Goal: Communication & Community: Answer question/provide support

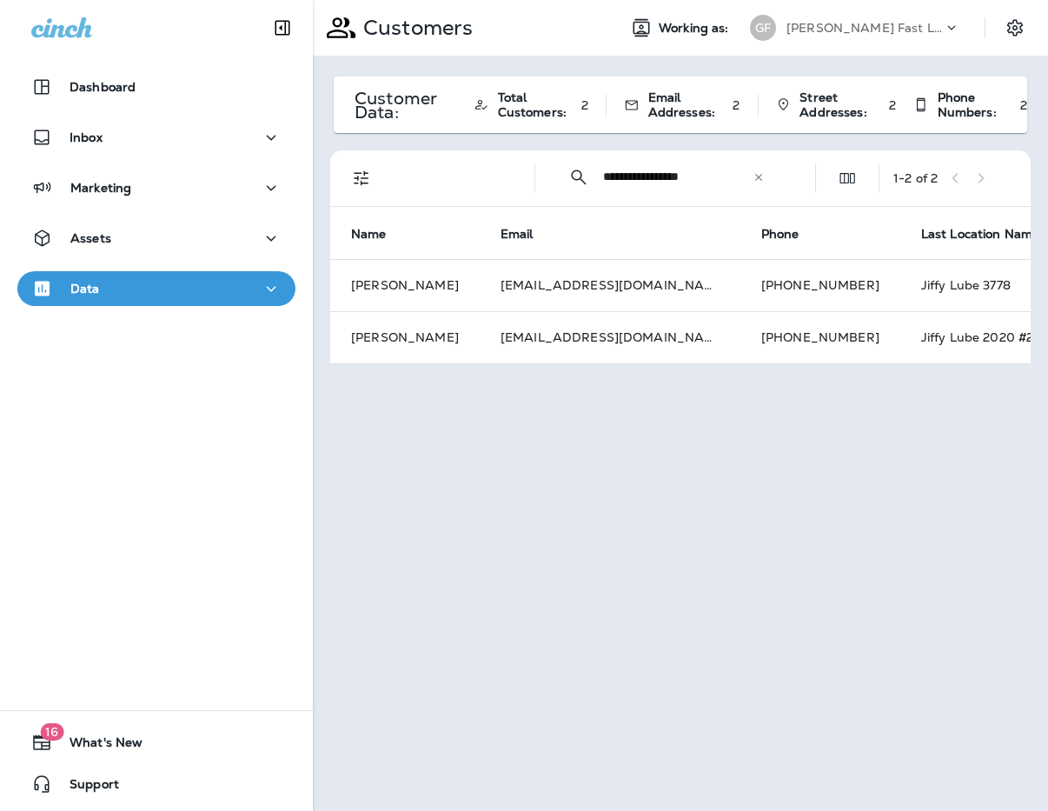
click at [834, 30] on p "[PERSON_NAME] Fast Lube dba [PERSON_NAME]" at bounding box center [864, 28] width 156 height 14
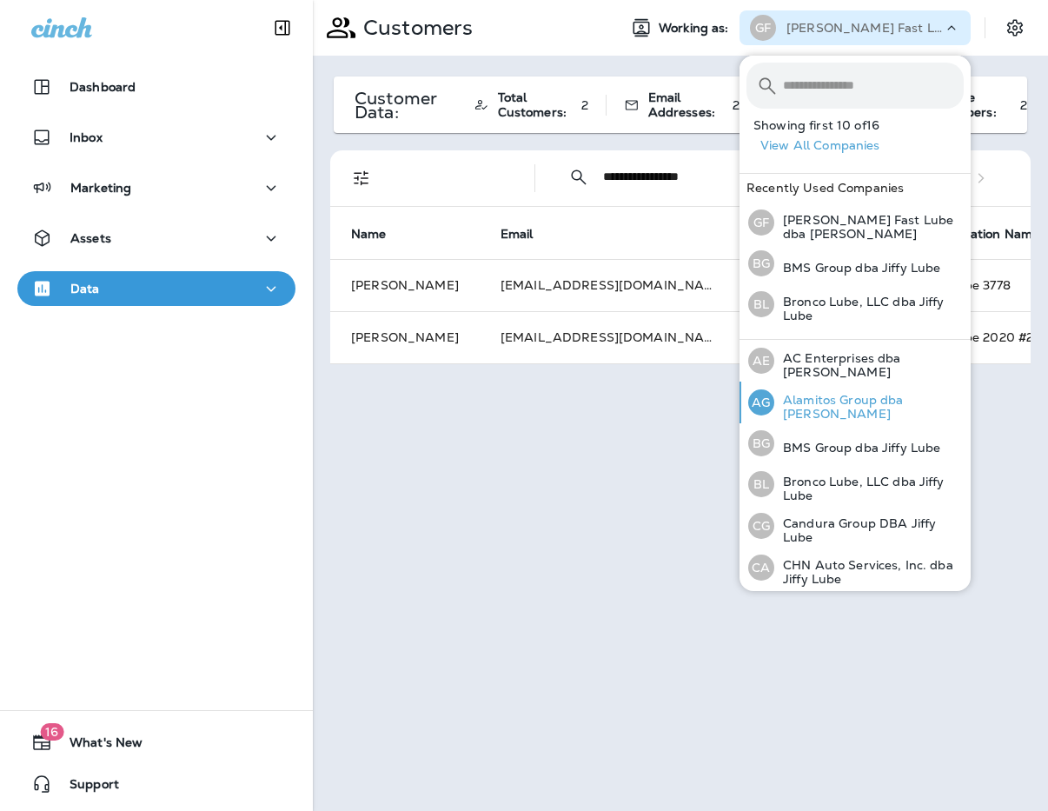
click at [858, 395] on p "Alamitos Group dba [PERSON_NAME]" at bounding box center [868, 407] width 189 height 28
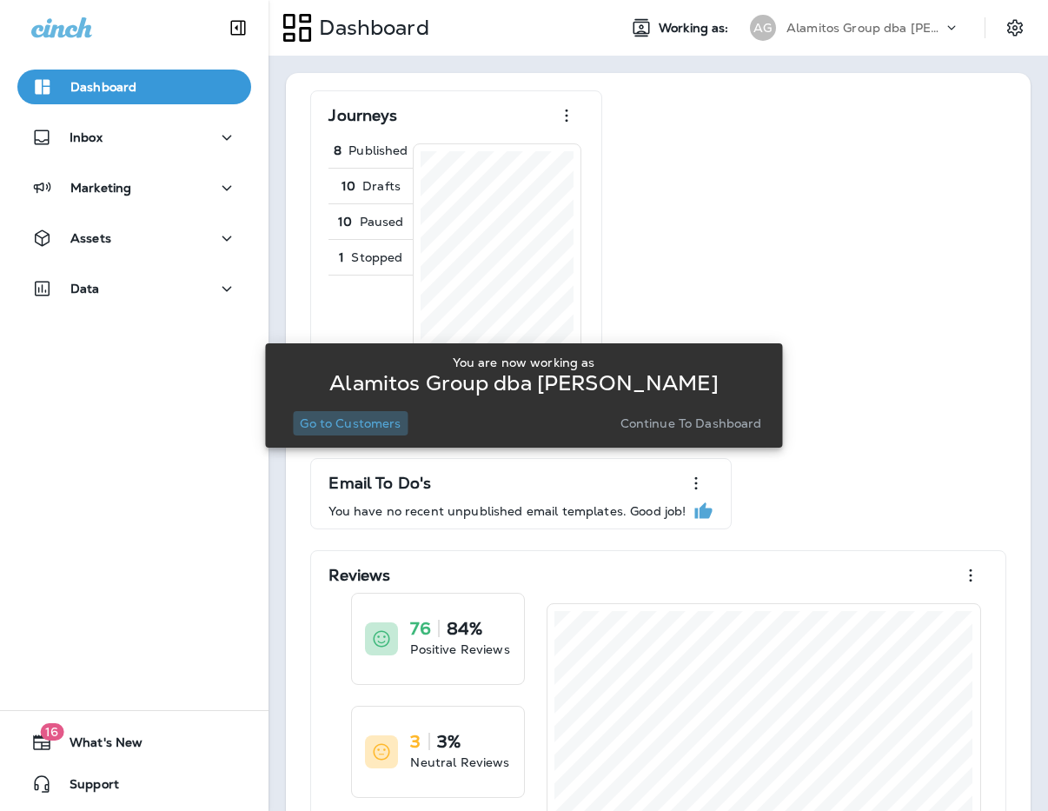
click at [359, 429] on p "Go to Customers" at bounding box center [350, 423] width 101 height 14
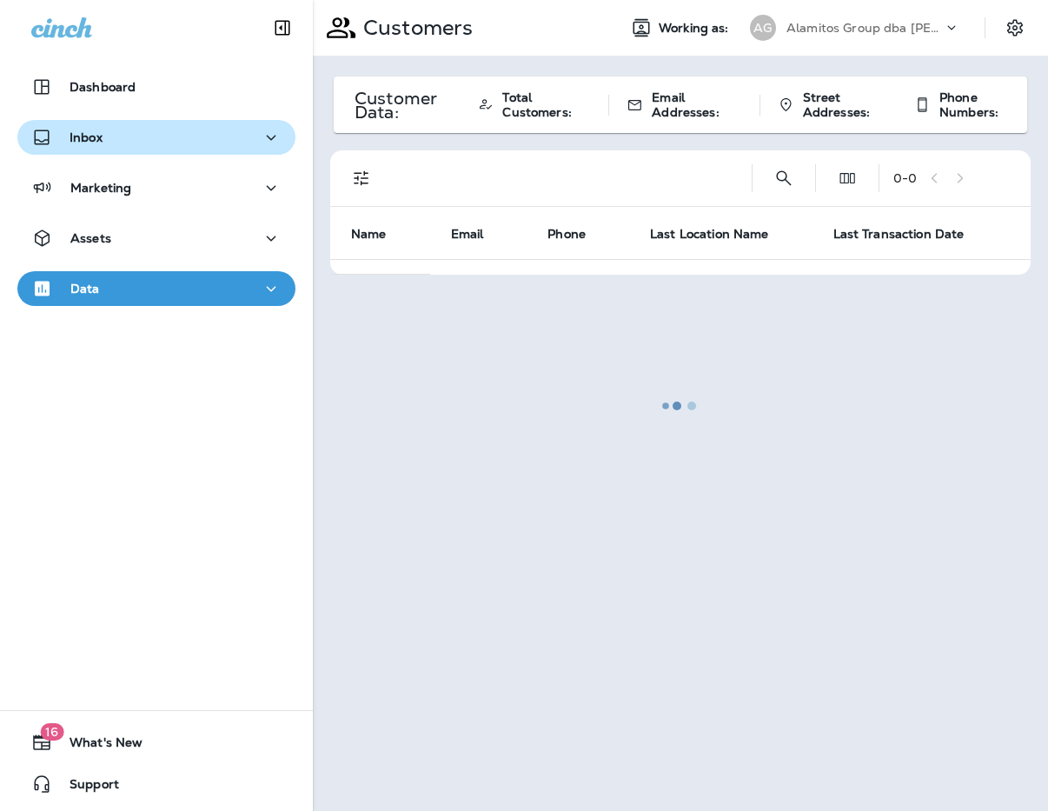
click at [110, 143] on div "Inbox" at bounding box center [156, 138] width 250 height 22
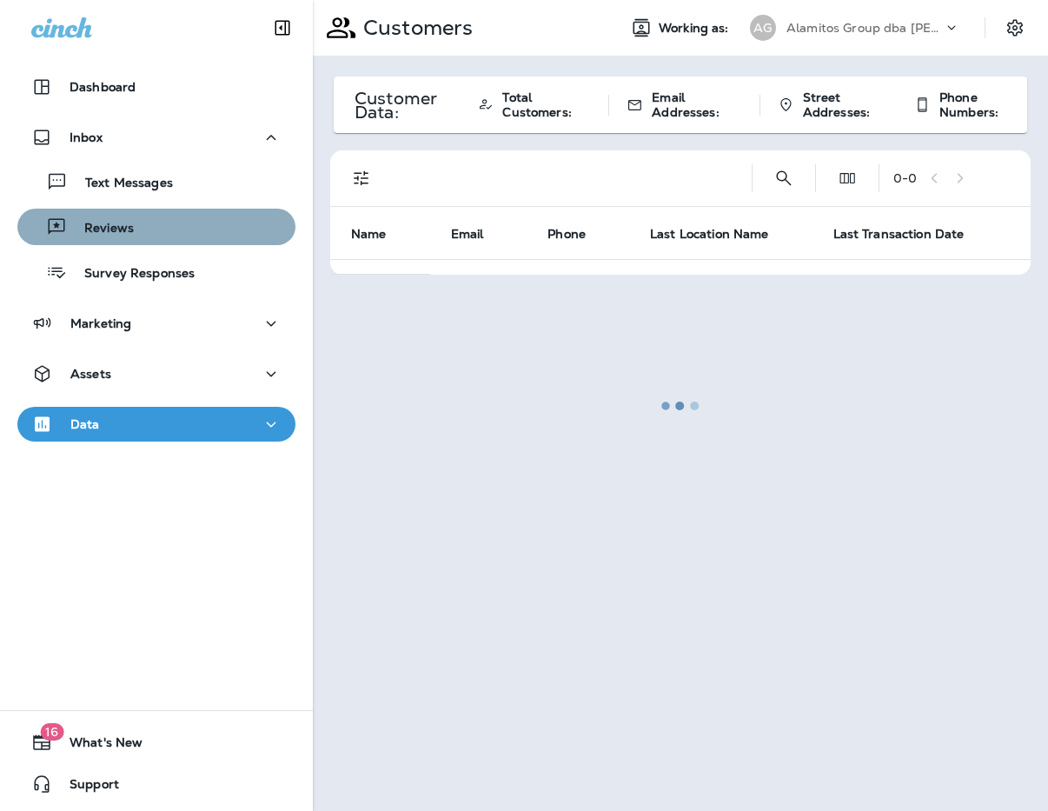
click at [152, 227] on div "Reviews" at bounding box center [156, 227] width 264 height 26
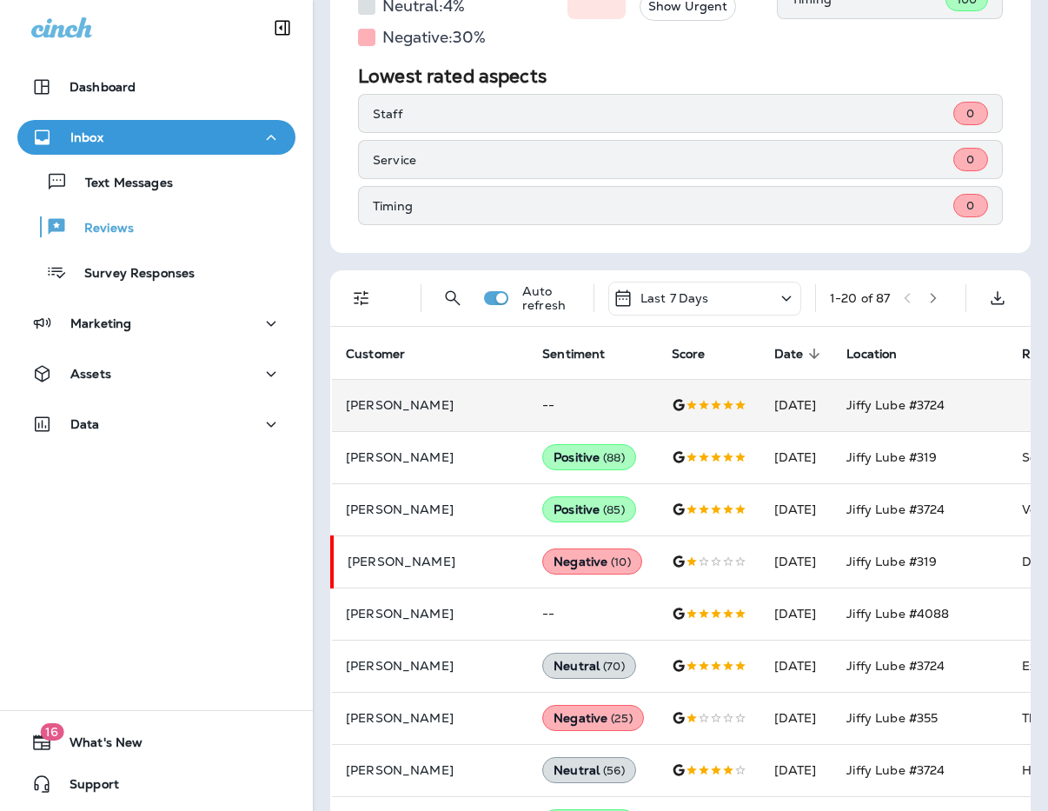
scroll to position [288, 0]
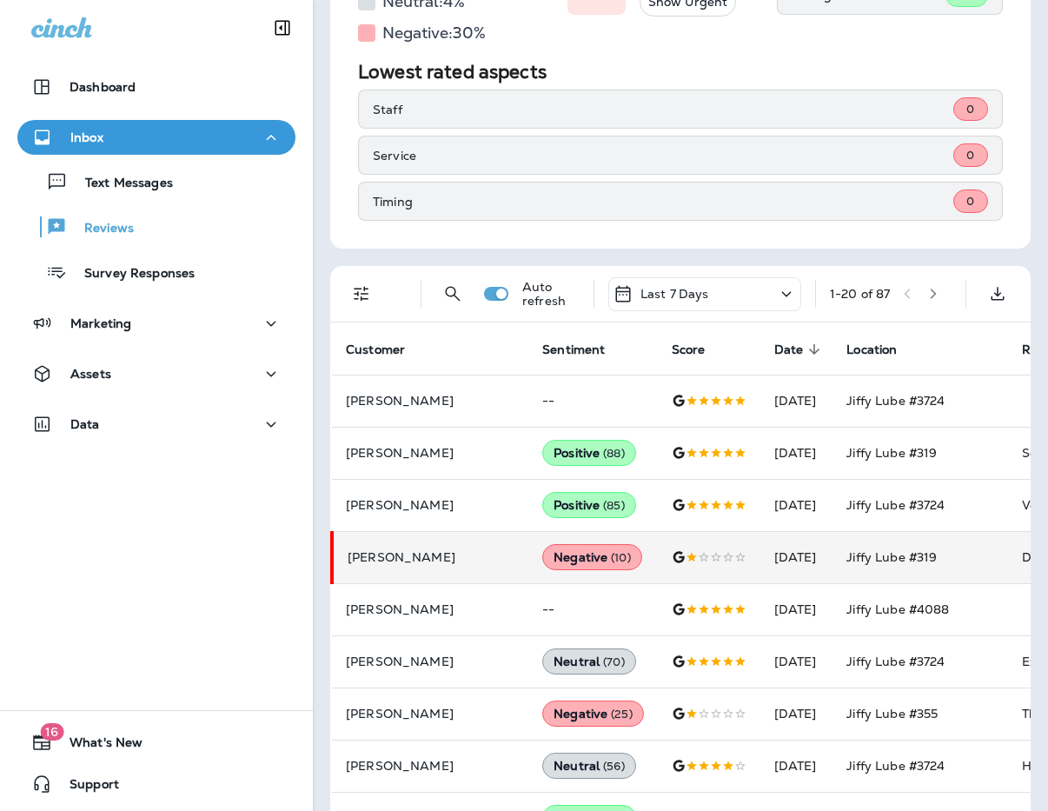
click at [933, 557] on td "Jiffy Lube #319" at bounding box center [919, 557] width 175 height 52
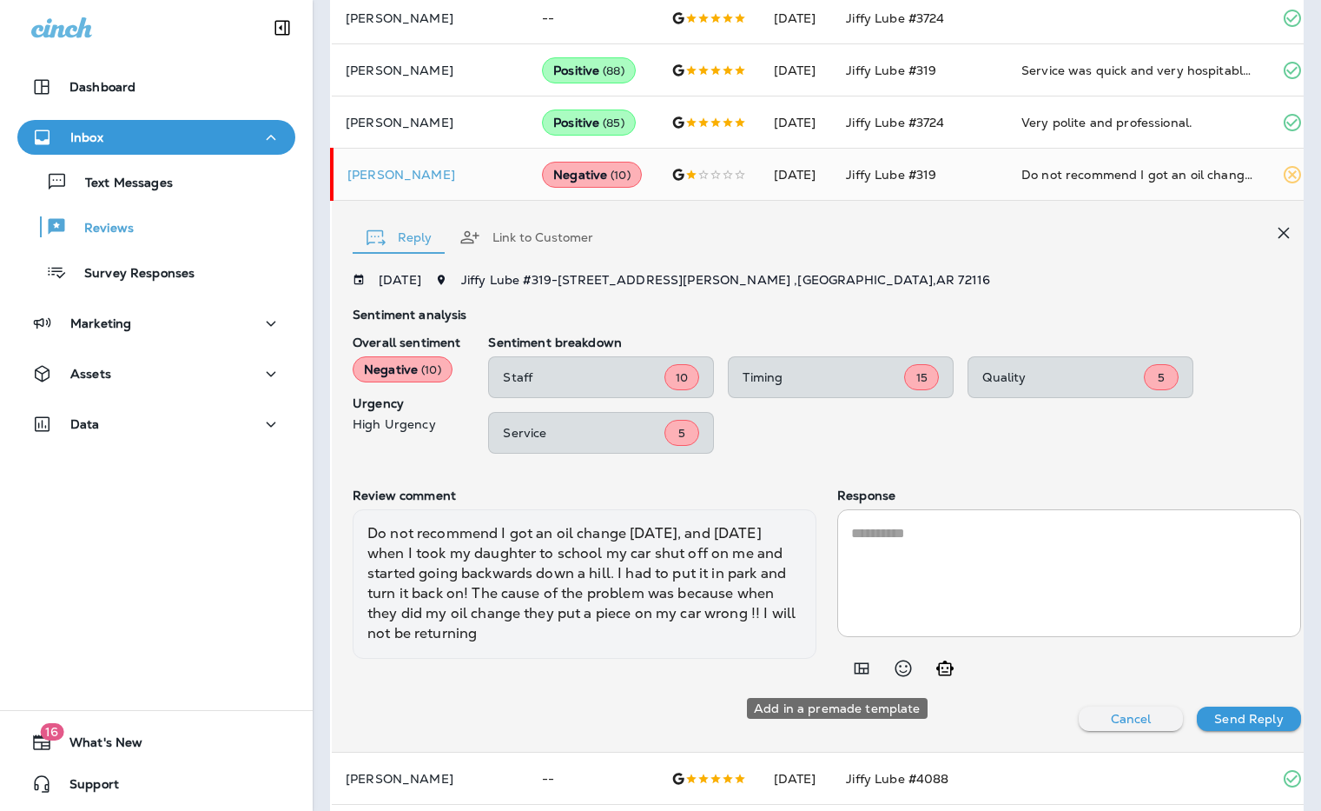
scroll to position [503, 0]
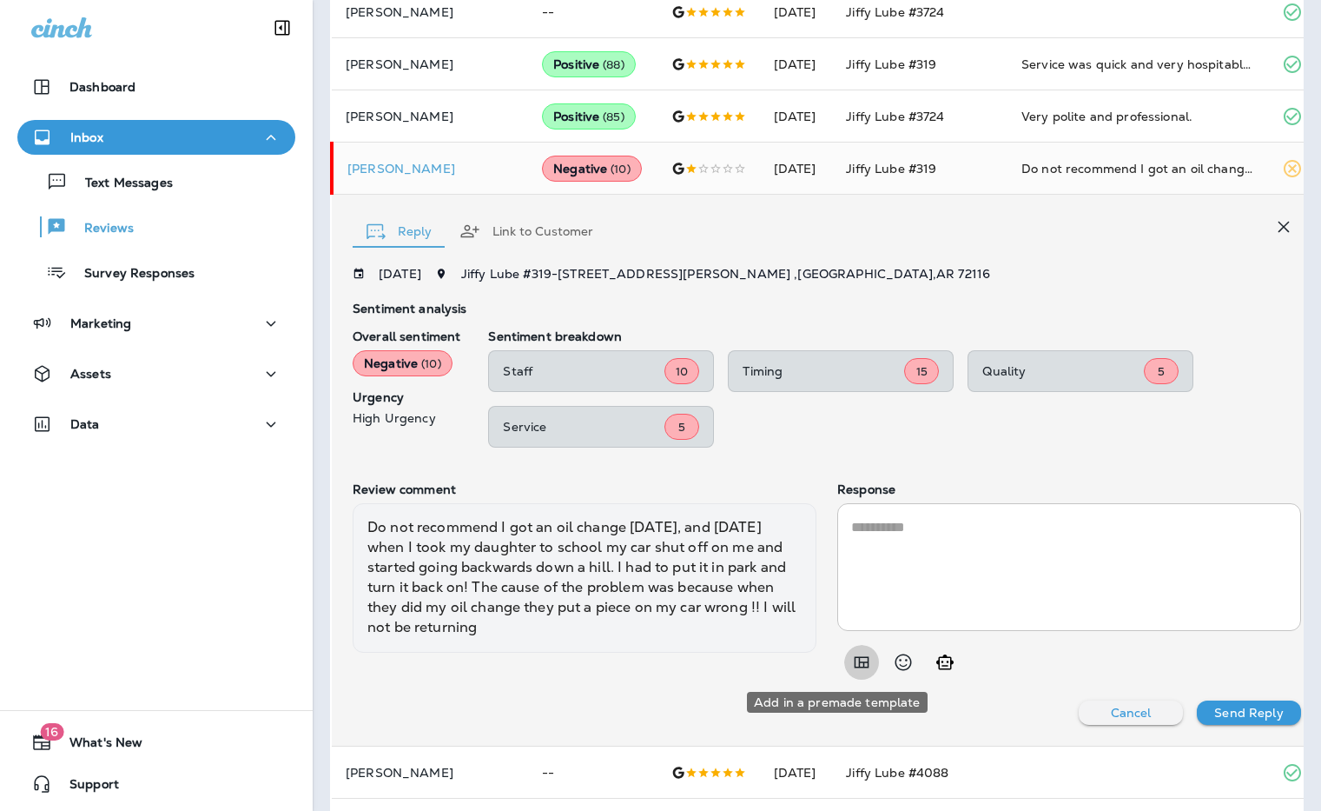
click at [849, 666] on button "Add in a premade template" at bounding box center [861, 662] width 35 height 35
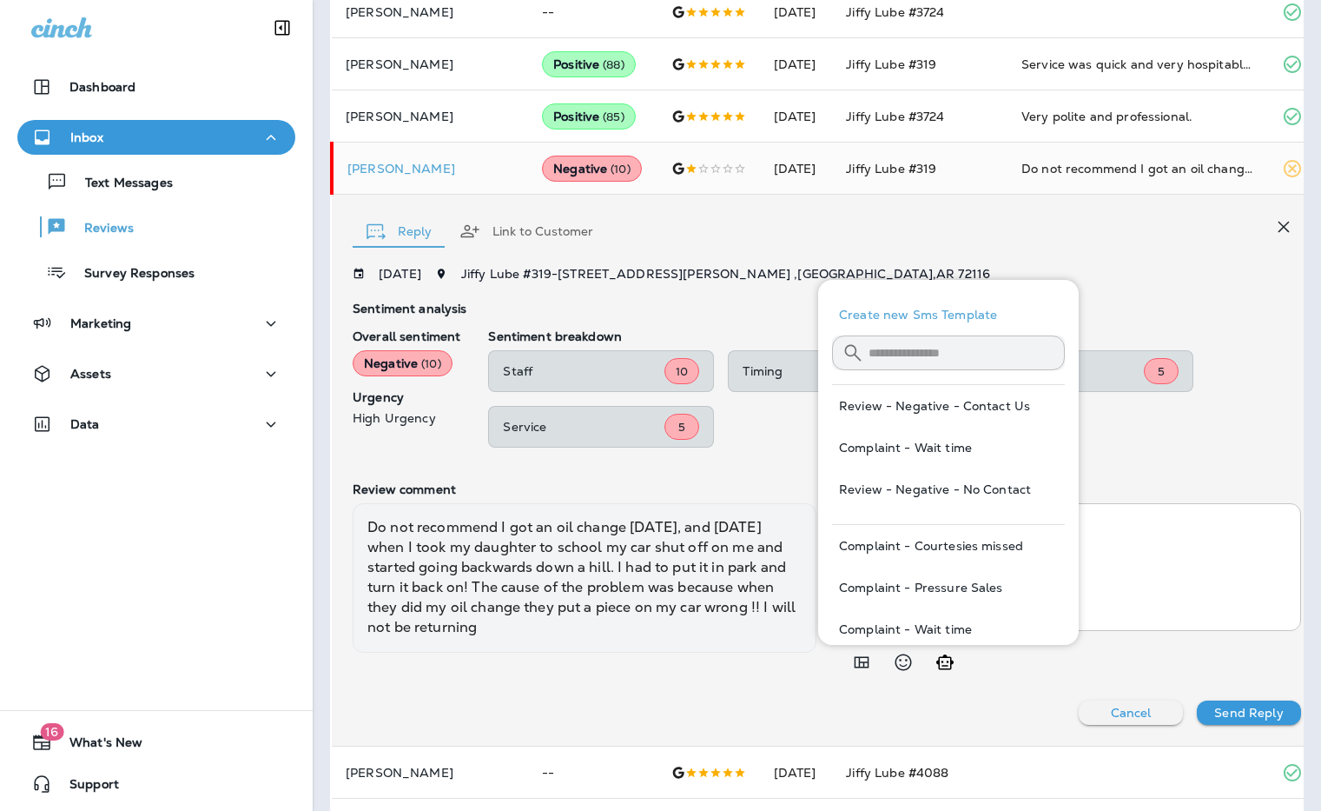
click at [939, 401] on button "Review - Negative - Contact Us" at bounding box center [948, 406] width 233 height 42
type textarea "**********"
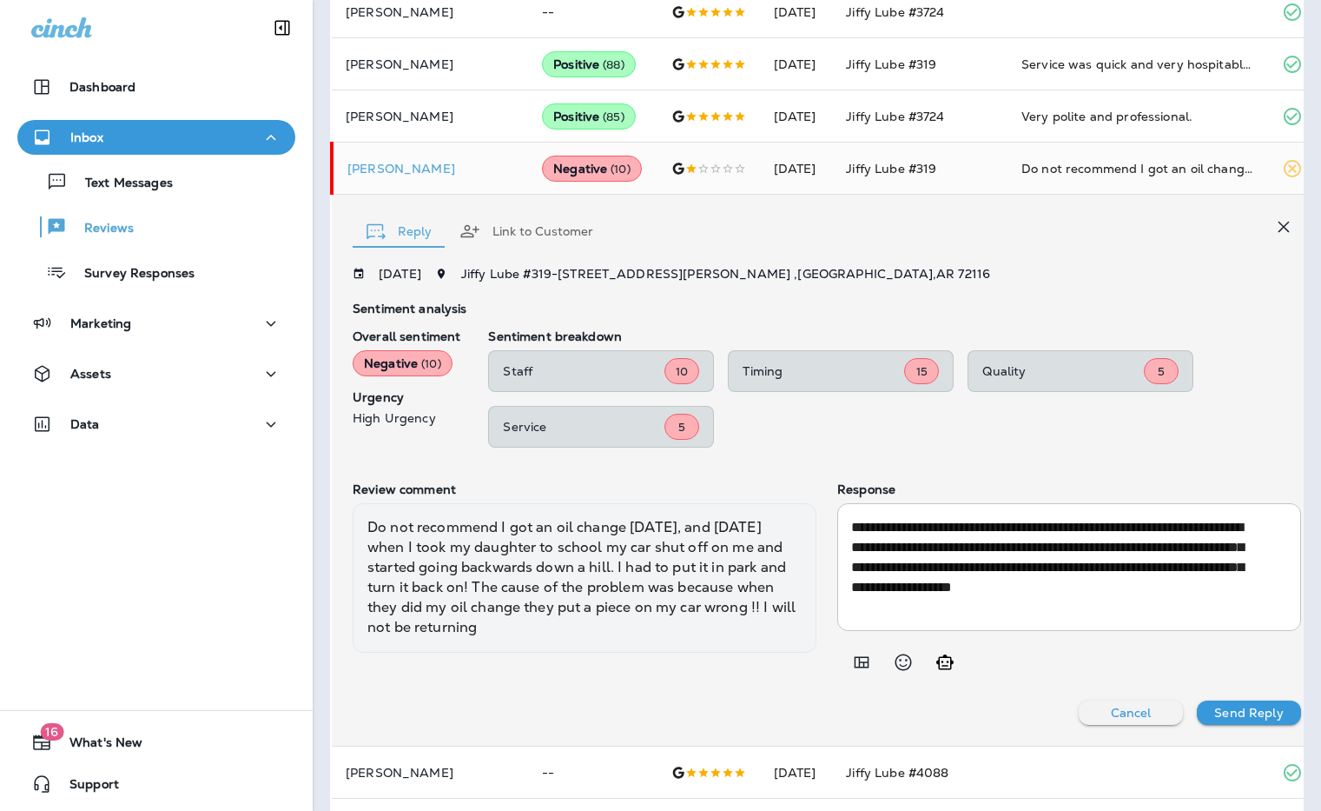
click at [1047, 714] on p "Send Reply" at bounding box center [1248, 712] width 69 height 14
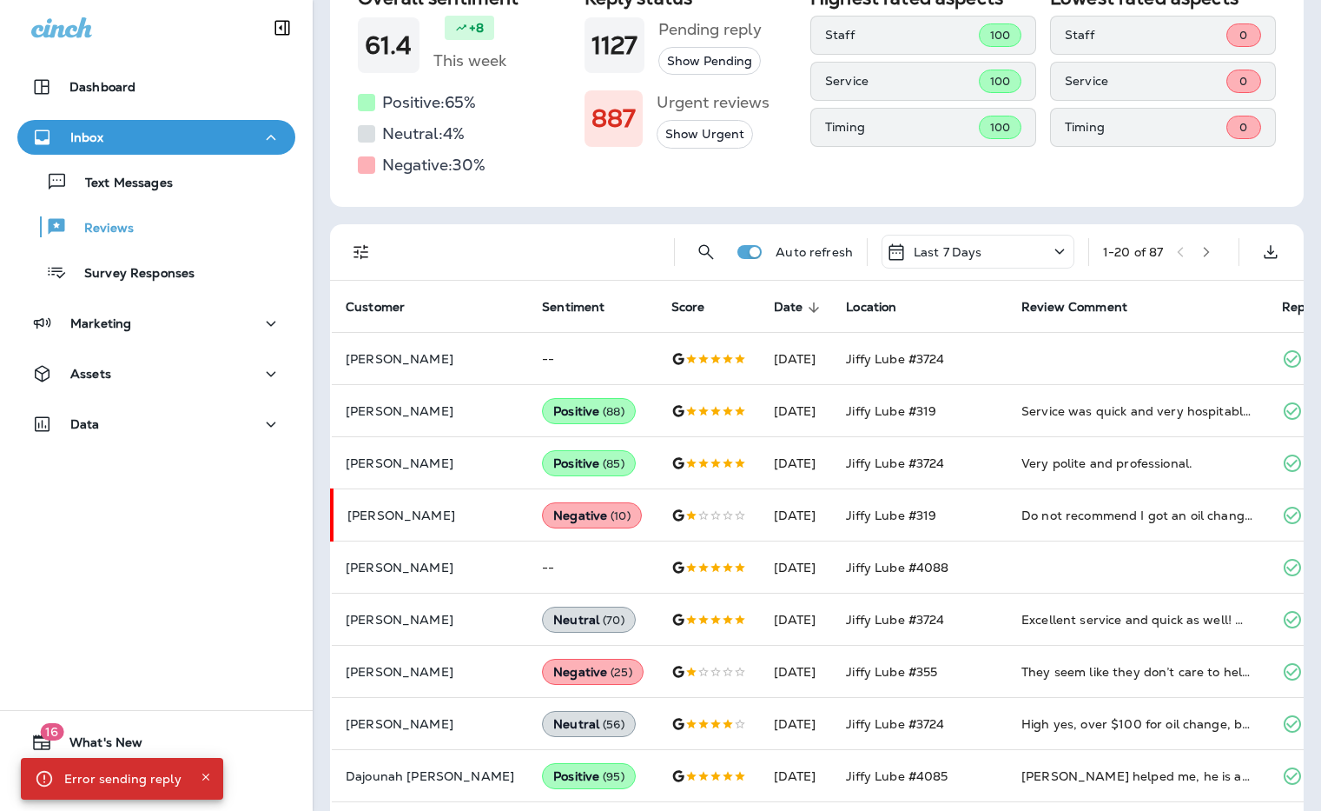
scroll to position [0, 0]
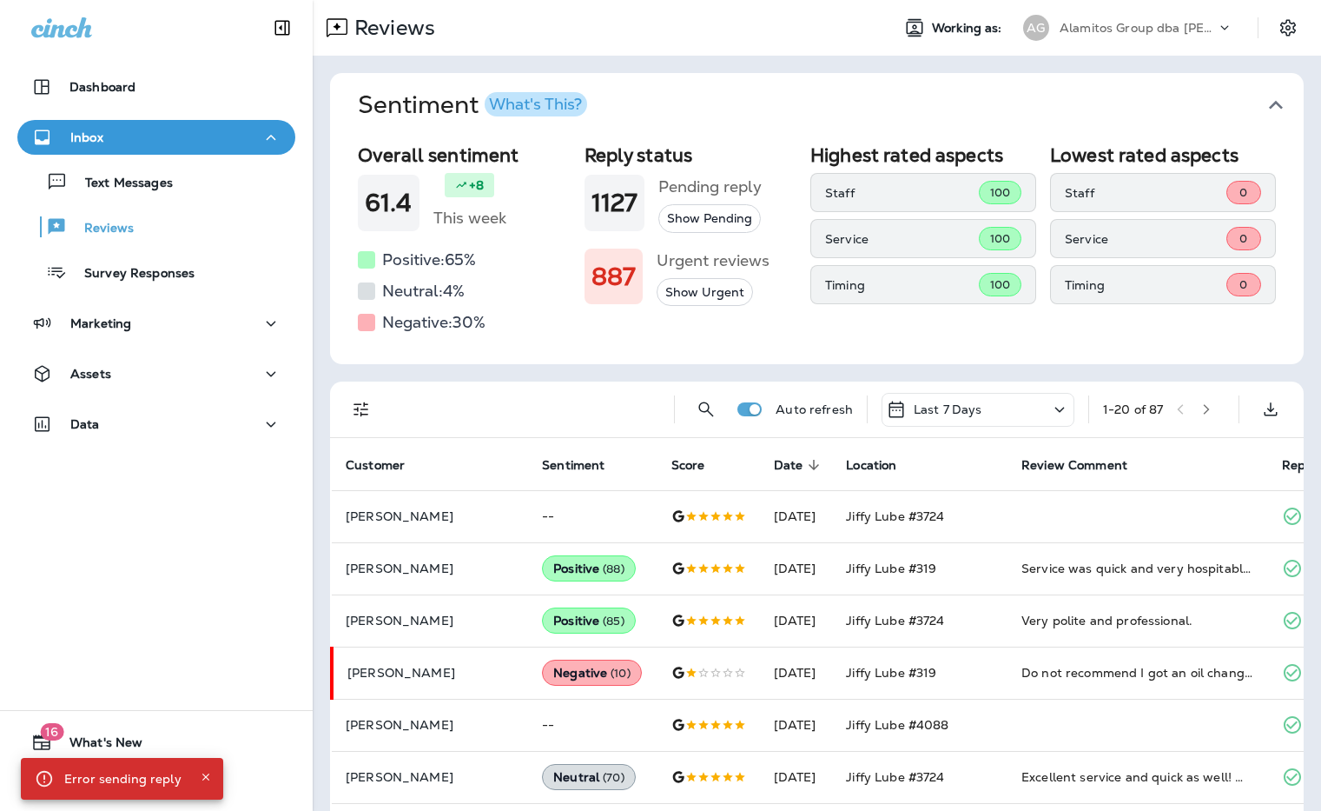
click at [1047, 35] on div "Alamitos Group dba [PERSON_NAME]" at bounding box center [1138, 28] width 156 height 26
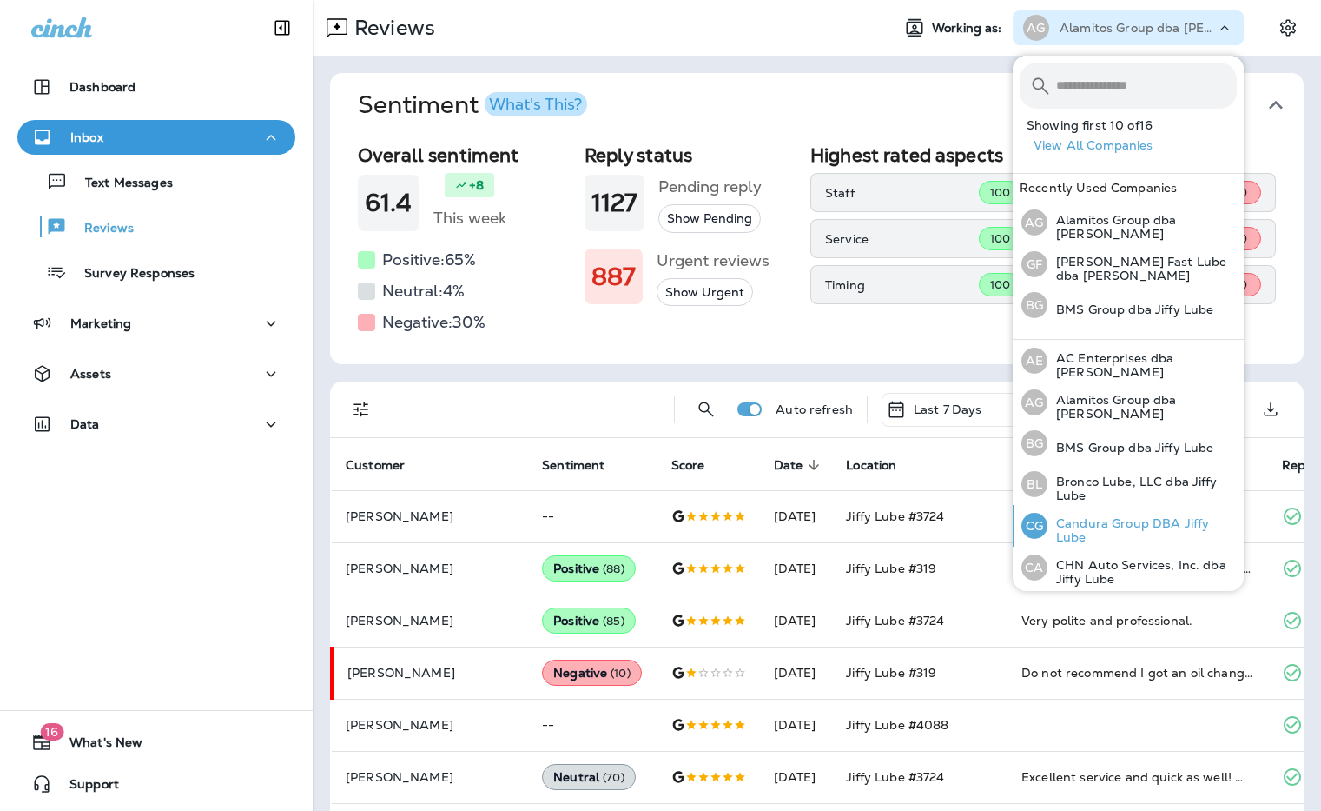
click at [1047, 516] on p "Candura Group DBA Jiffy Lube" at bounding box center [1142, 530] width 189 height 28
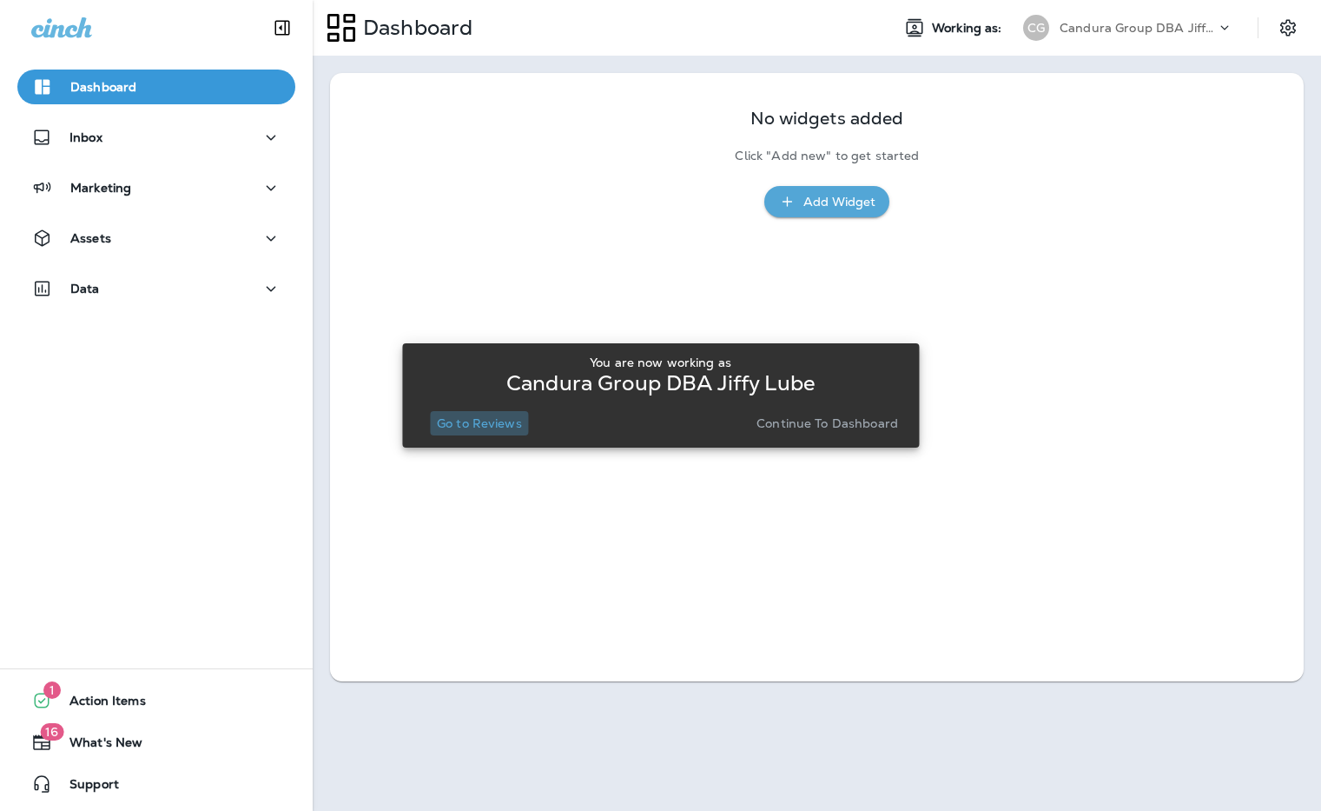
click at [517, 422] on p "Go to Reviews" at bounding box center [479, 423] width 85 height 14
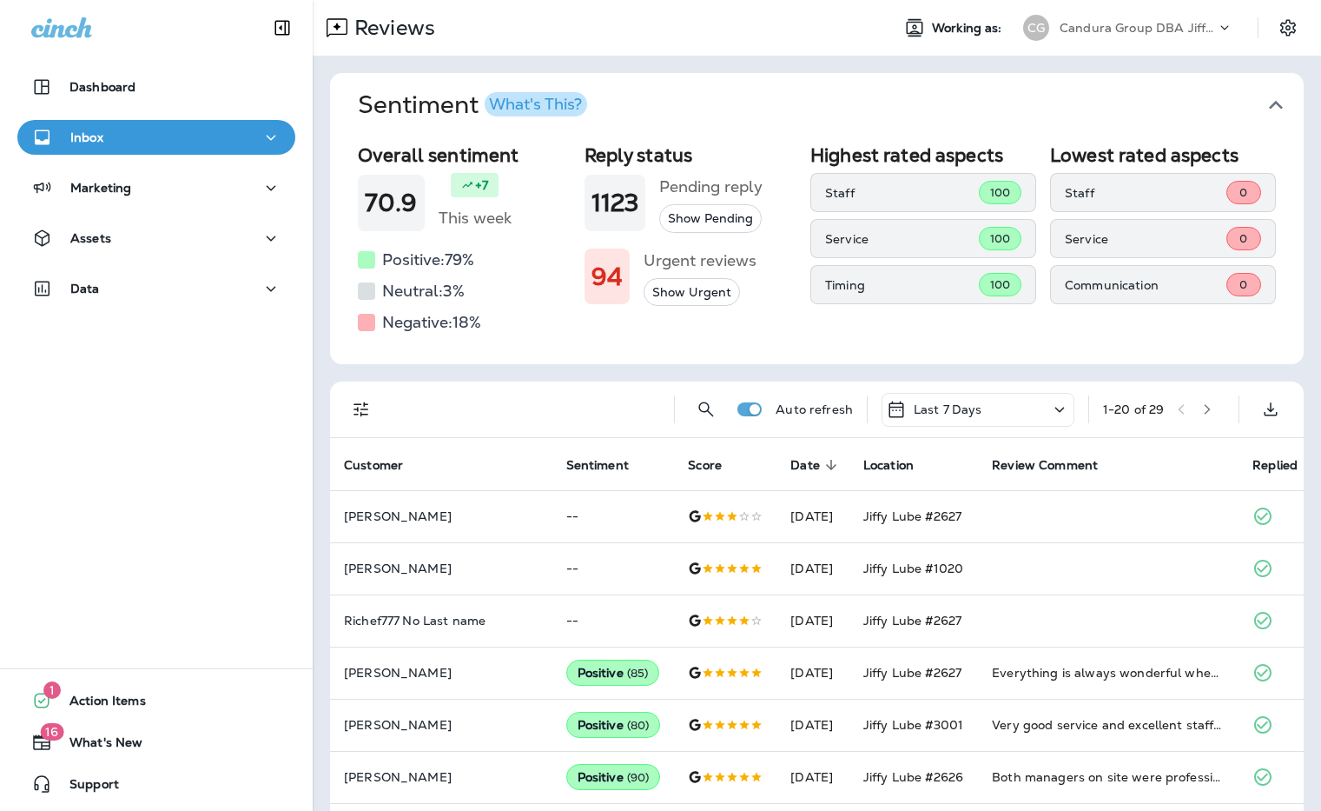
click at [1047, 25] on p "Candura Group DBA Jiffy Lube" at bounding box center [1138, 28] width 156 height 14
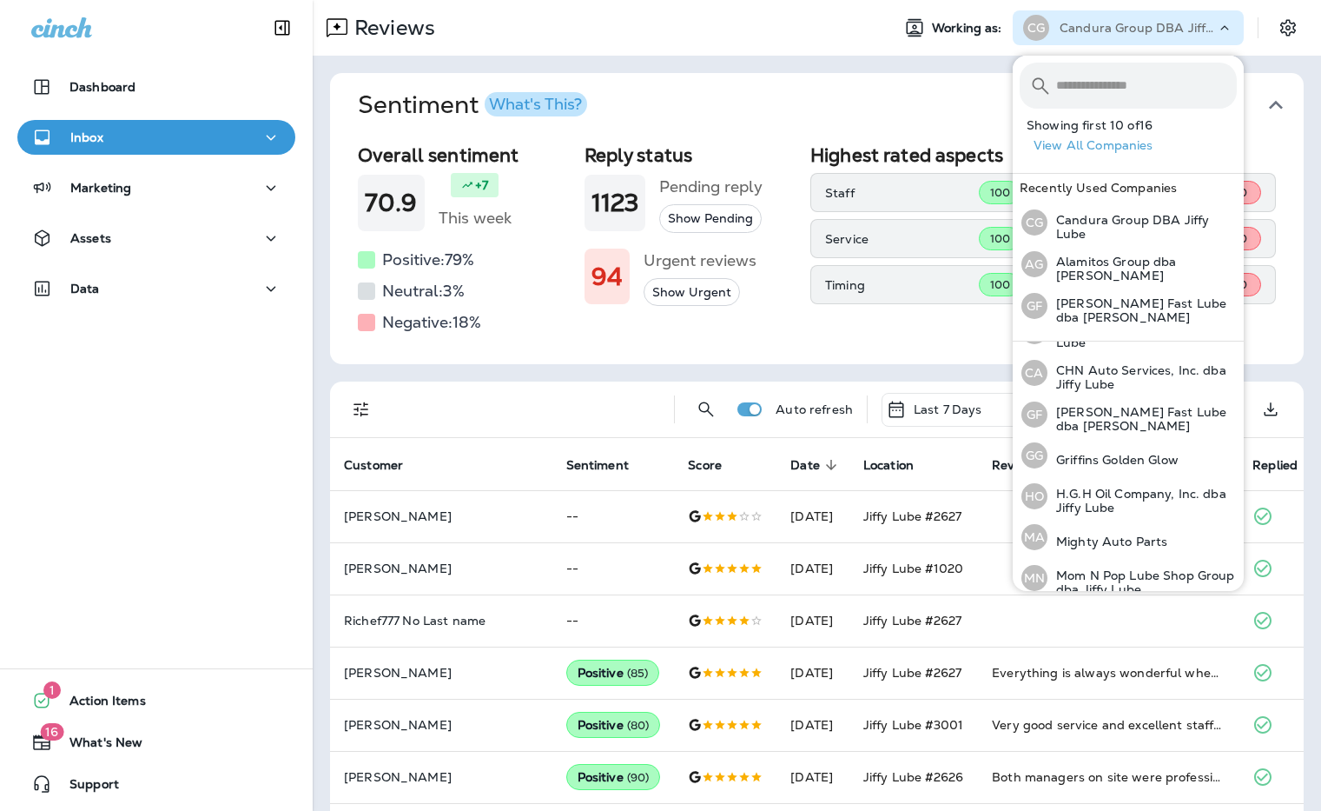
scroll to position [409, 0]
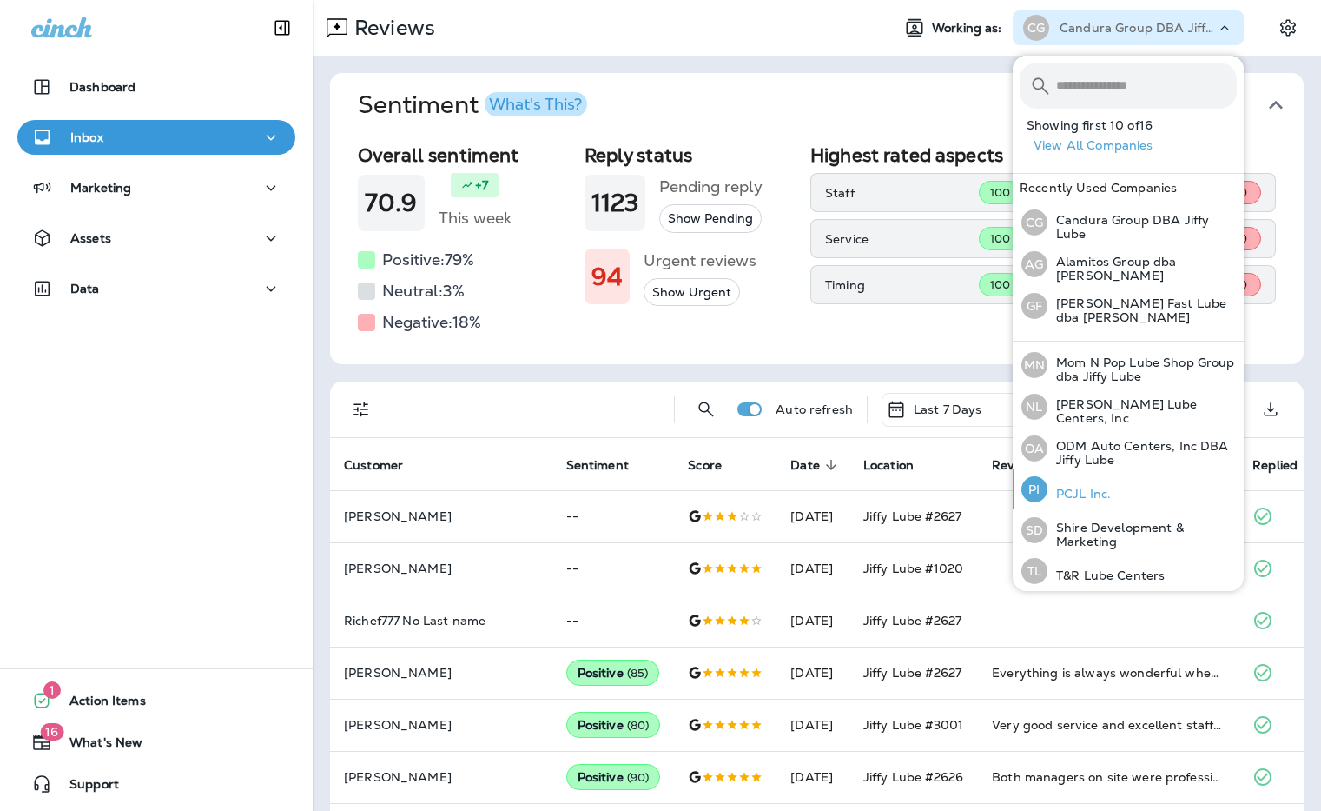
click at [1047, 488] on p "PCJL Inc." at bounding box center [1079, 493] width 63 height 14
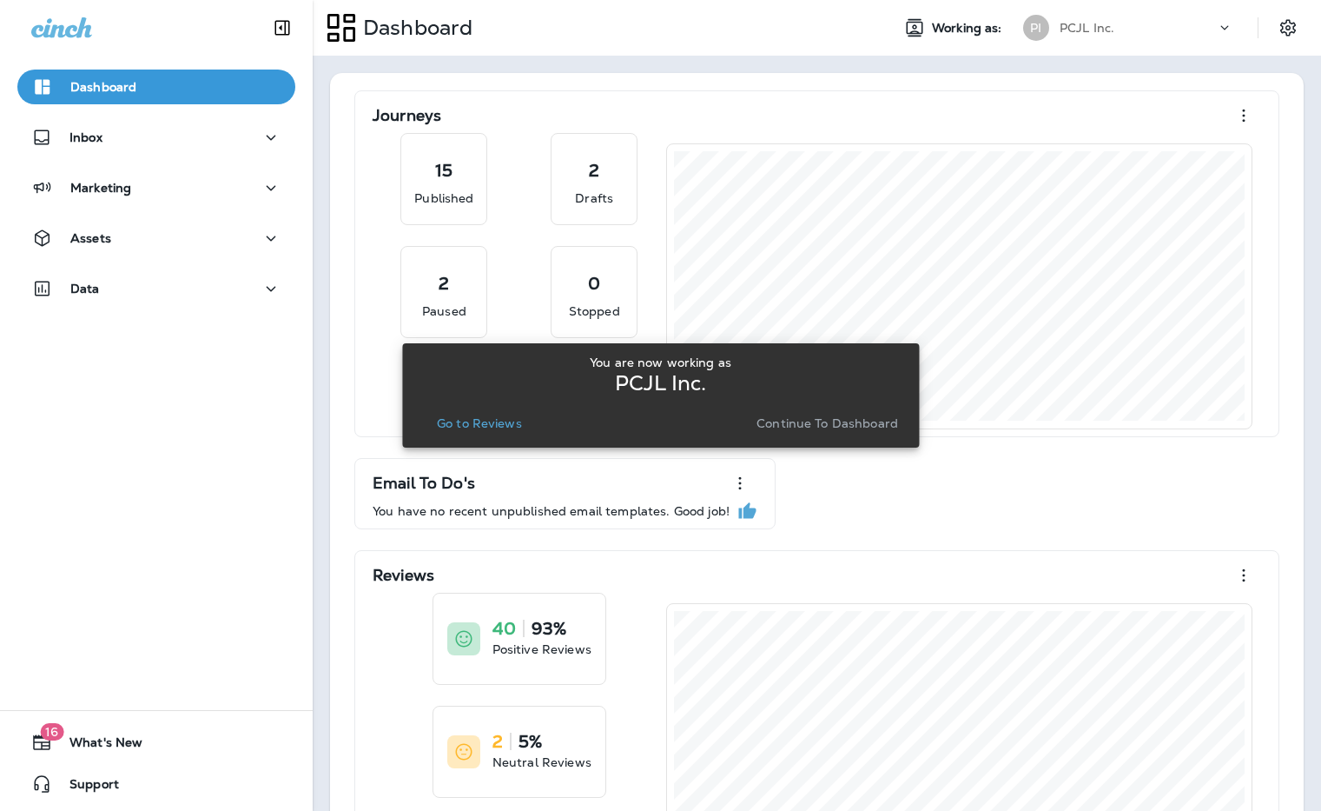
click at [472, 418] on p "Go to Reviews" at bounding box center [479, 423] width 85 height 14
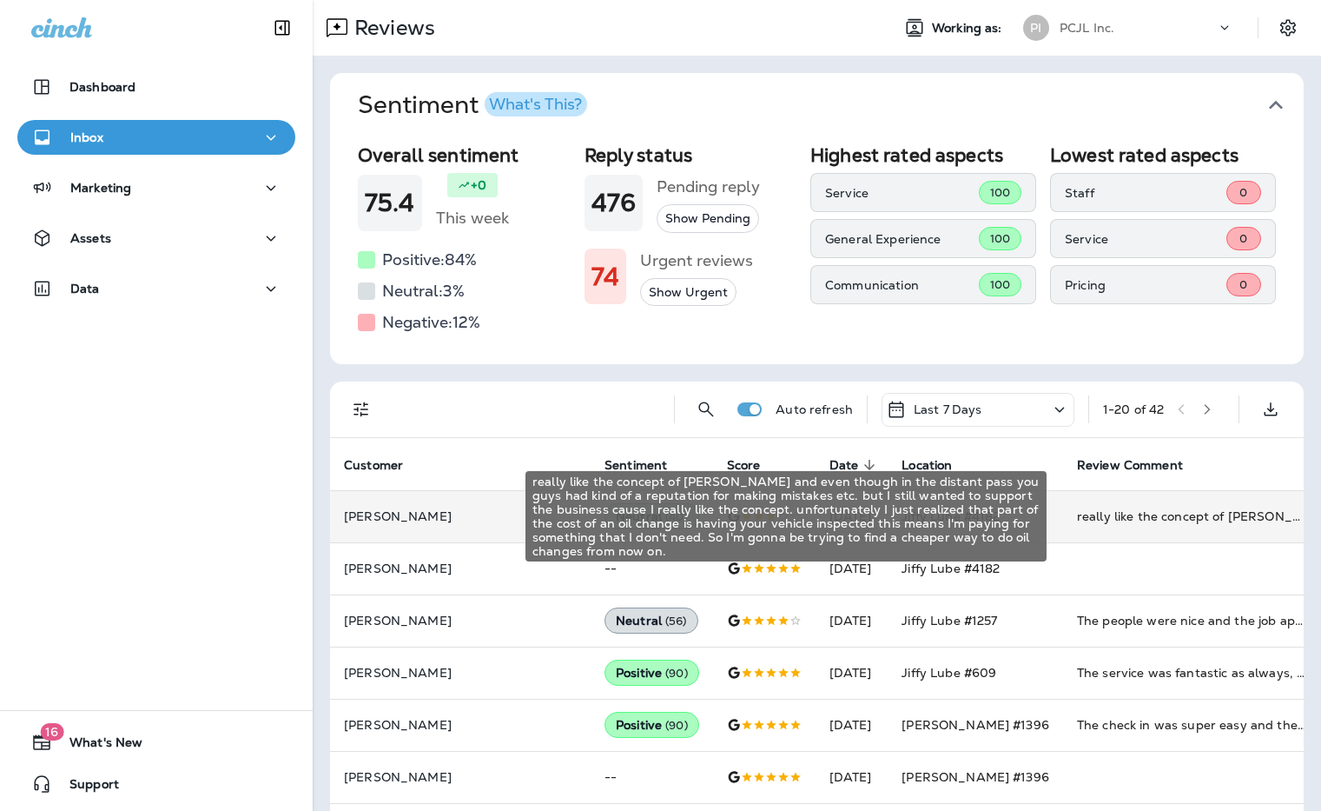
click at [1047, 522] on div "really like the concept of [PERSON_NAME] and even though in the distant pass yo…" at bounding box center [1193, 515] width 233 height 17
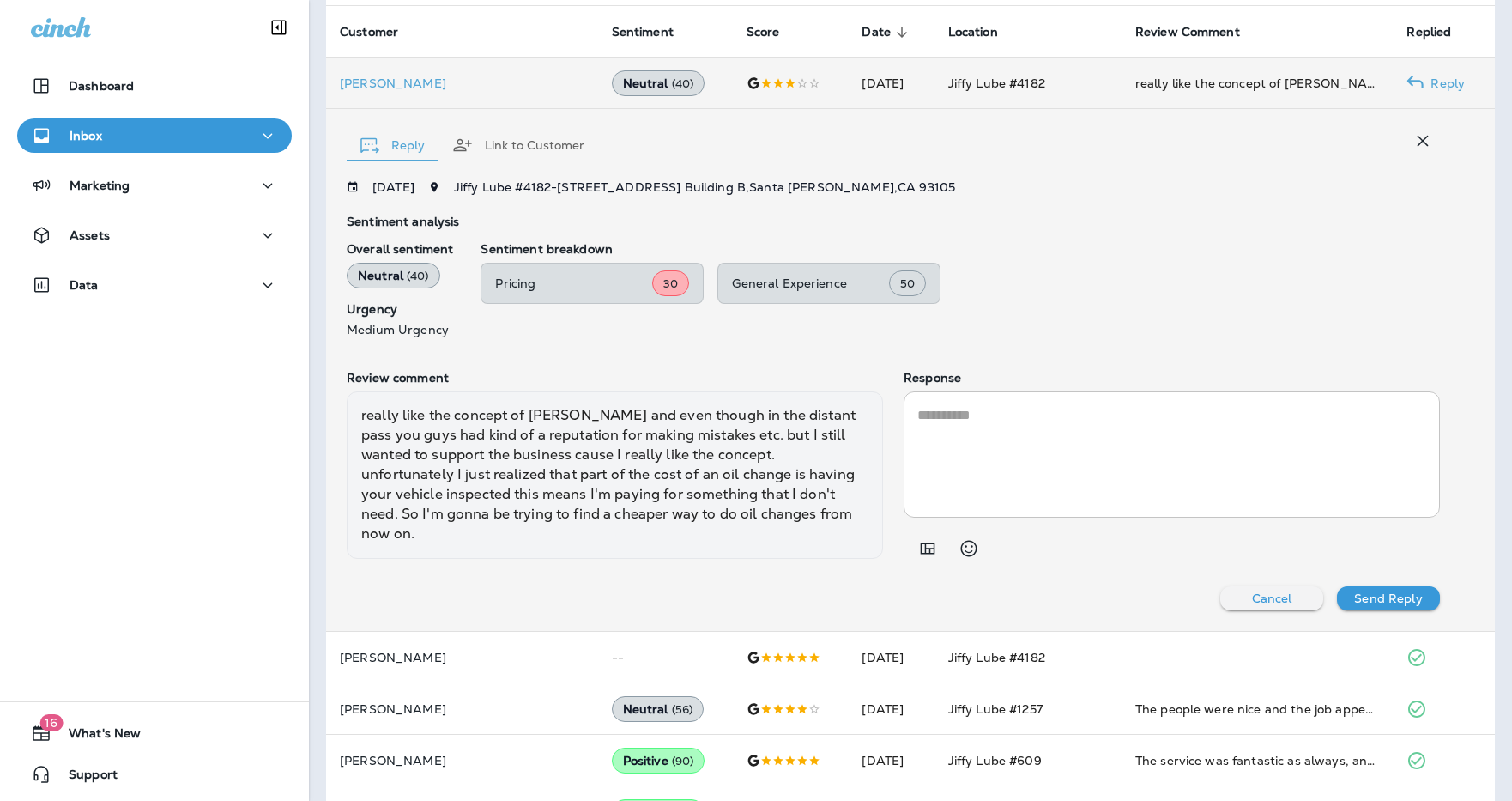
scroll to position [388, 0]
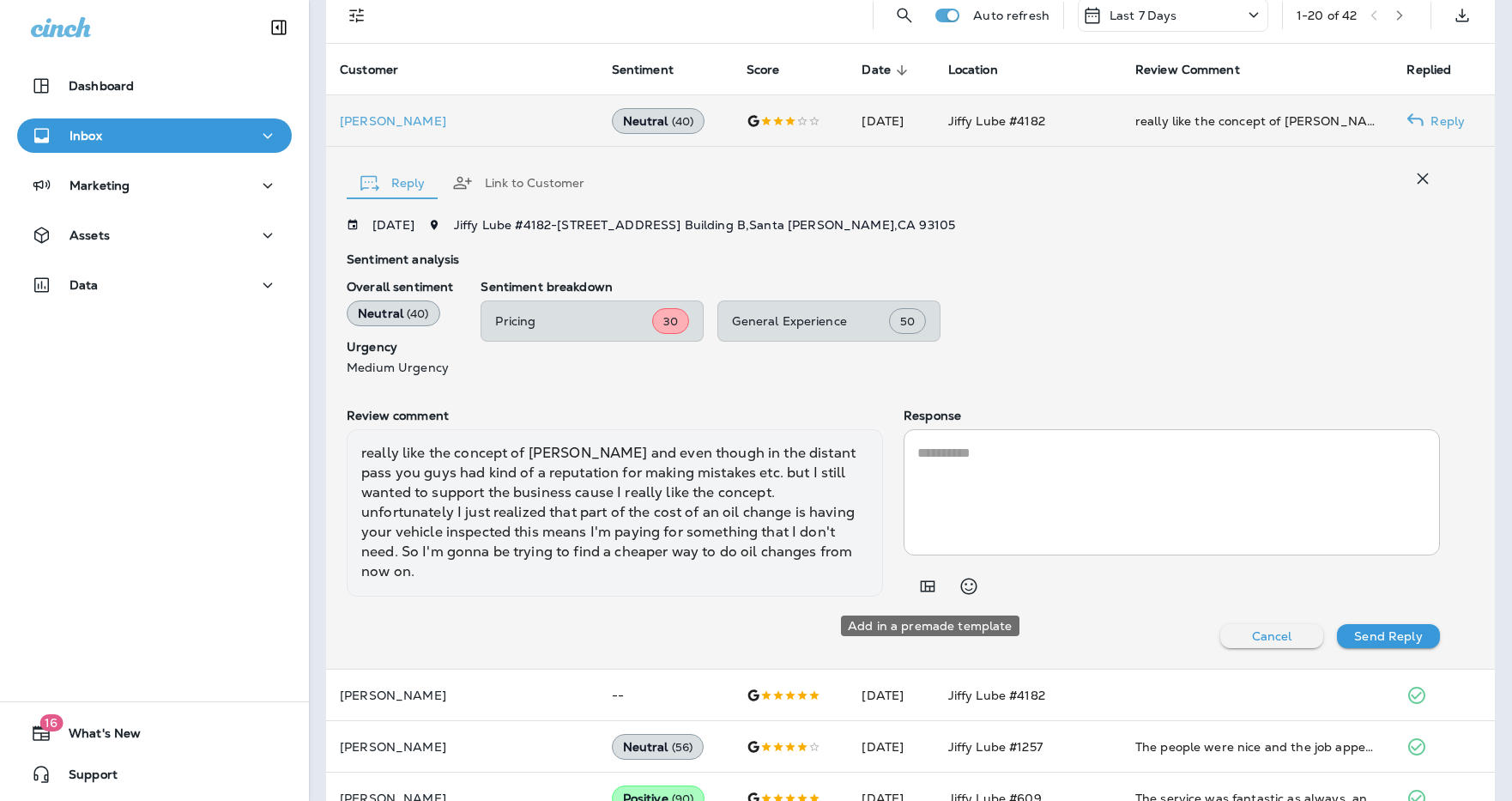
click at [918, 584] on icon "Add in a premade template" at bounding box center [927, 586] width 21 height 21
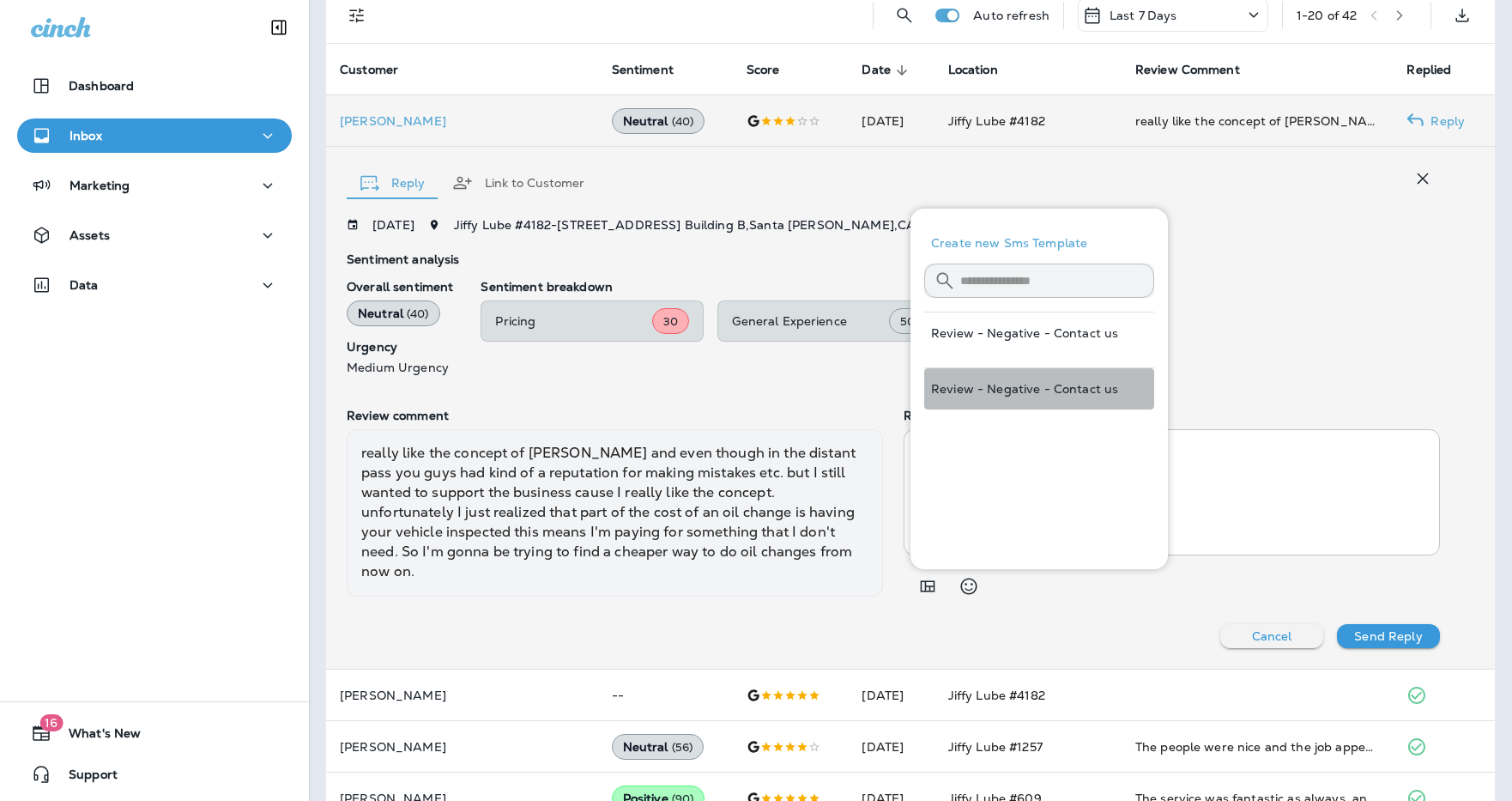
drag, startPoint x: 1010, startPoint y: 372, endPoint x: 1017, endPoint y: 382, distance: 12.2
click at [1009, 372] on button "Review - Negative - Contact us" at bounding box center [1039, 389] width 230 height 41
type textarea "**********"
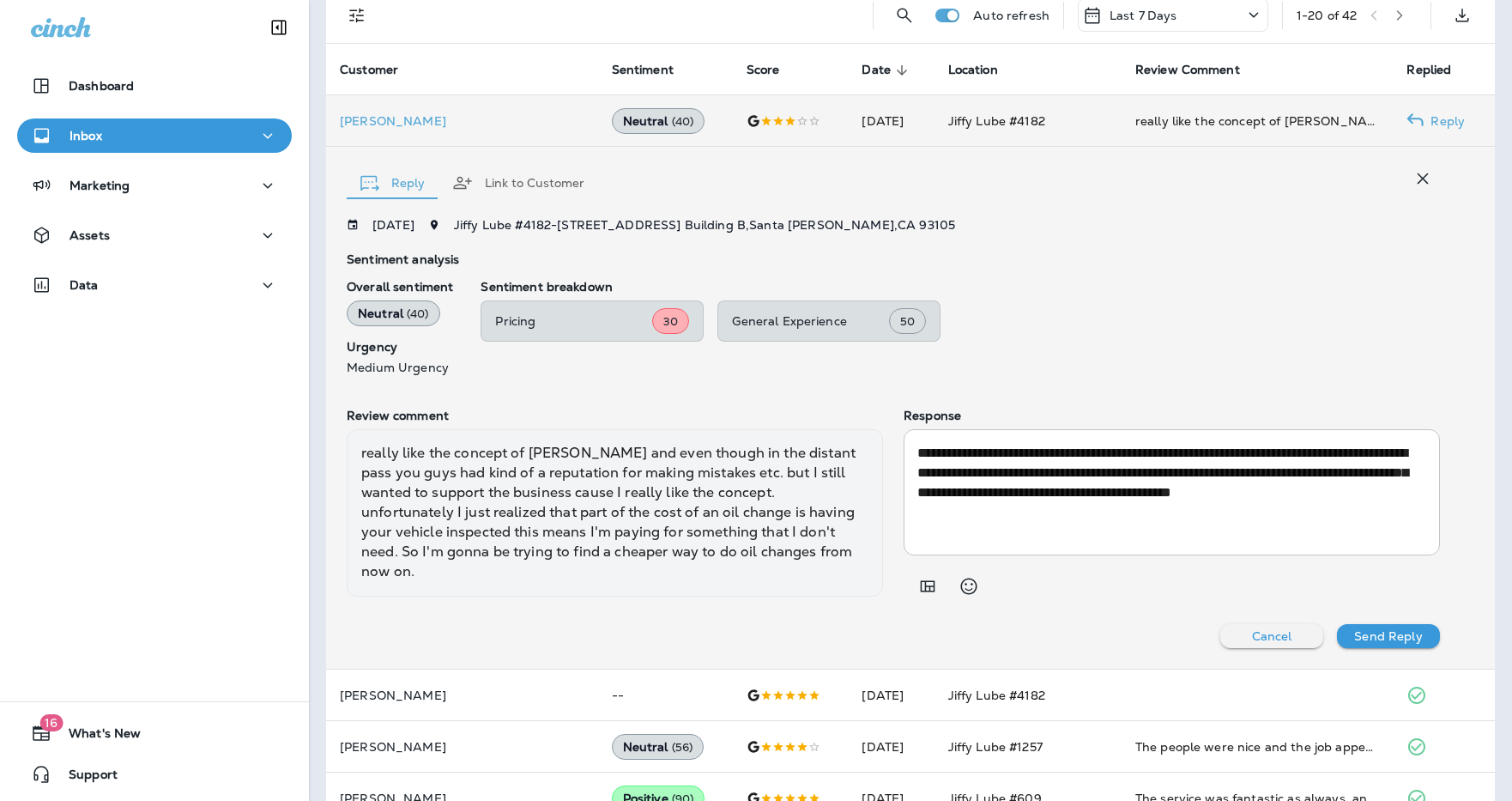
click at [1034, 637] on p "Send Reply" at bounding box center [1388, 636] width 68 height 14
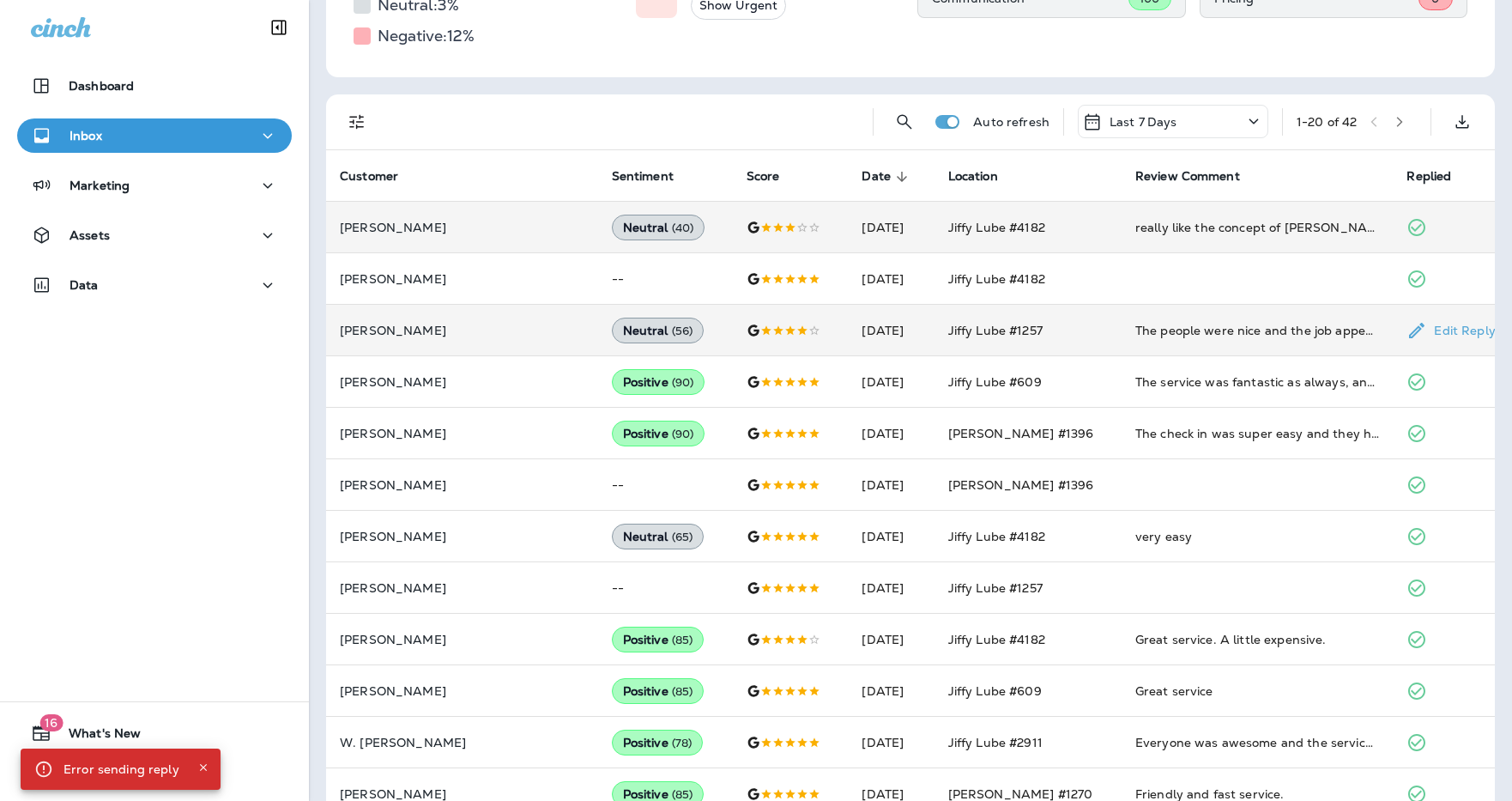
scroll to position [279, 0]
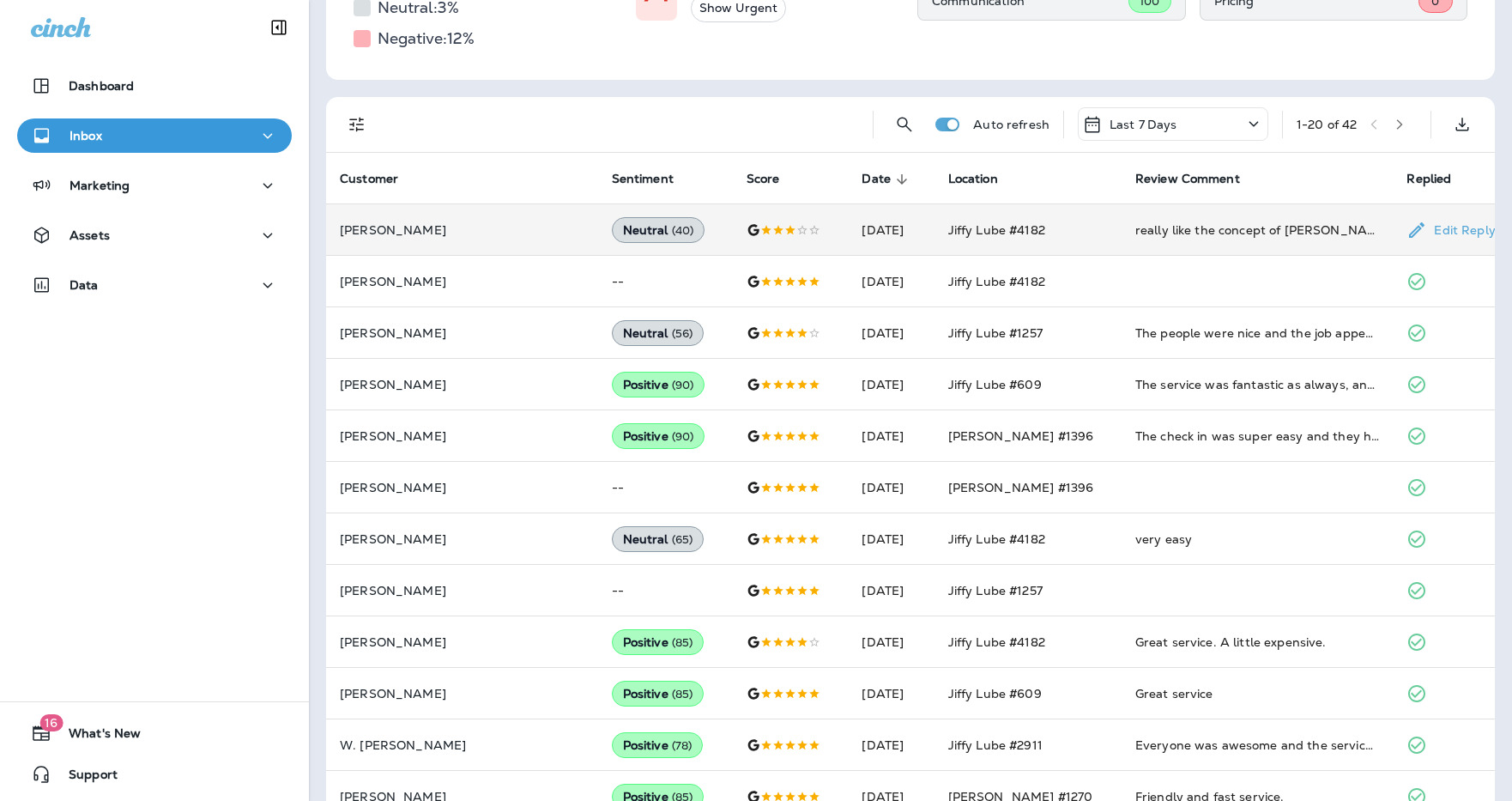
click at [1034, 237] on div "really like the concept of [PERSON_NAME] and even though in the distant pass yo…" at bounding box center [1257, 229] width 245 height 17
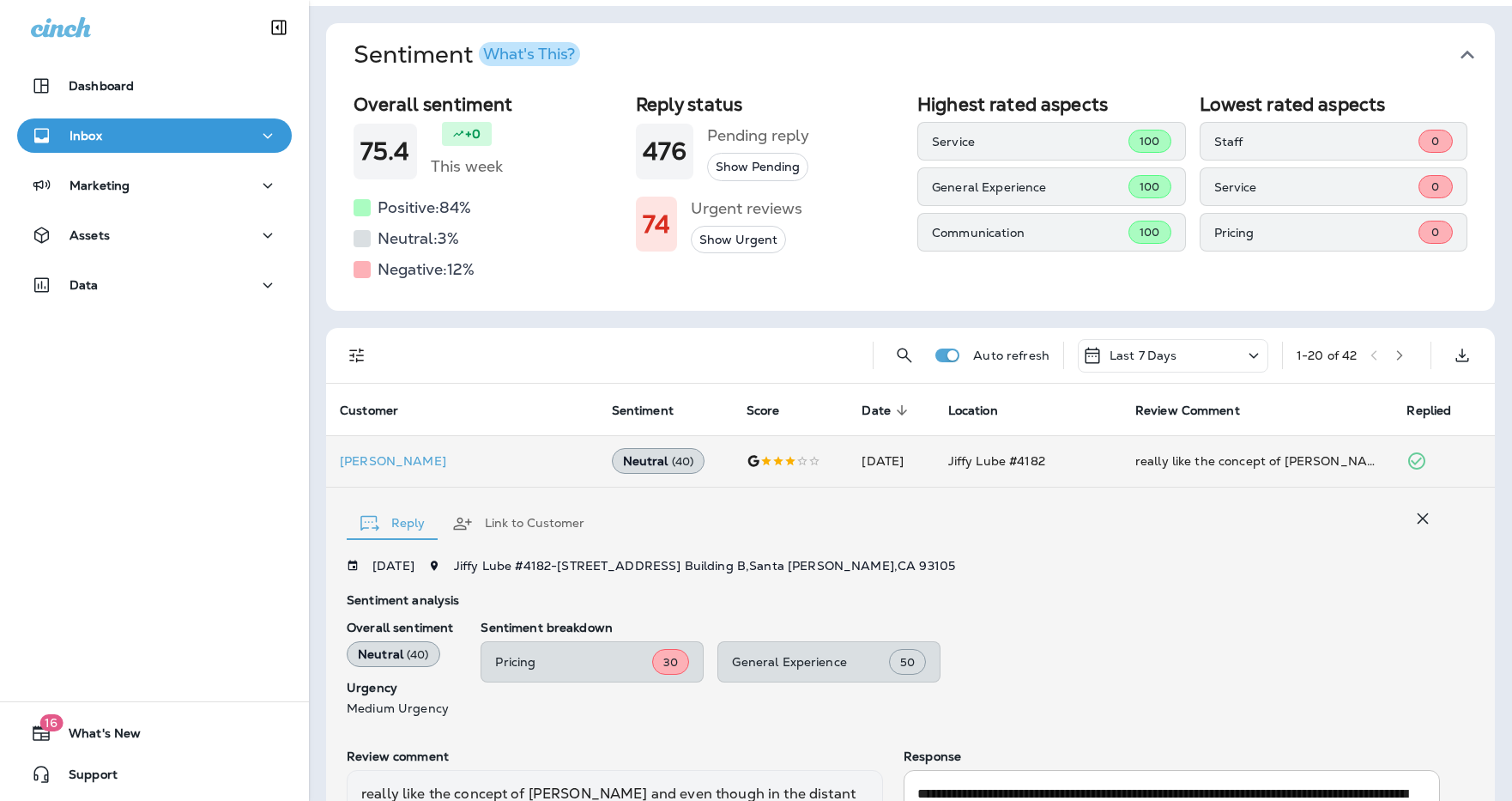
scroll to position [0, 0]
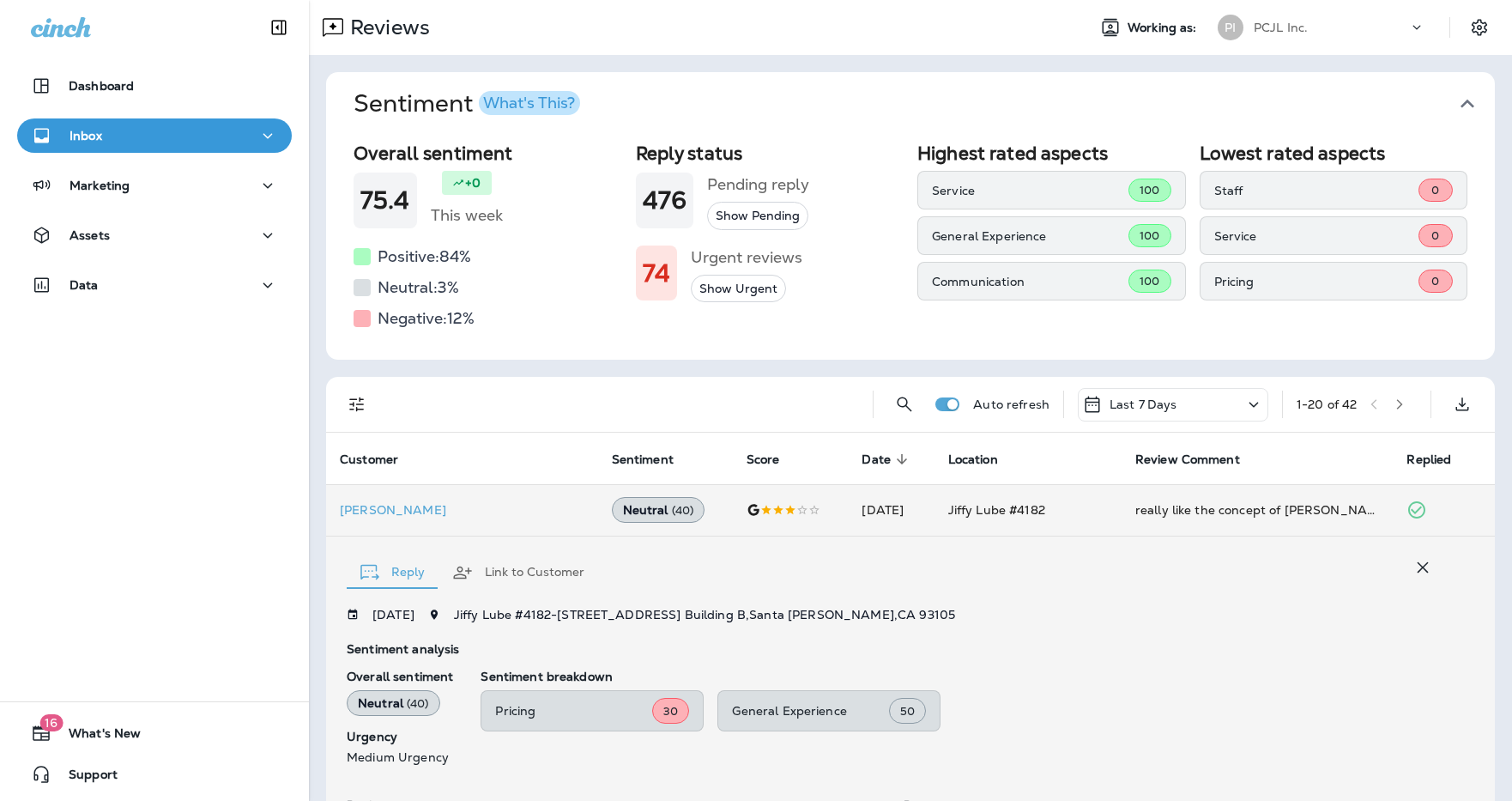
click at [1034, 34] on div "PCJL Inc." at bounding box center [1330, 28] width 154 height 26
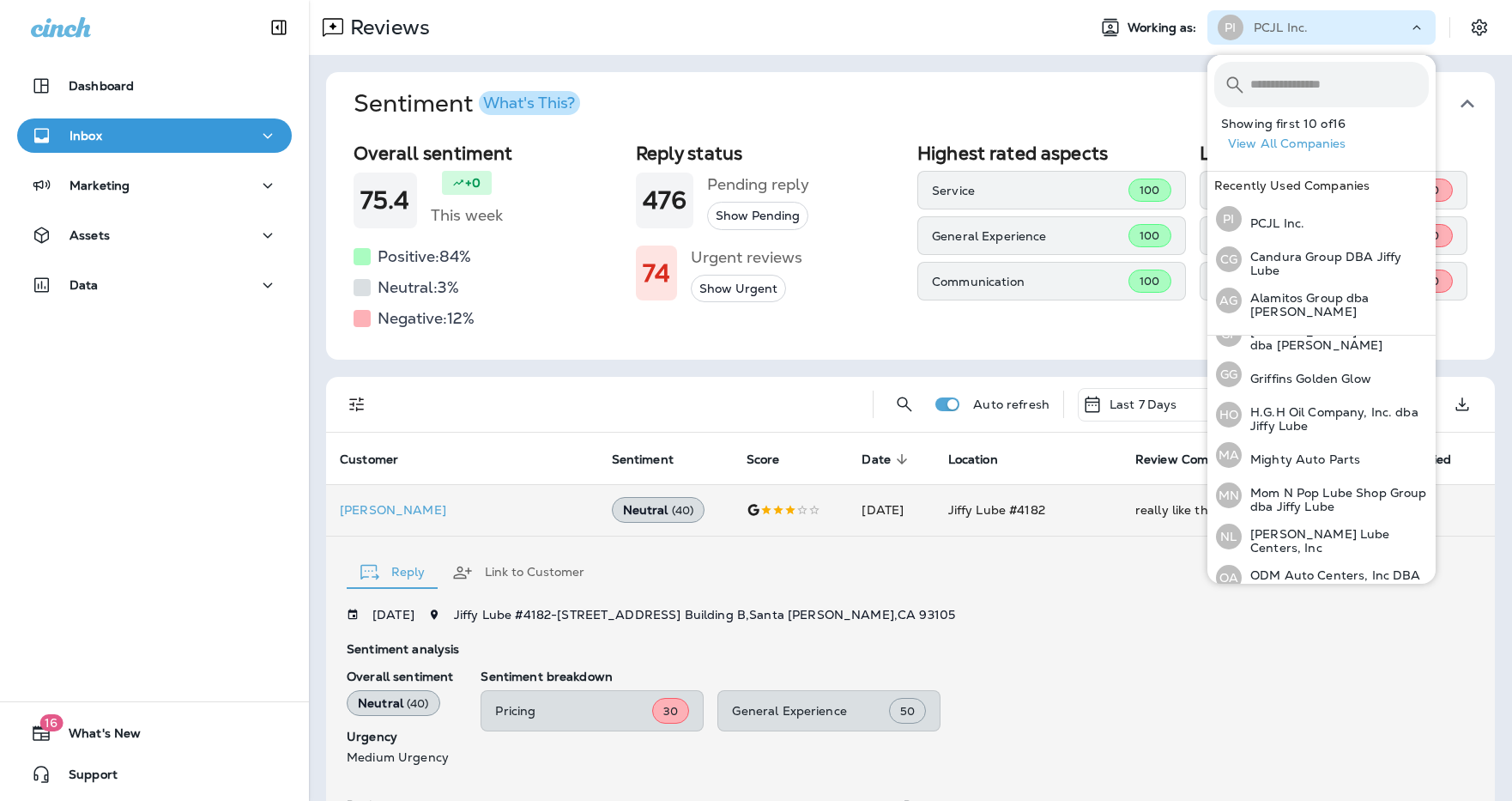
scroll to position [402, 0]
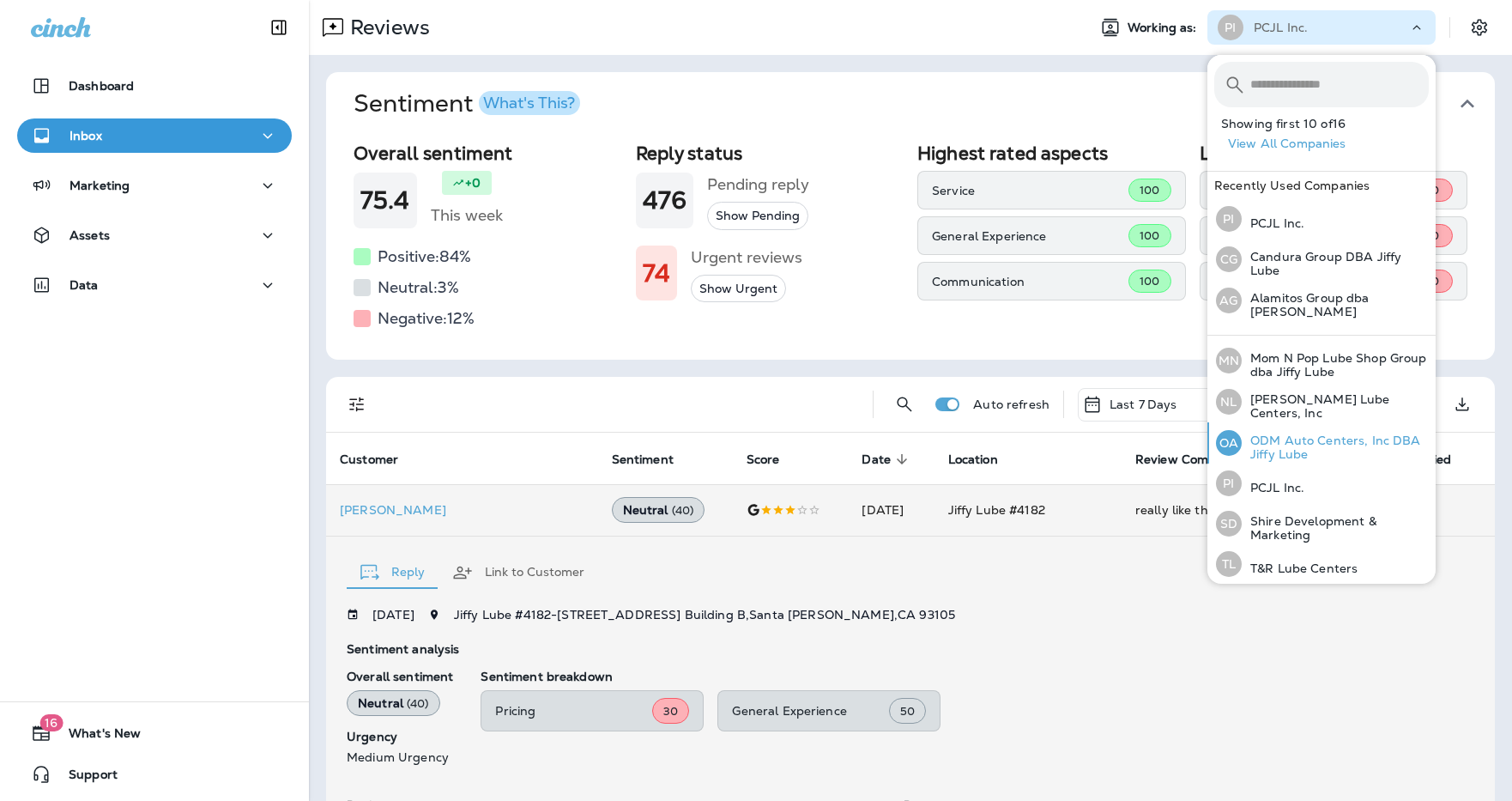
click at [1034, 441] on p "ODM Auto Centers, Inc DBA Jiffy Lube" at bounding box center [1334, 447] width 187 height 28
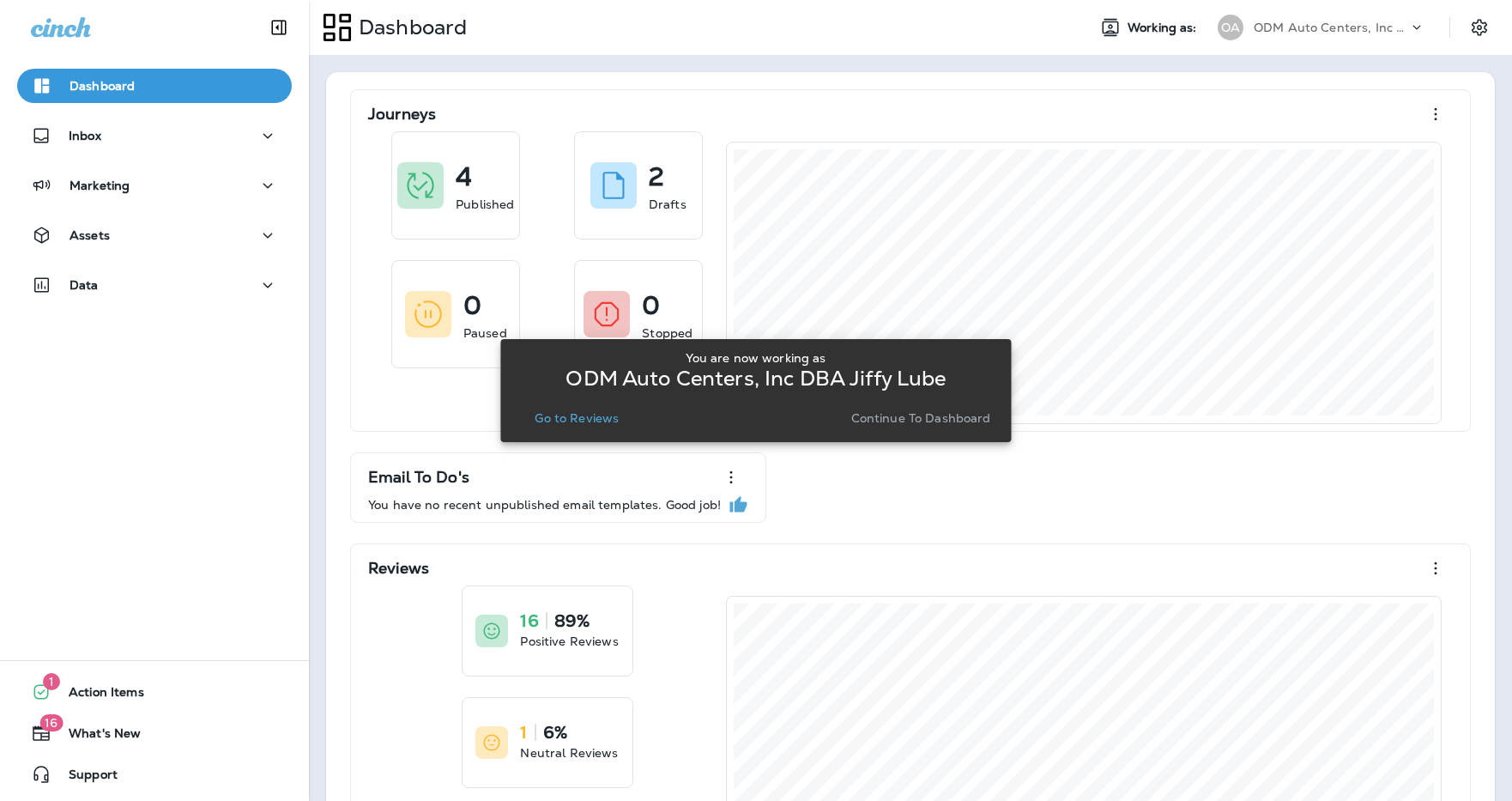
click at [575, 415] on p "Go to Reviews" at bounding box center [576, 418] width 84 height 14
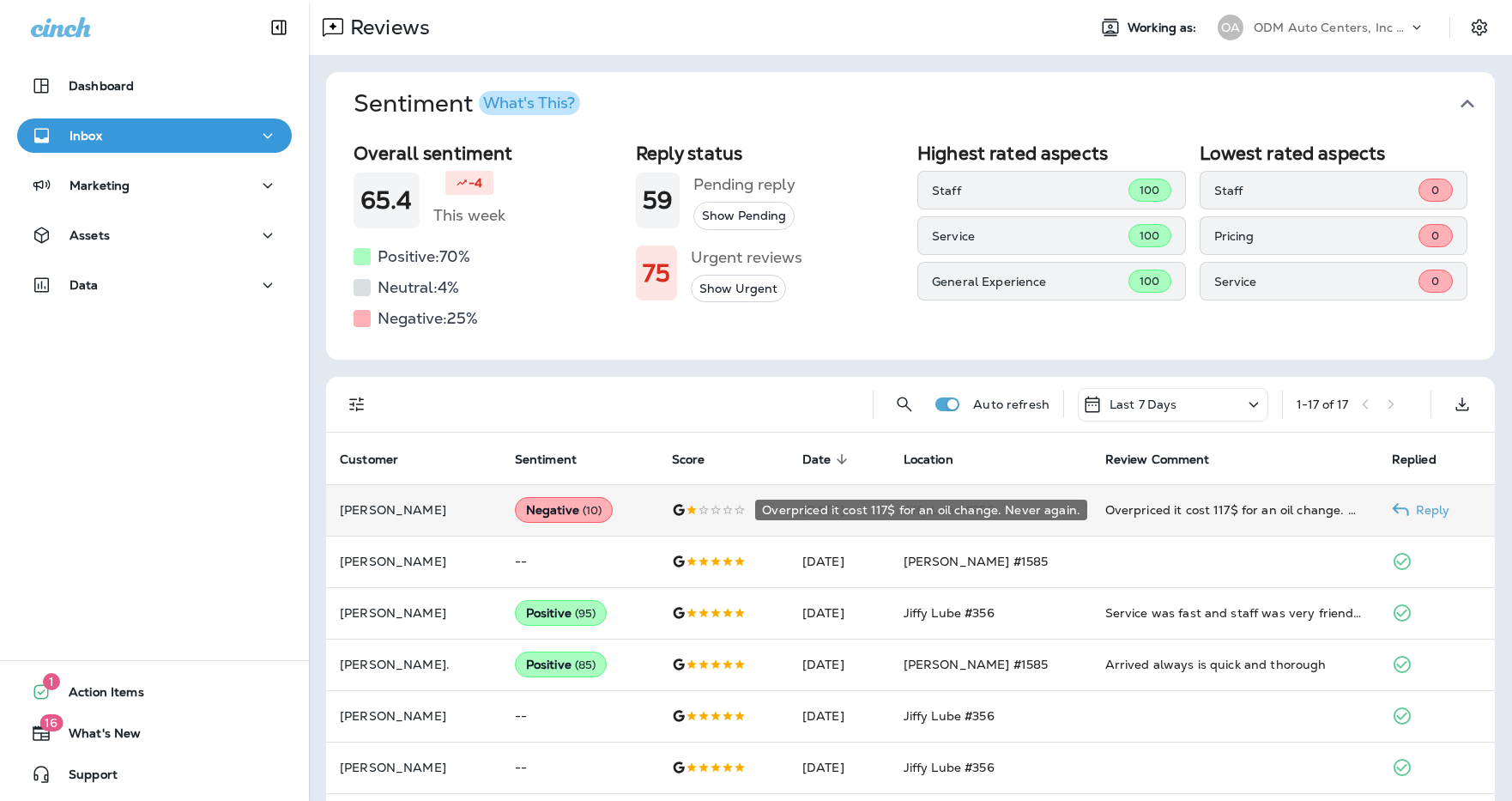
click at [1034, 510] on div "Overpriced it cost 117$ for an oil change. Never again." at bounding box center [1234, 509] width 259 height 17
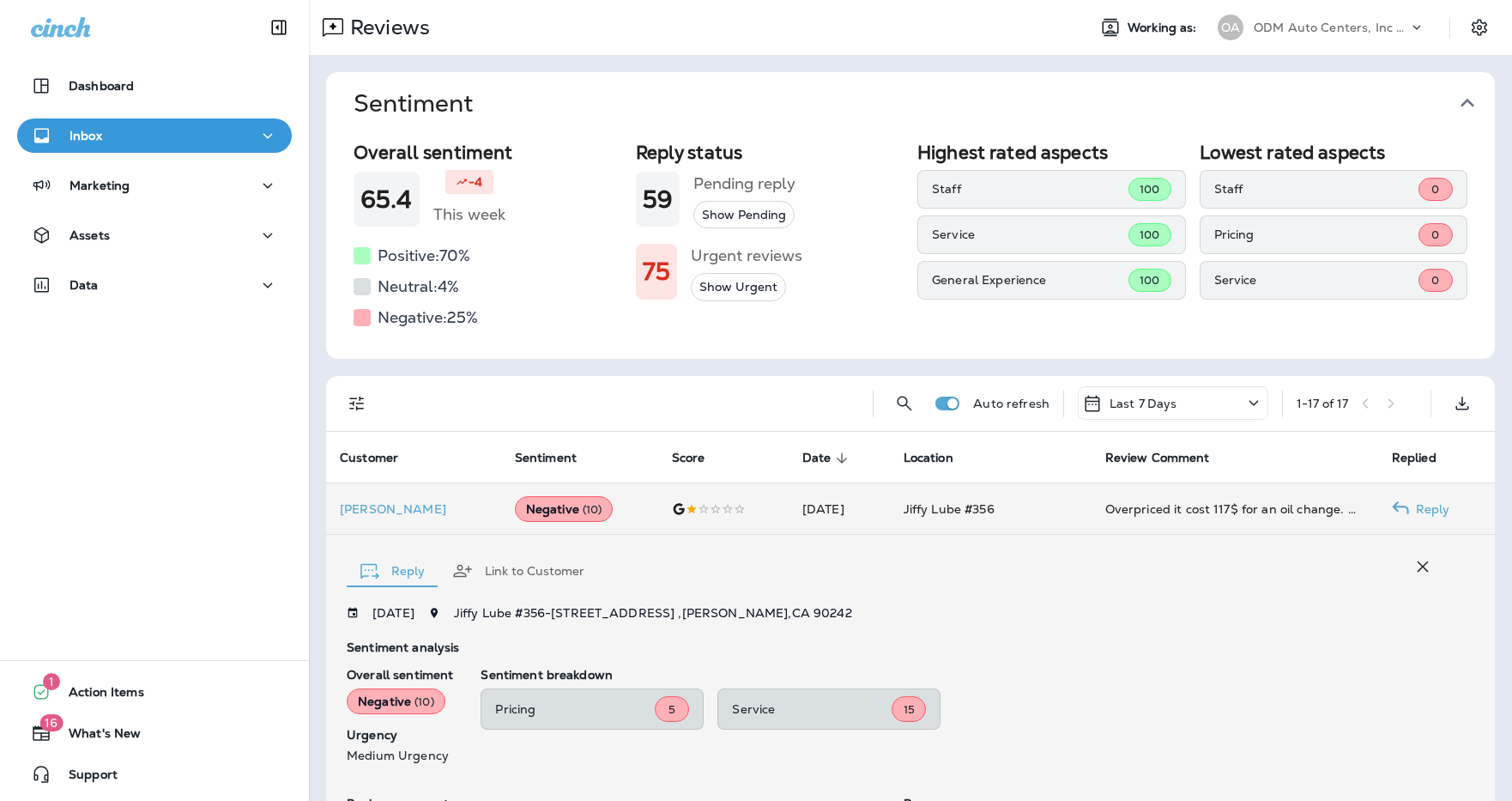
scroll to position [258, 0]
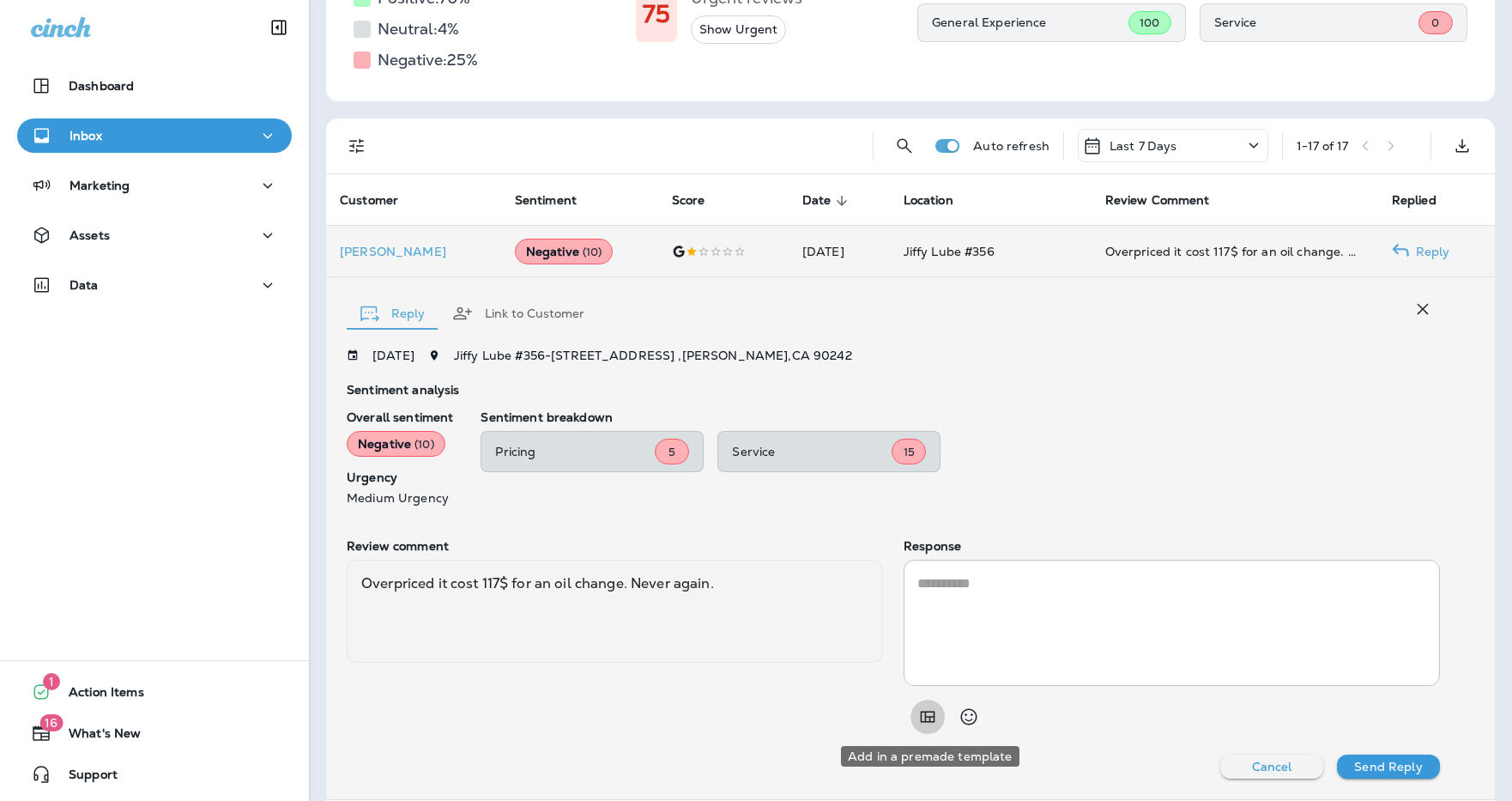
drag, startPoint x: 926, startPoint y: 710, endPoint x: 956, endPoint y: 702, distance: 31.0
click at [926, 710] on icon "Add in a premade template" at bounding box center [927, 716] width 21 height 21
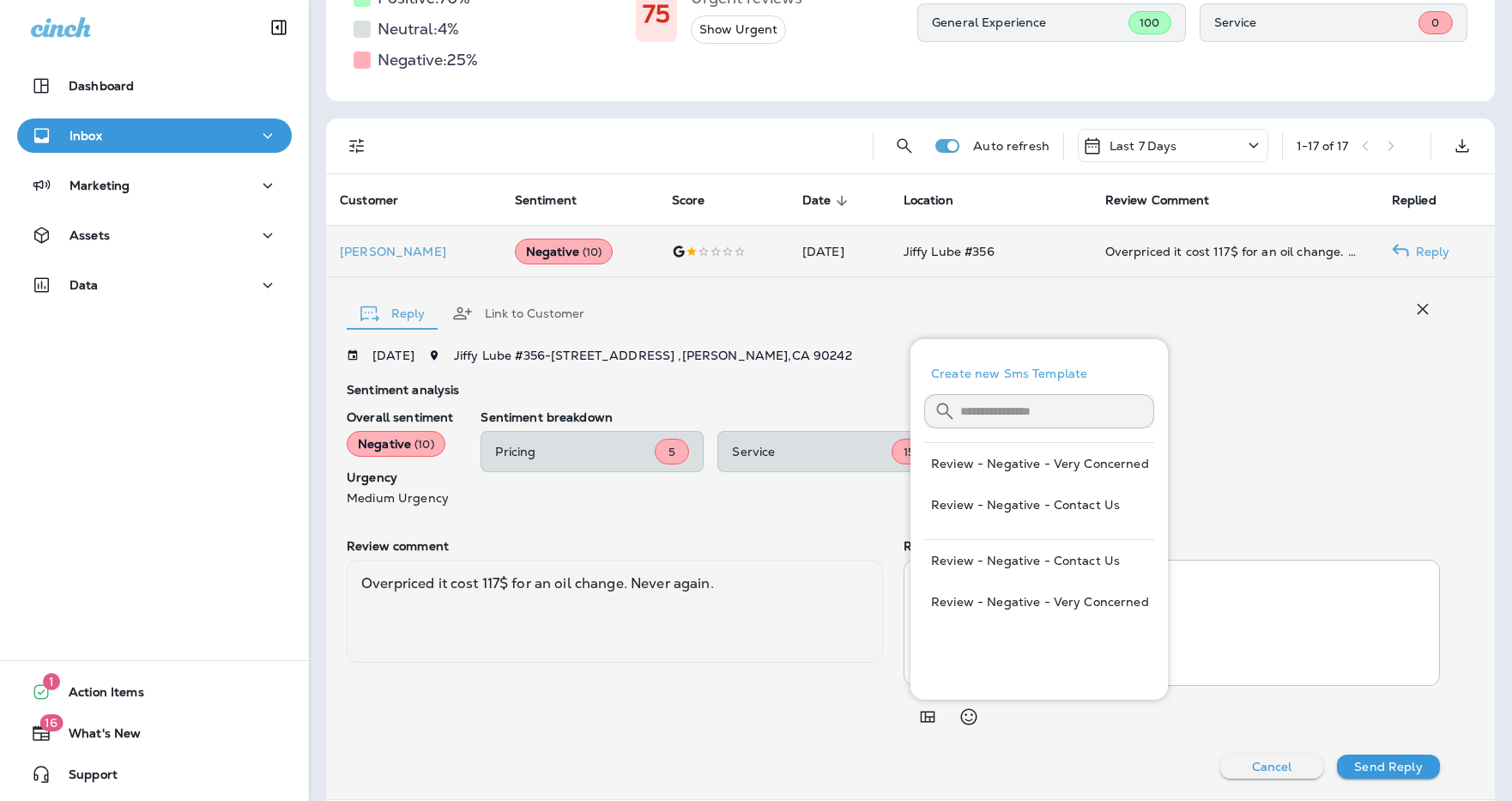
click at [1034, 556] on button "Review - Negative - Contact Us" at bounding box center [1039, 560] width 230 height 41
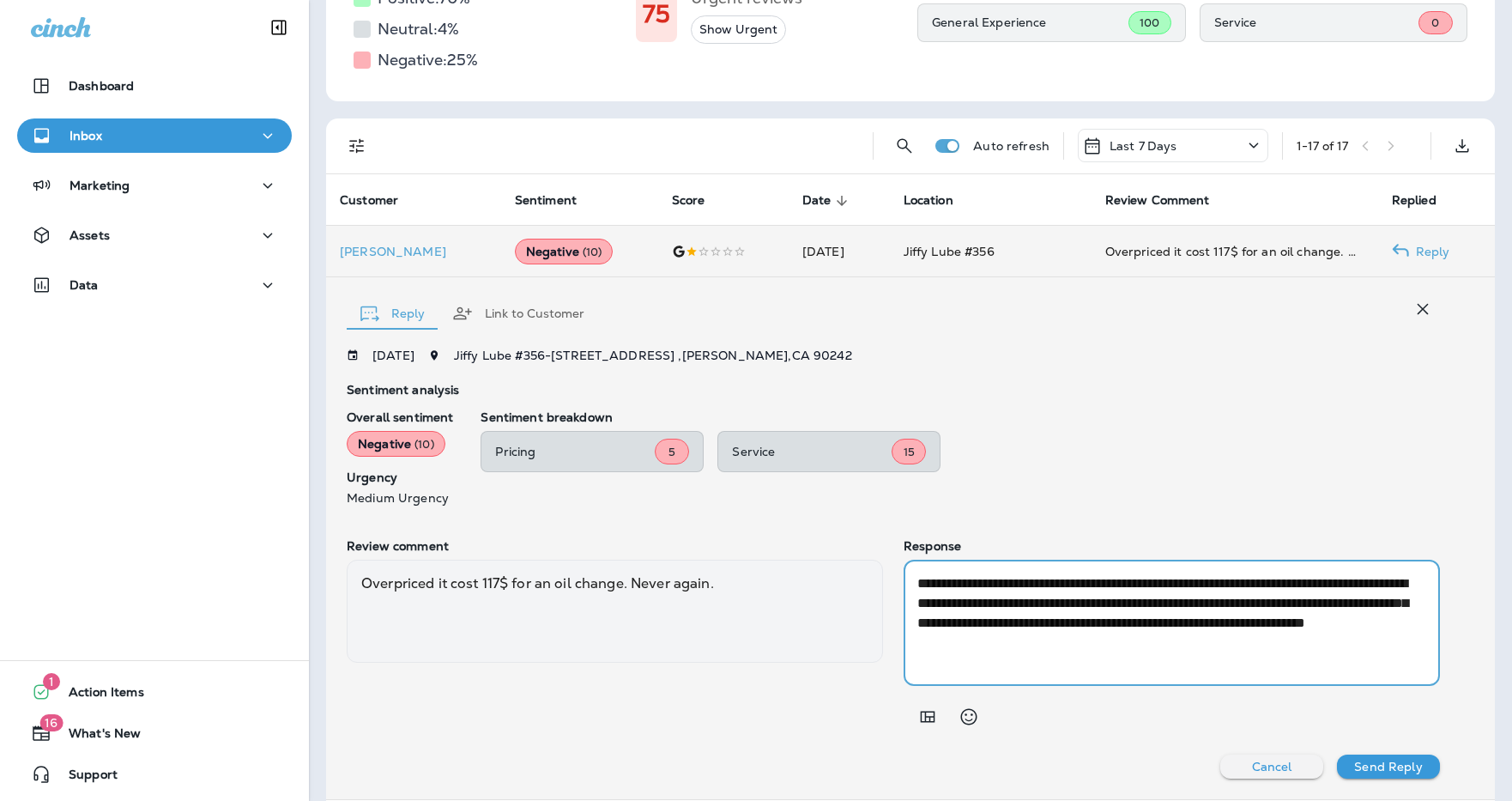
drag, startPoint x: 1271, startPoint y: 640, endPoint x: 1377, endPoint y: 582, distance: 120.8
click at [1034, 580] on textarea "**********" at bounding box center [1171, 622] width 509 height 99
type textarea "**********"
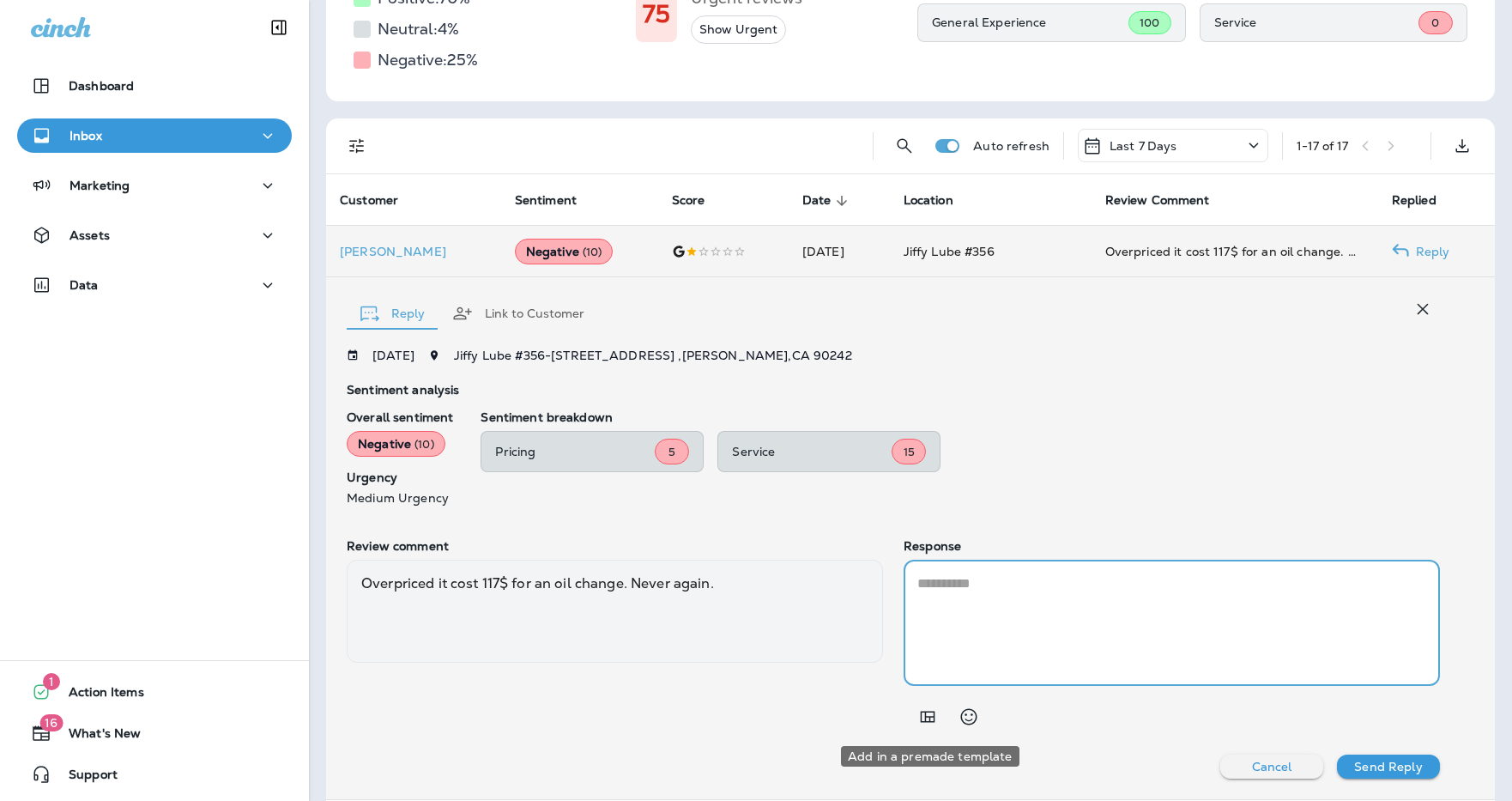
click at [928, 726] on icon "Add in a premade template" at bounding box center [927, 716] width 21 height 21
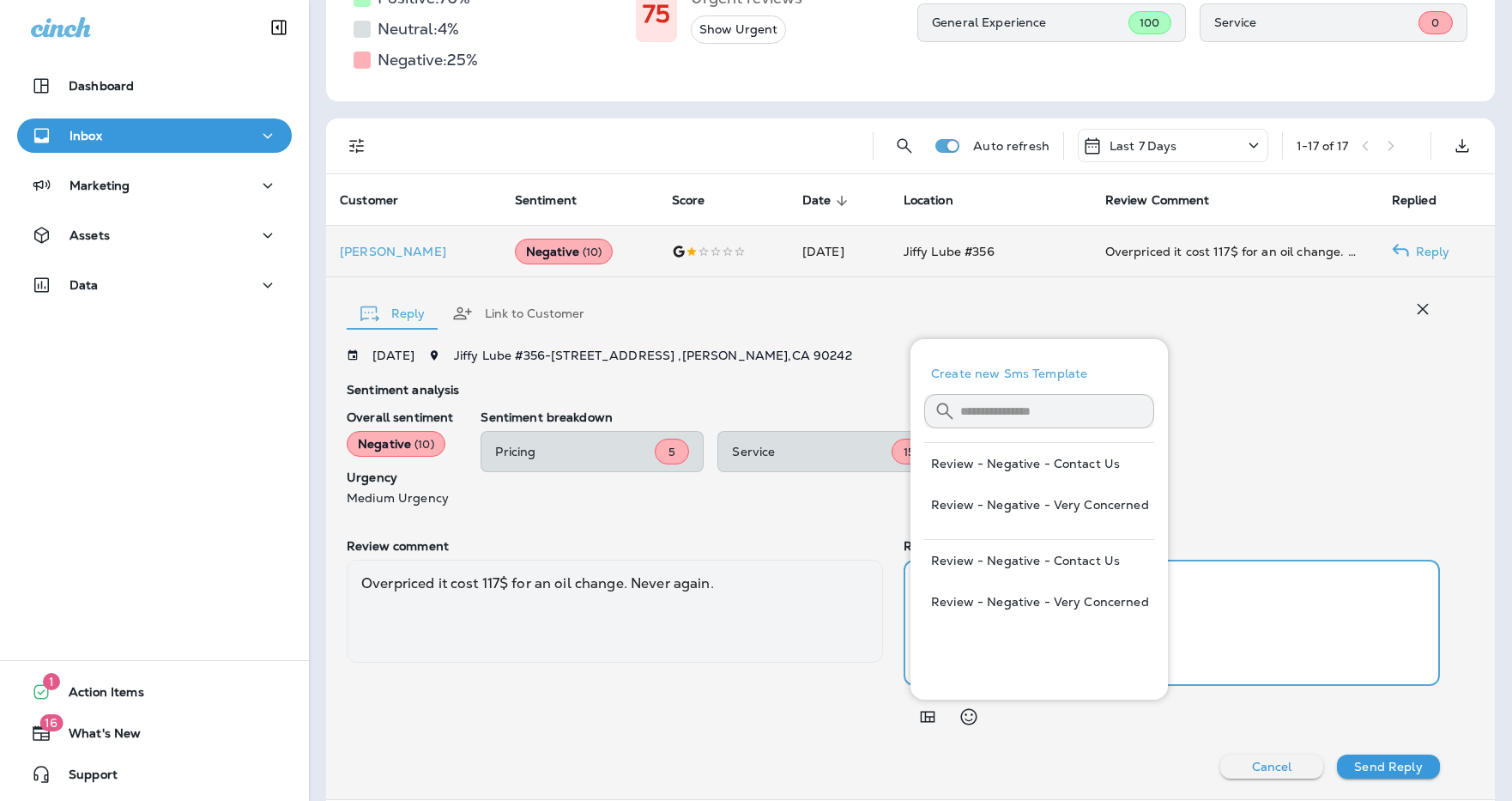
click at [1034, 584] on textarea at bounding box center [1171, 622] width 509 height 99
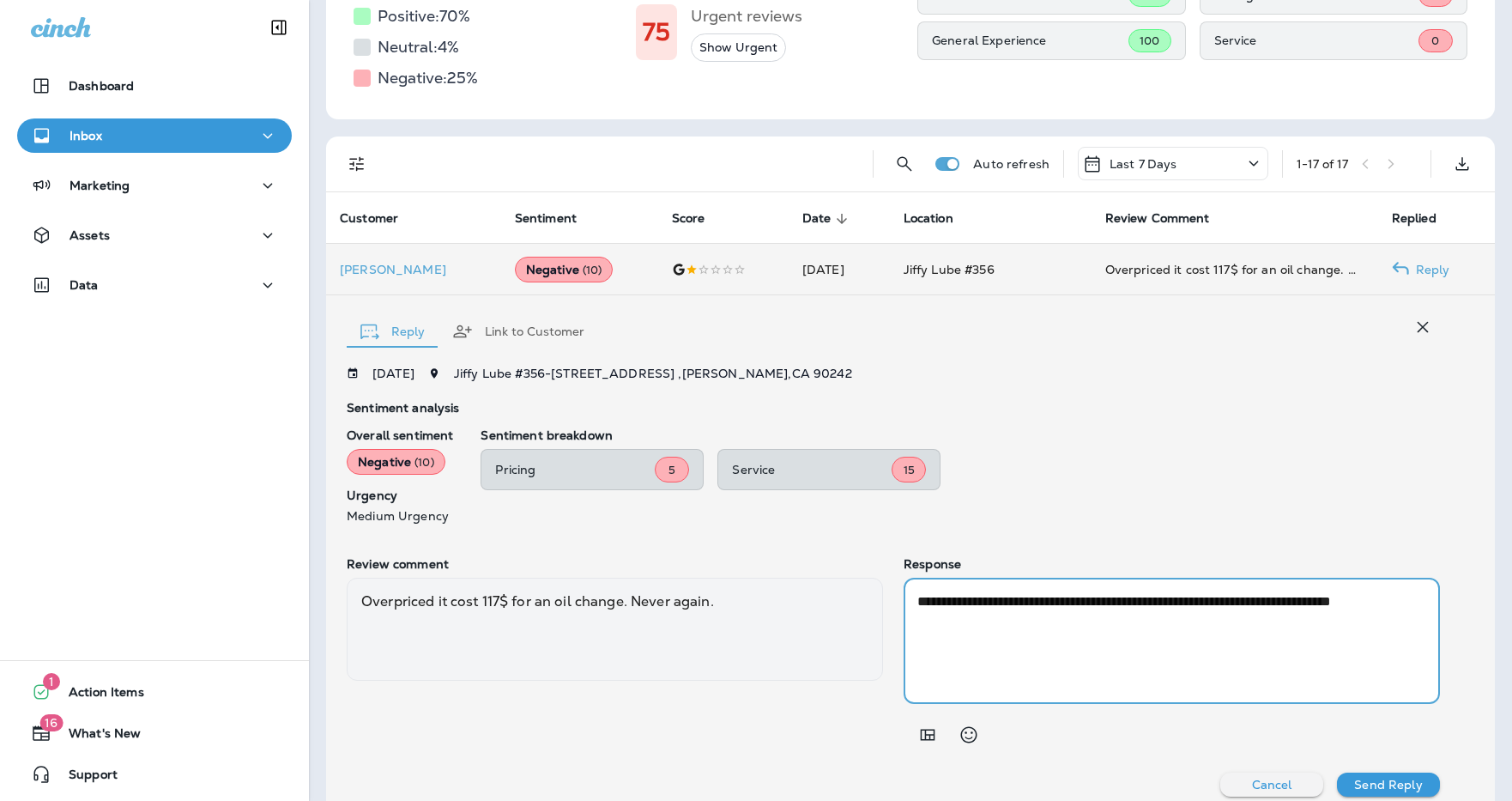
scroll to position [237, 0]
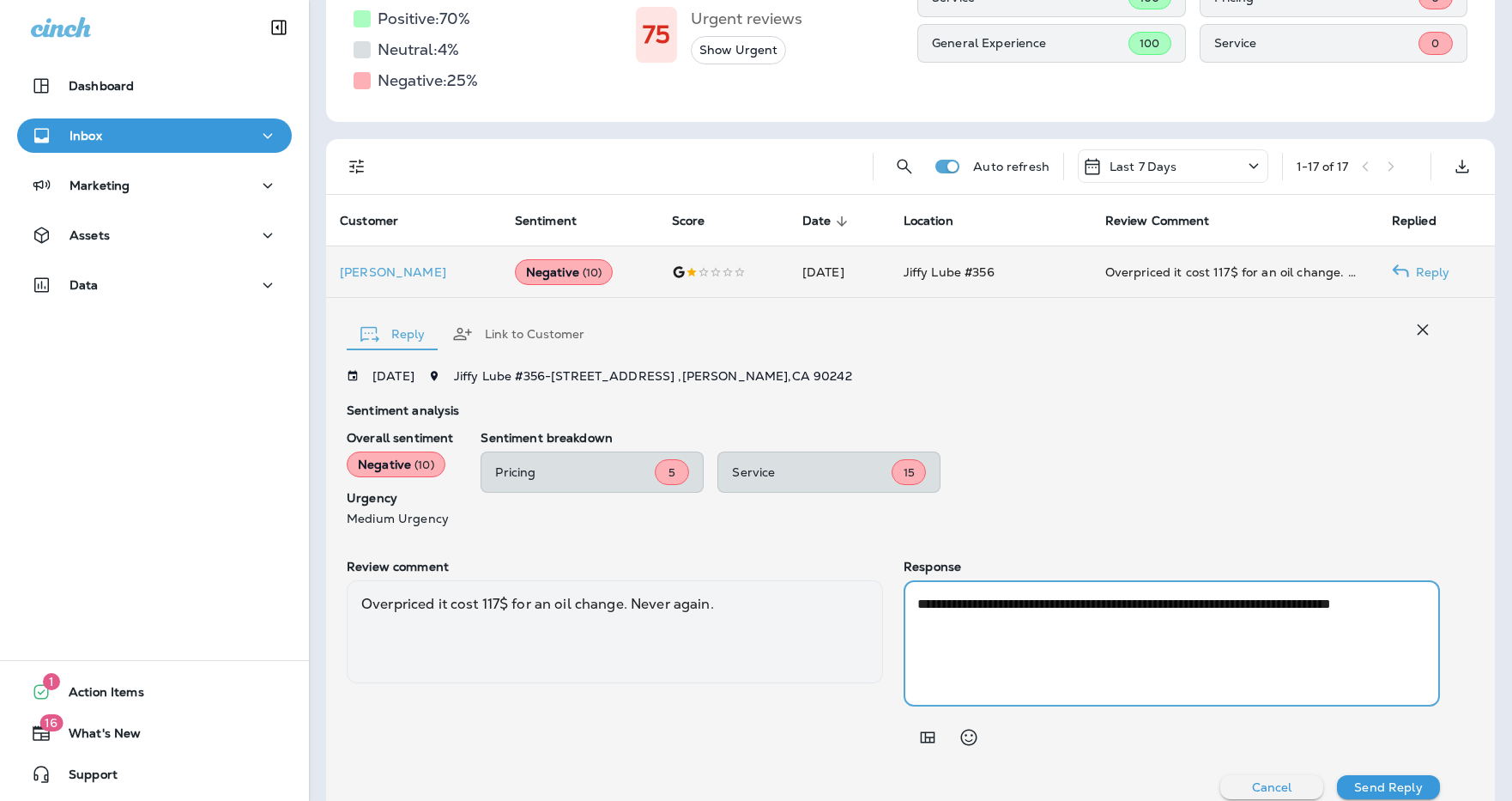
drag, startPoint x: 1104, startPoint y: 604, endPoint x: 790, endPoint y: 582, distance: 314.8
click at [790, 582] on div "**********" at bounding box center [893, 656] width 1093 height 195
drag, startPoint x: 1029, startPoint y: 620, endPoint x: 1111, endPoint y: 619, distance: 82.0
click at [1034, 619] on textarea "**********" at bounding box center [1171, 643] width 509 height 99
paste textarea "**********"
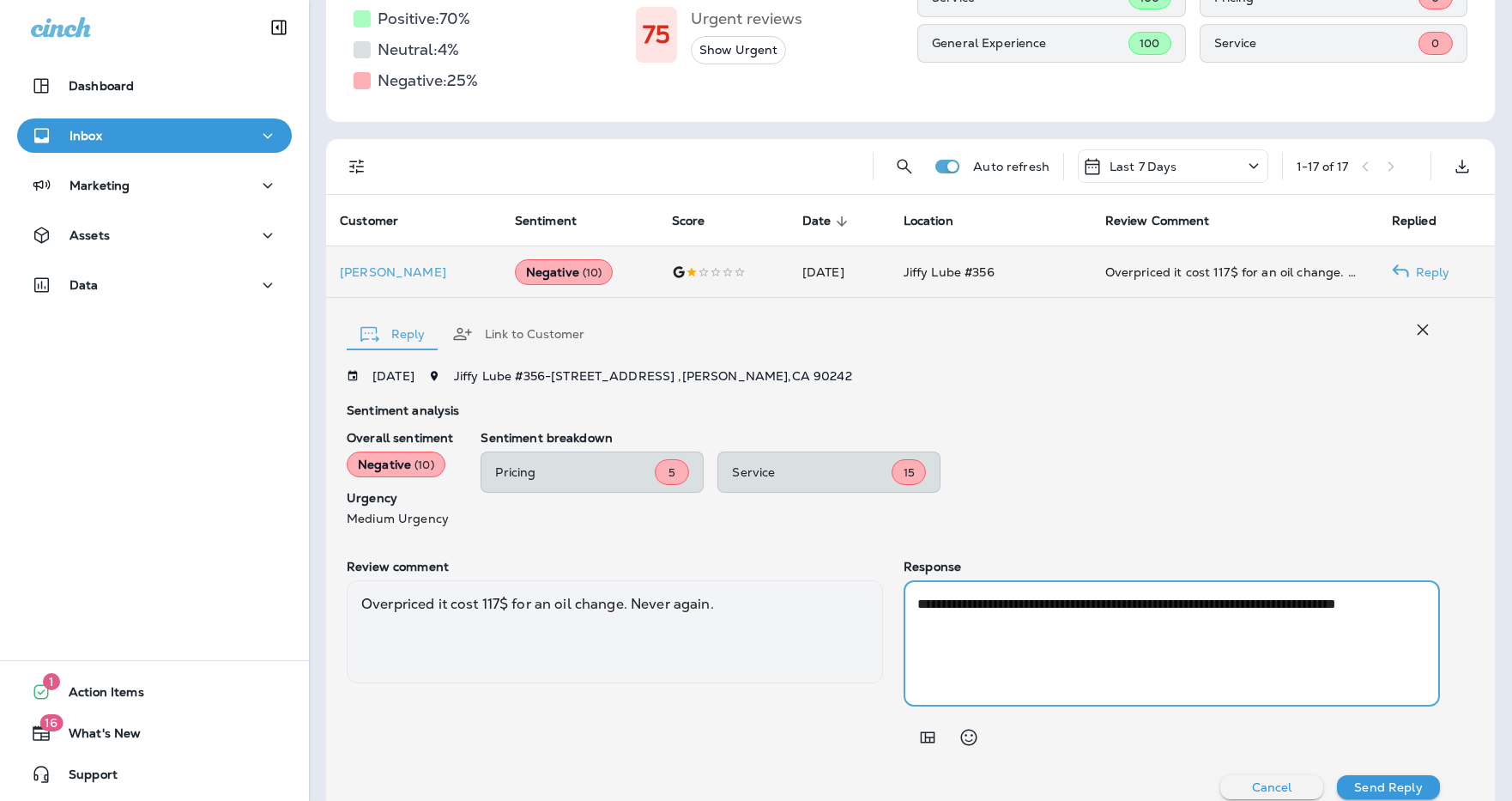
type textarea "**********"
click at [1034, 780] on p "Send Reply" at bounding box center [1388, 787] width 68 height 14
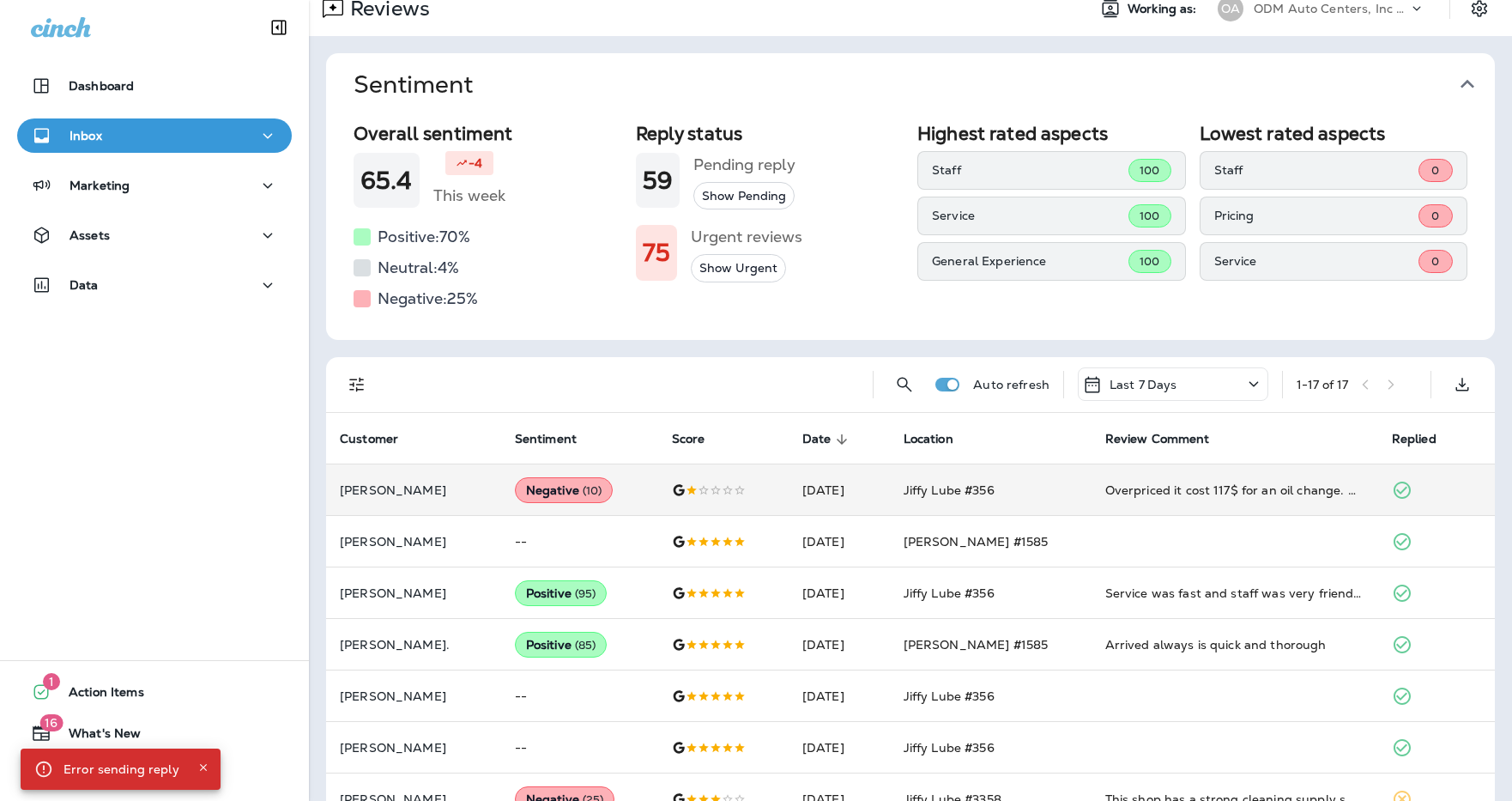
scroll to position [0, 0]
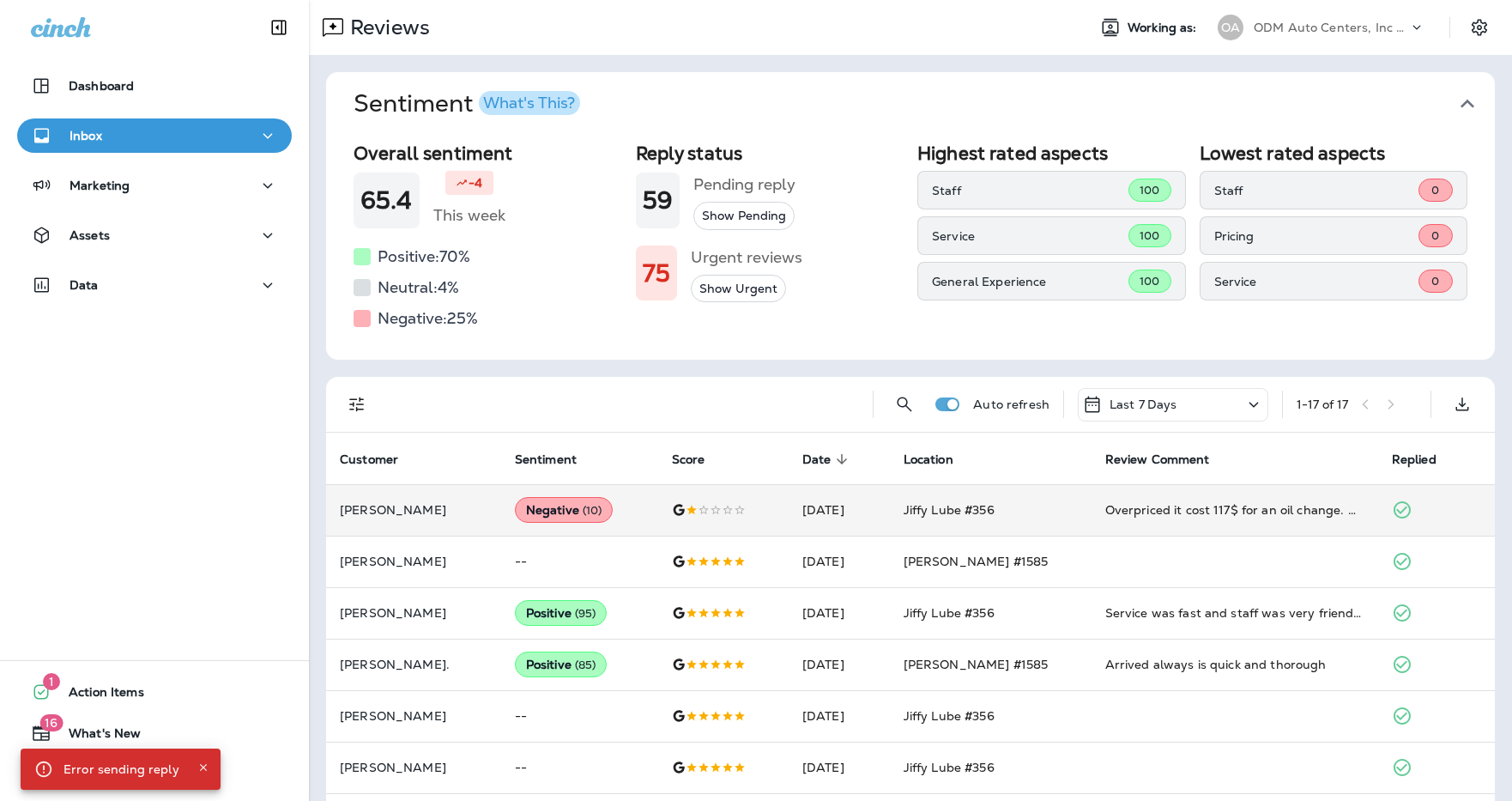
click at [1034, 23] on p "ODM Auto Centers, Inc DBA Jiffy Lube" at bounding box center [1330, 28] width 154 height 14
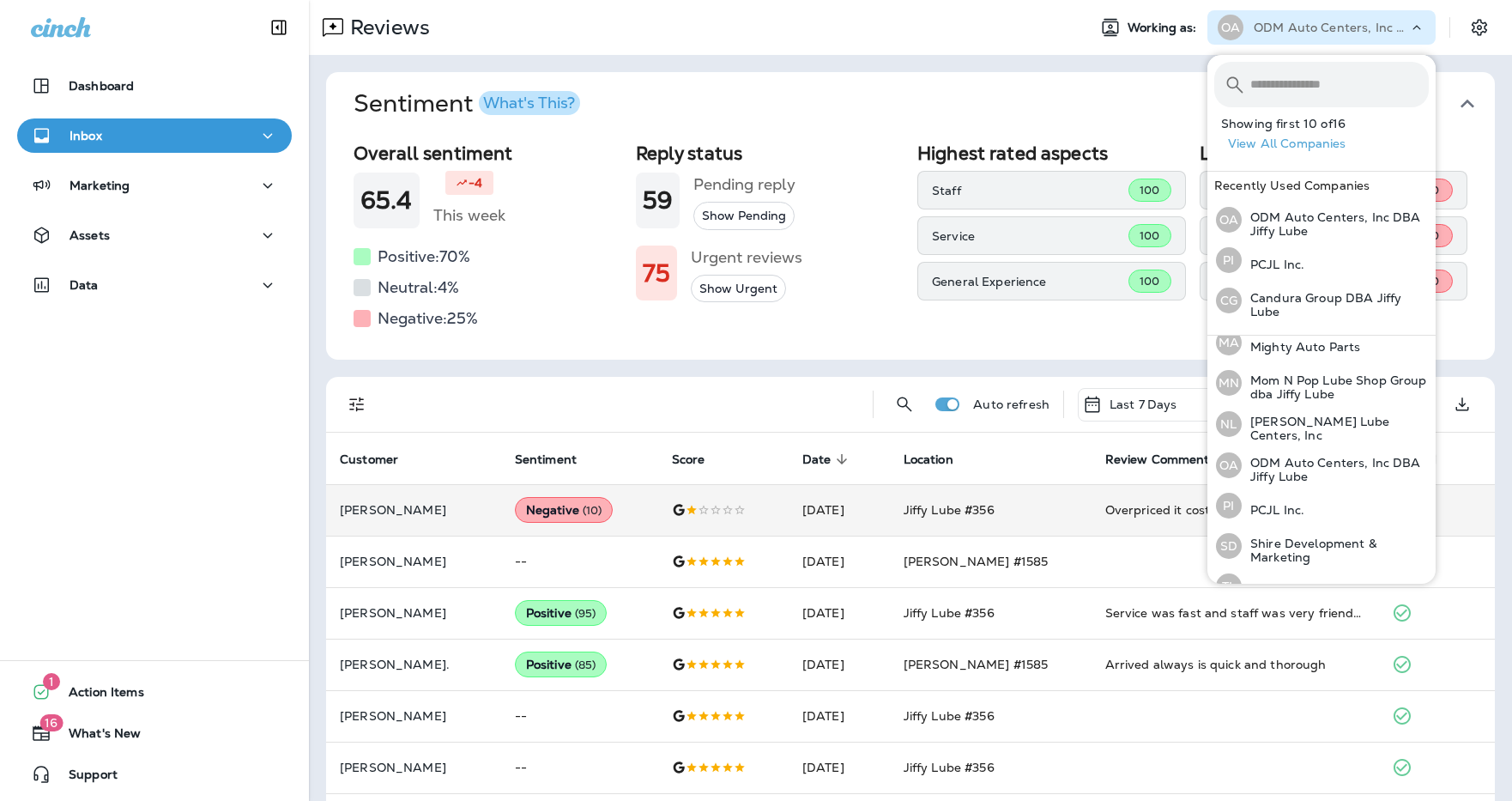
scroll to position [404, 0]
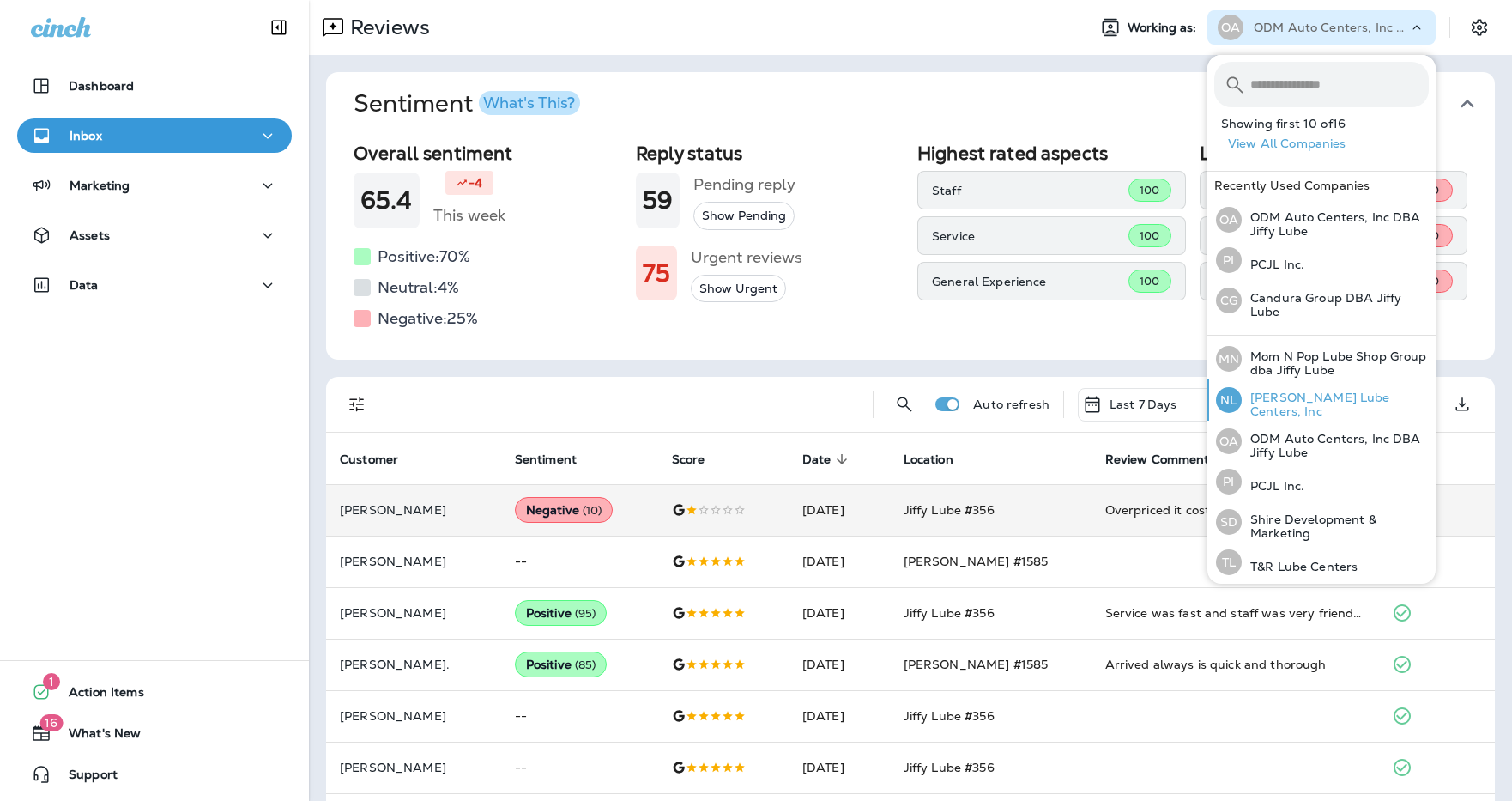
click at [1034, 398] on p "[PERSON_NAME] Lube Centers, Inc" at bounding box center [1334, 404] width 187 height 28
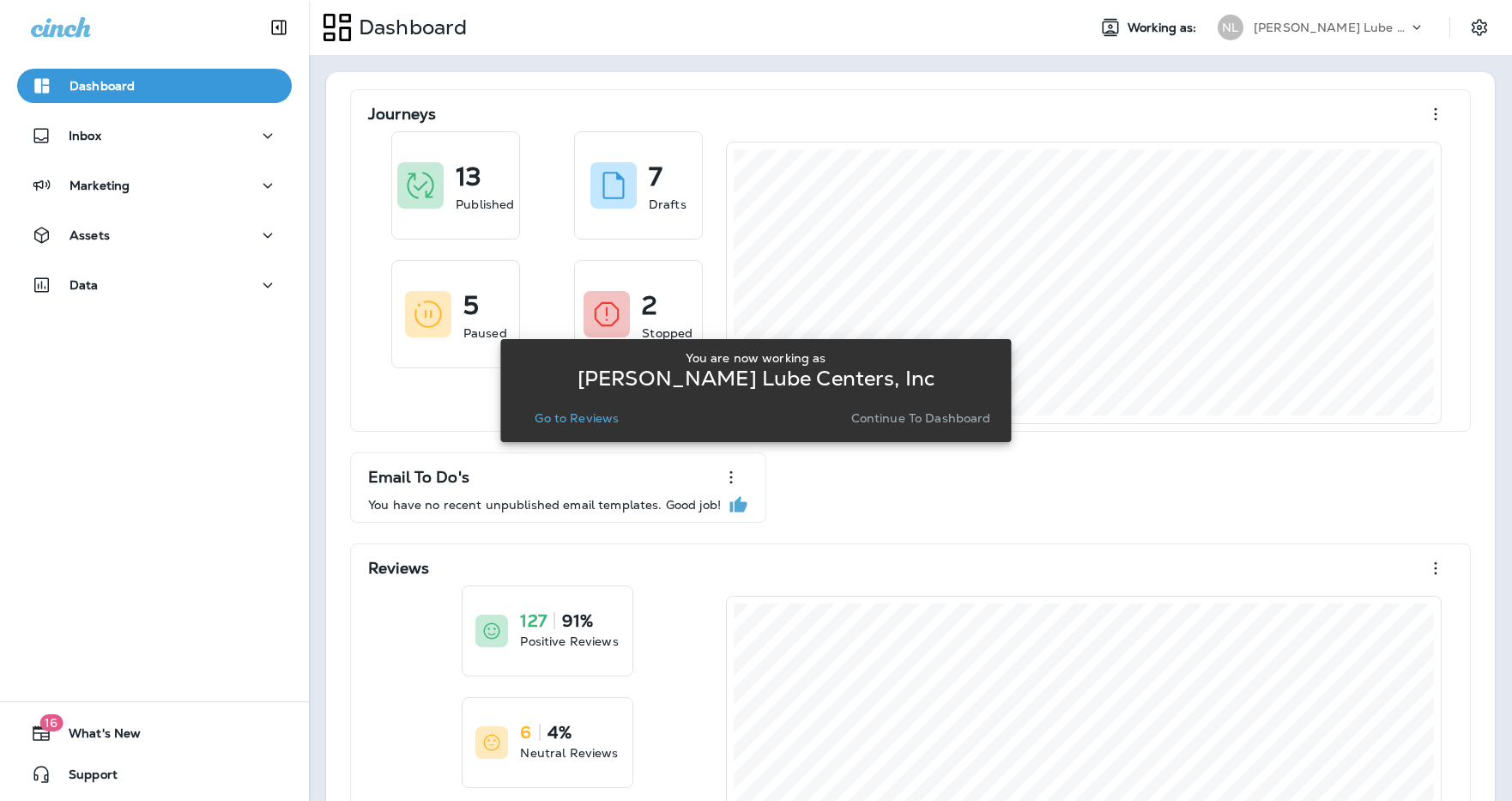
click at [584, 414] on p "Go to Reviews" at bounding box center [576, 418] width 84 height 14
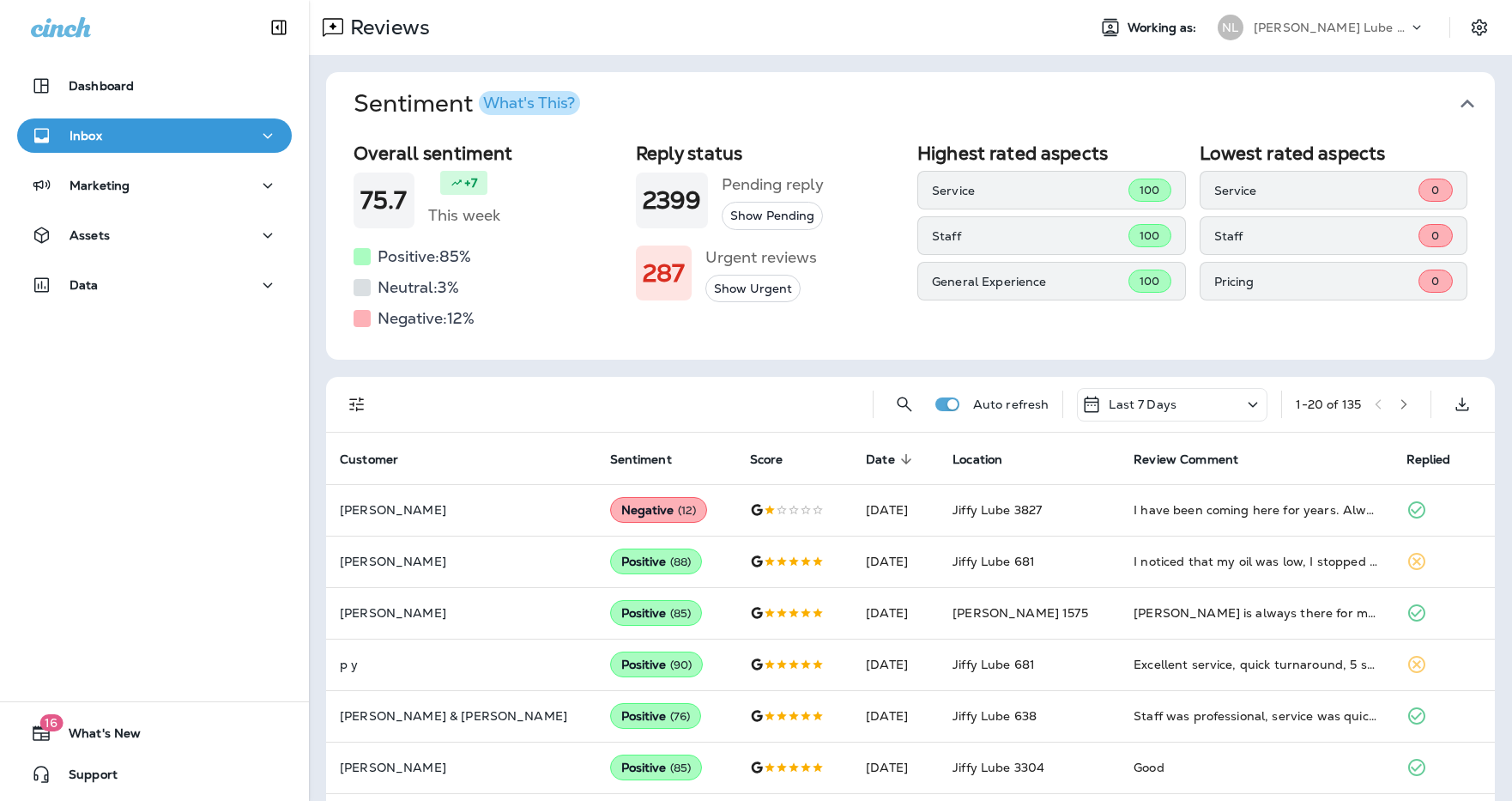
scroll to position [6, 0]
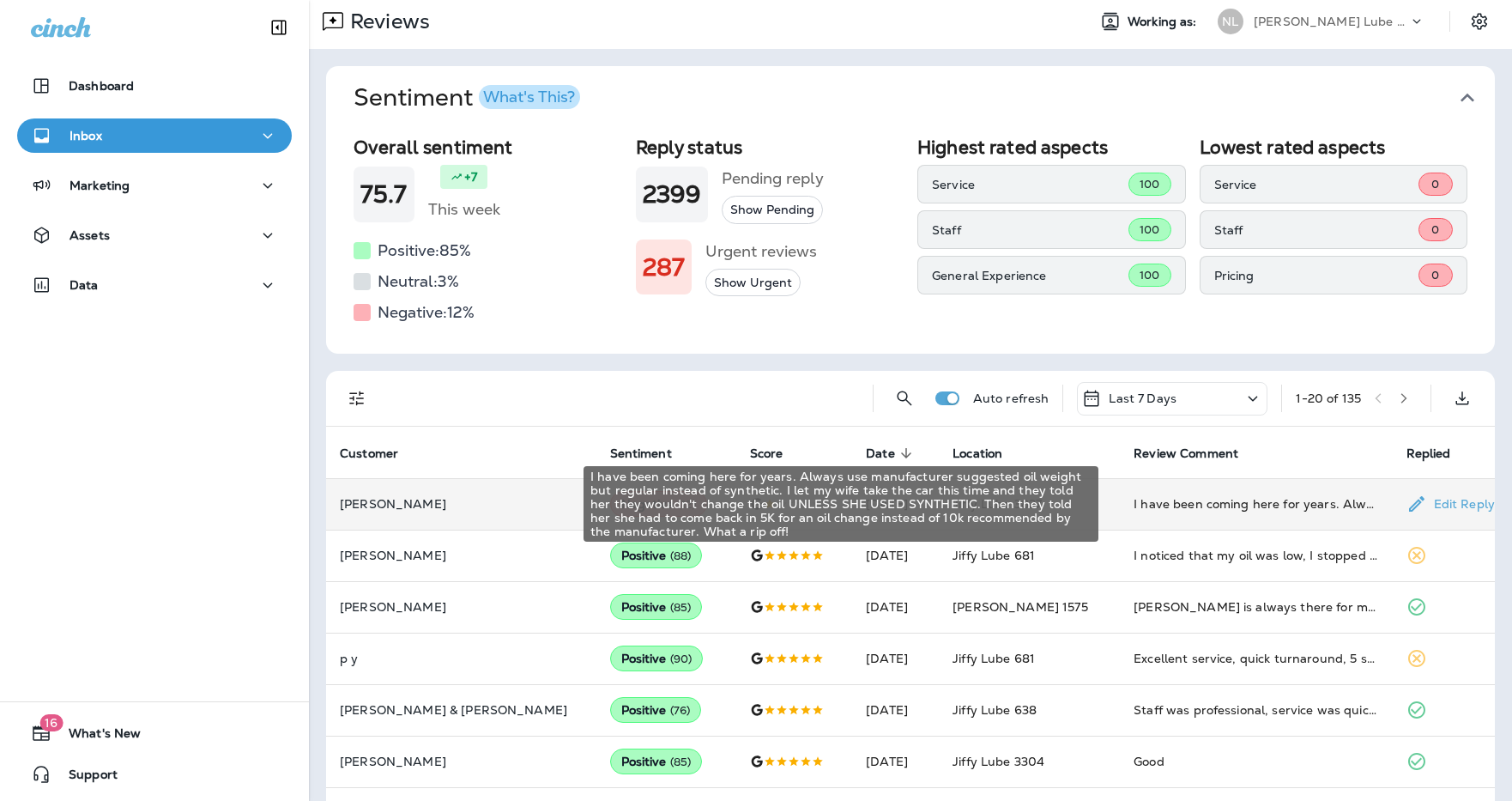
click at [1034, 507] on div "I have been coming here for years. Always use manufacturer suggested oil weight…" at bounding box center [1256, 503] width 245 height 17
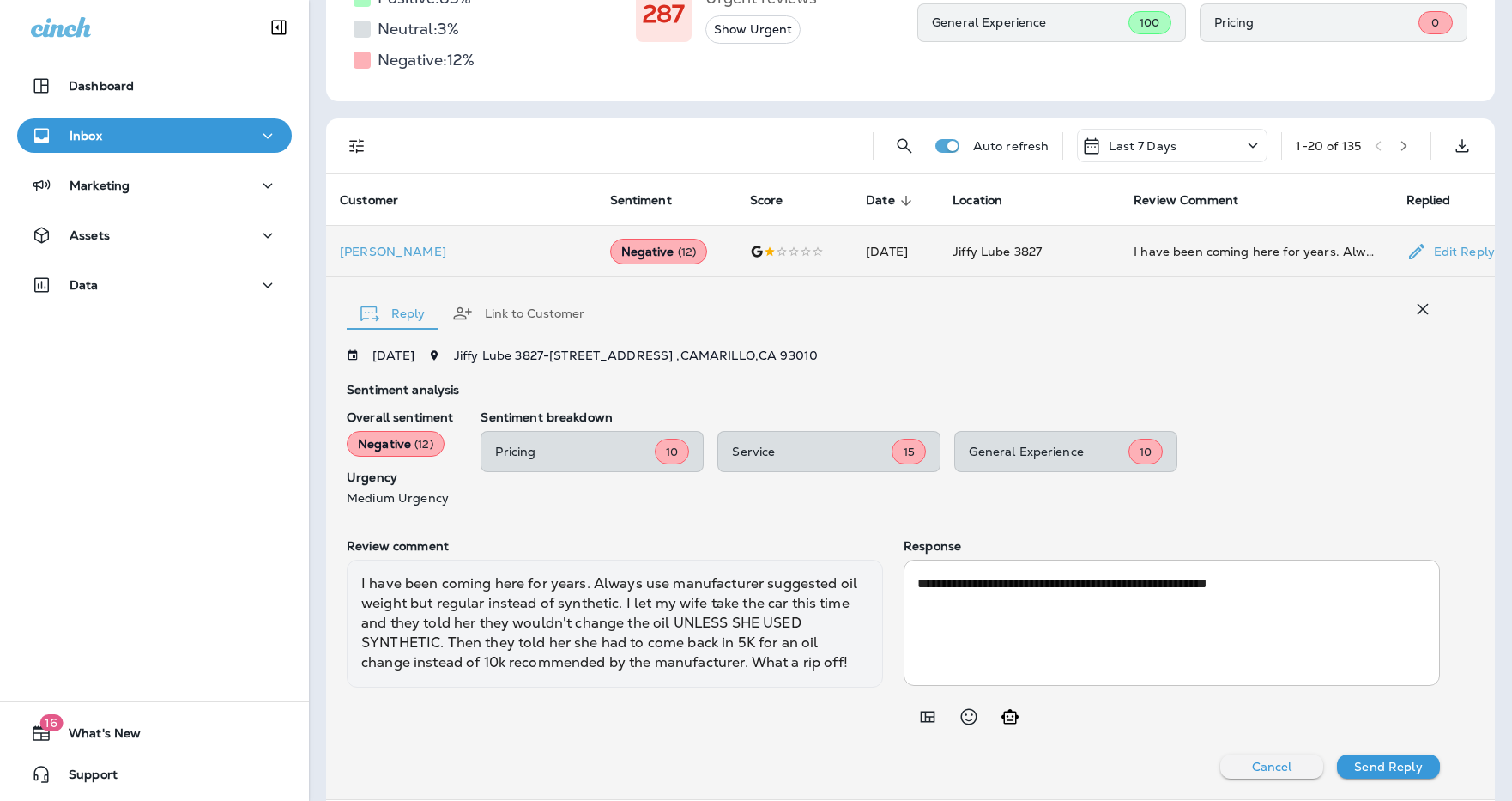
click at [1034, 562] on div "**********" at bounding box center [1171, 622] width 536 height 126
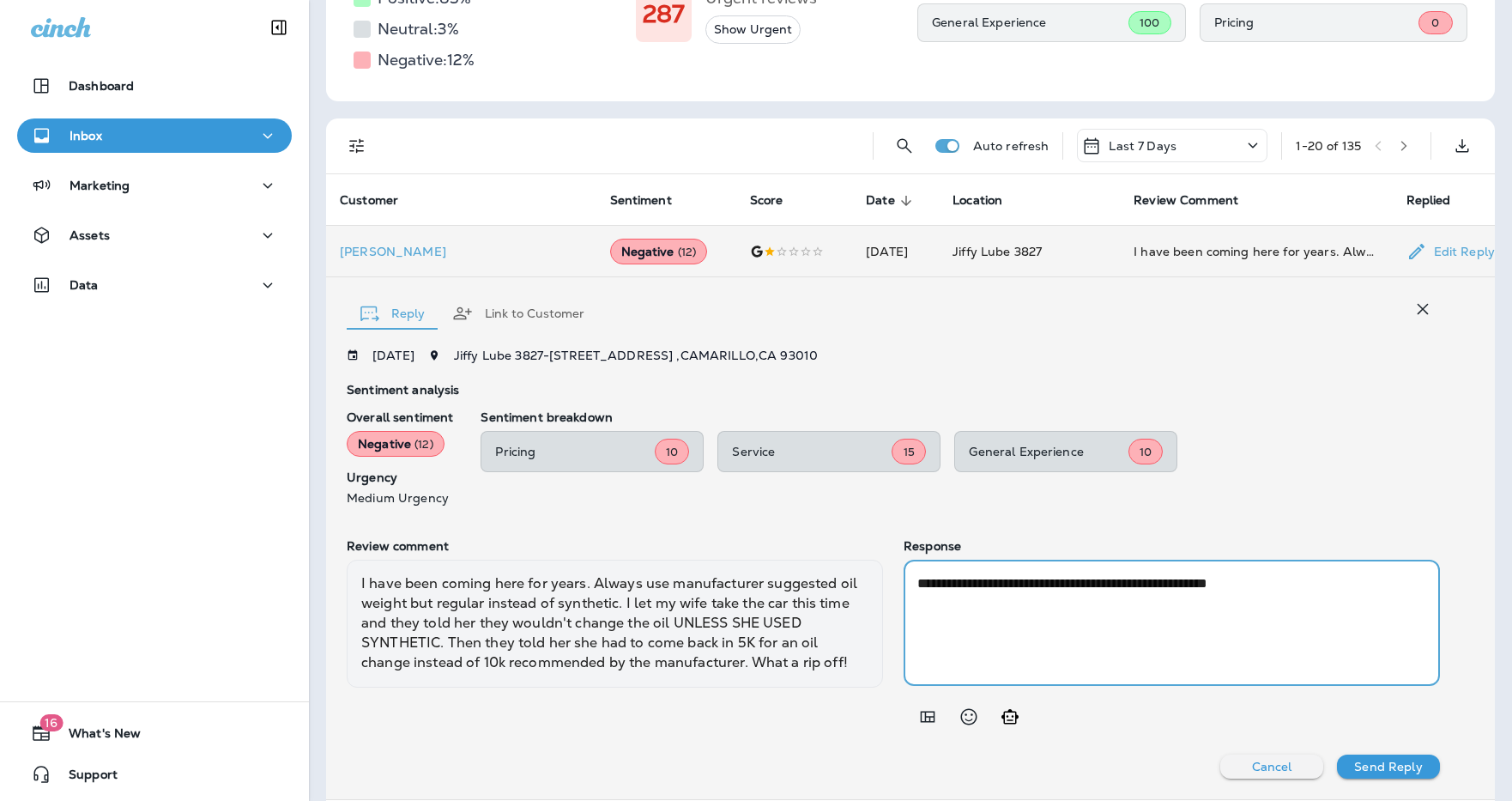
click at [1034, 598] on textarea "**********" at bounding box center [1171, 622] width 509 height 99
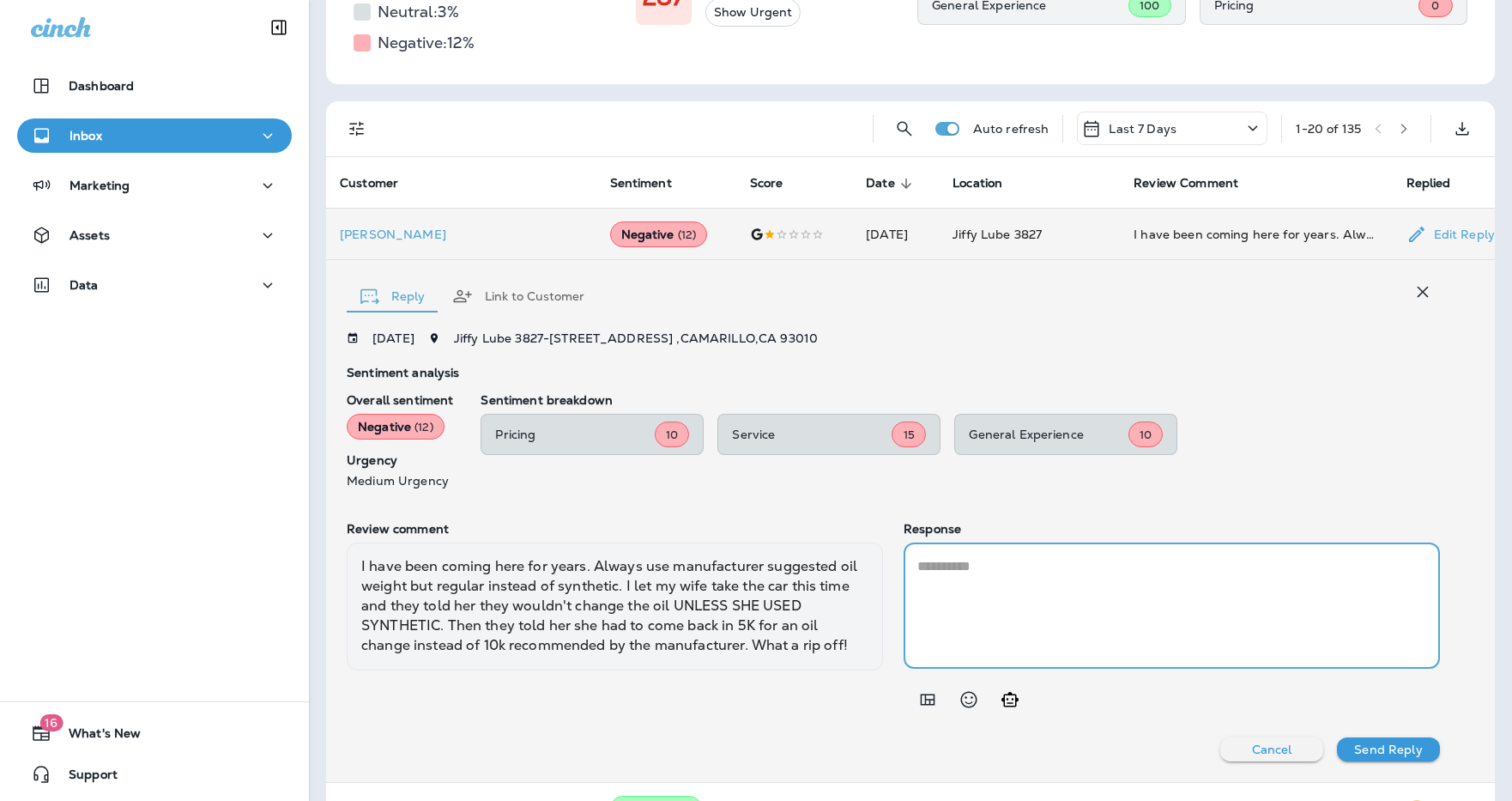
scroll to position [276, 0]
click at [929, 694] on icon "Add in a premade template" at bounding box center [927, 698] width 21 height 21
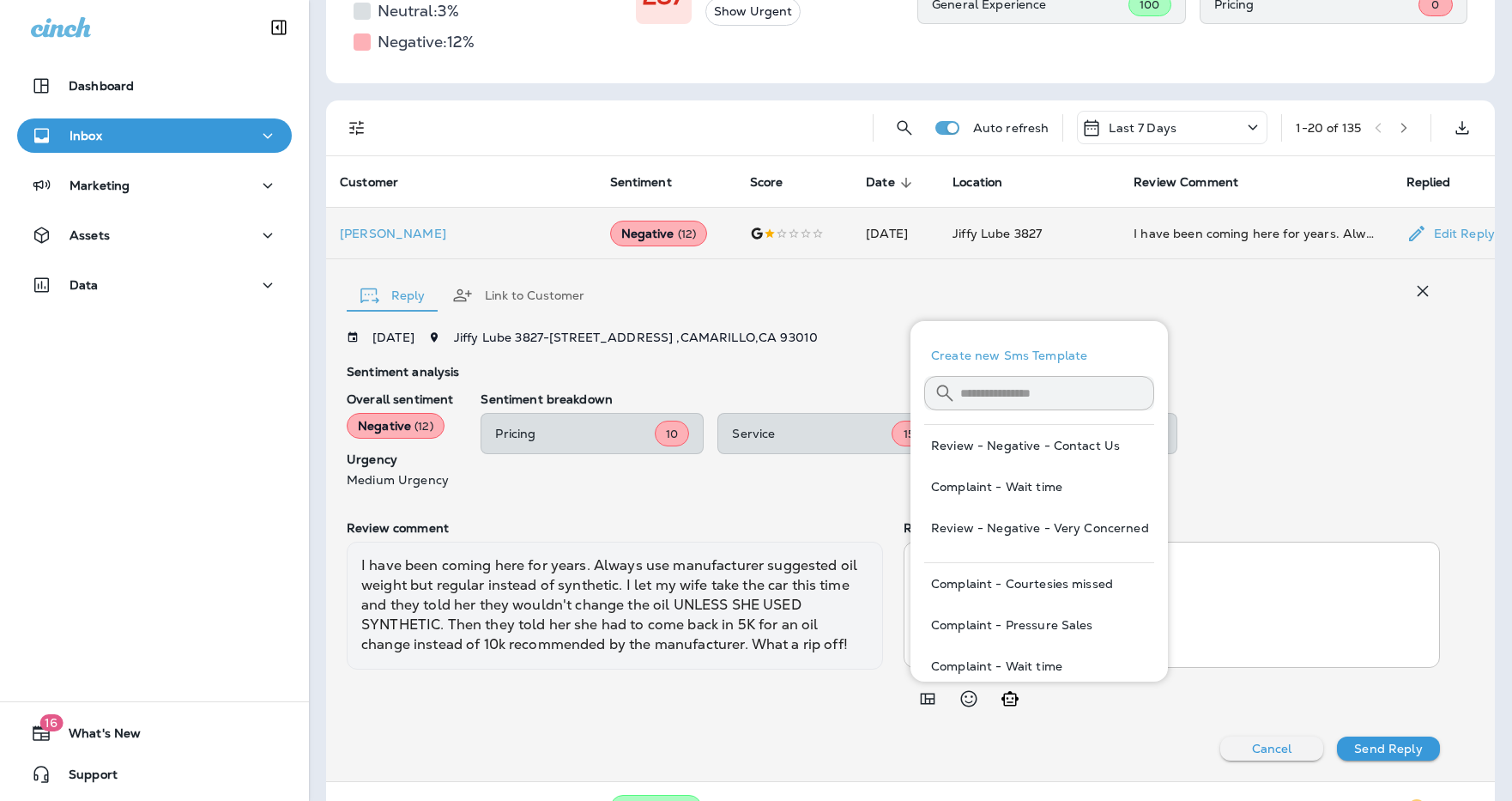
click at [1034, 447] on button "Review - Negative - Contact Us" at bounding box center [1039, 445] width 230 height 41
type textarea "**********"
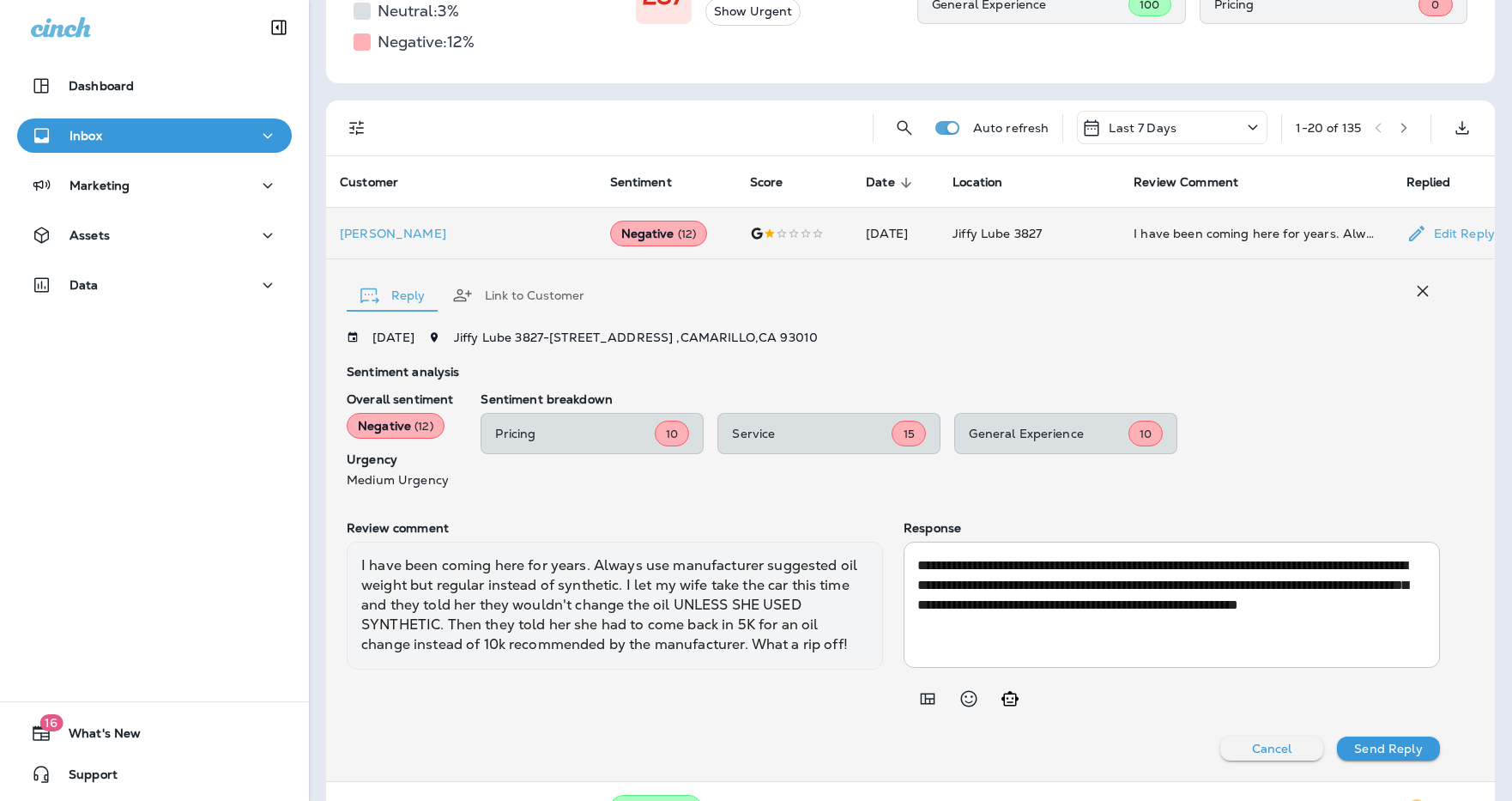
click at [1034, 754] on button "Send Reply" at bounding box center [1388, 748] width 103 height 24
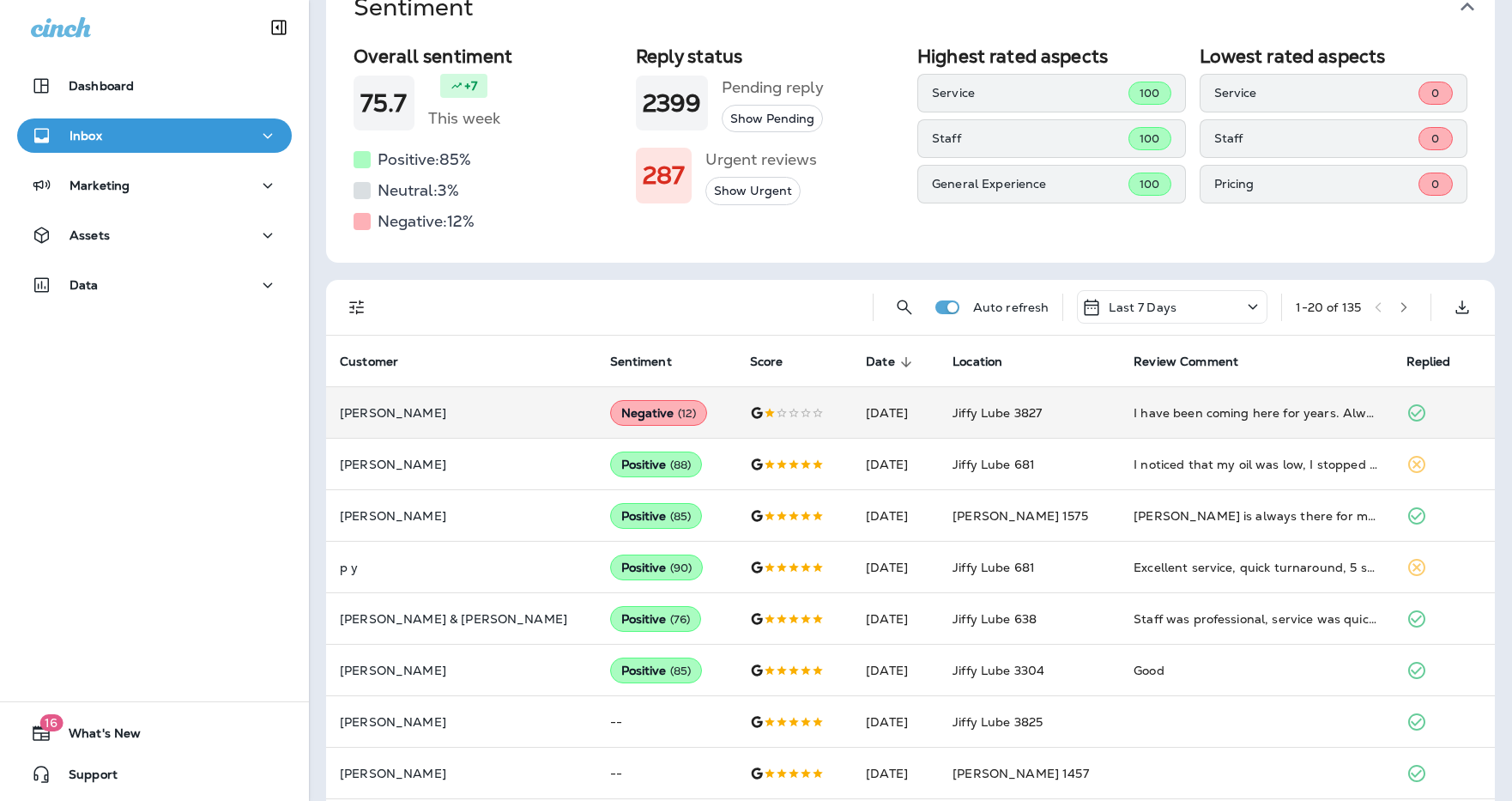
scroll to position [0, 0]
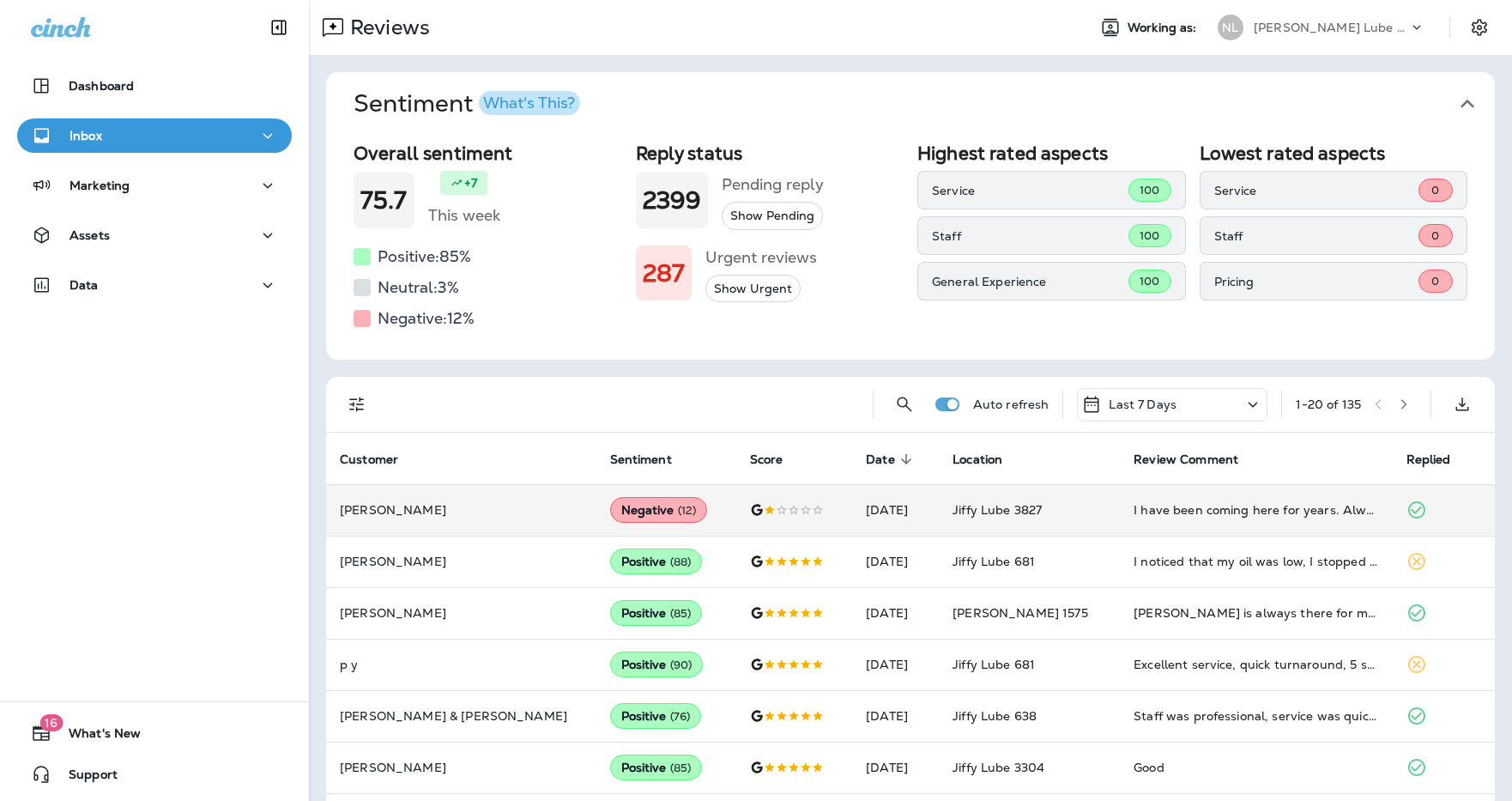
click at [1034, 17] on div "[PERSON_NAME] Lube Centers, Inc" at bounding box center [1330, 28] width 154 height 26
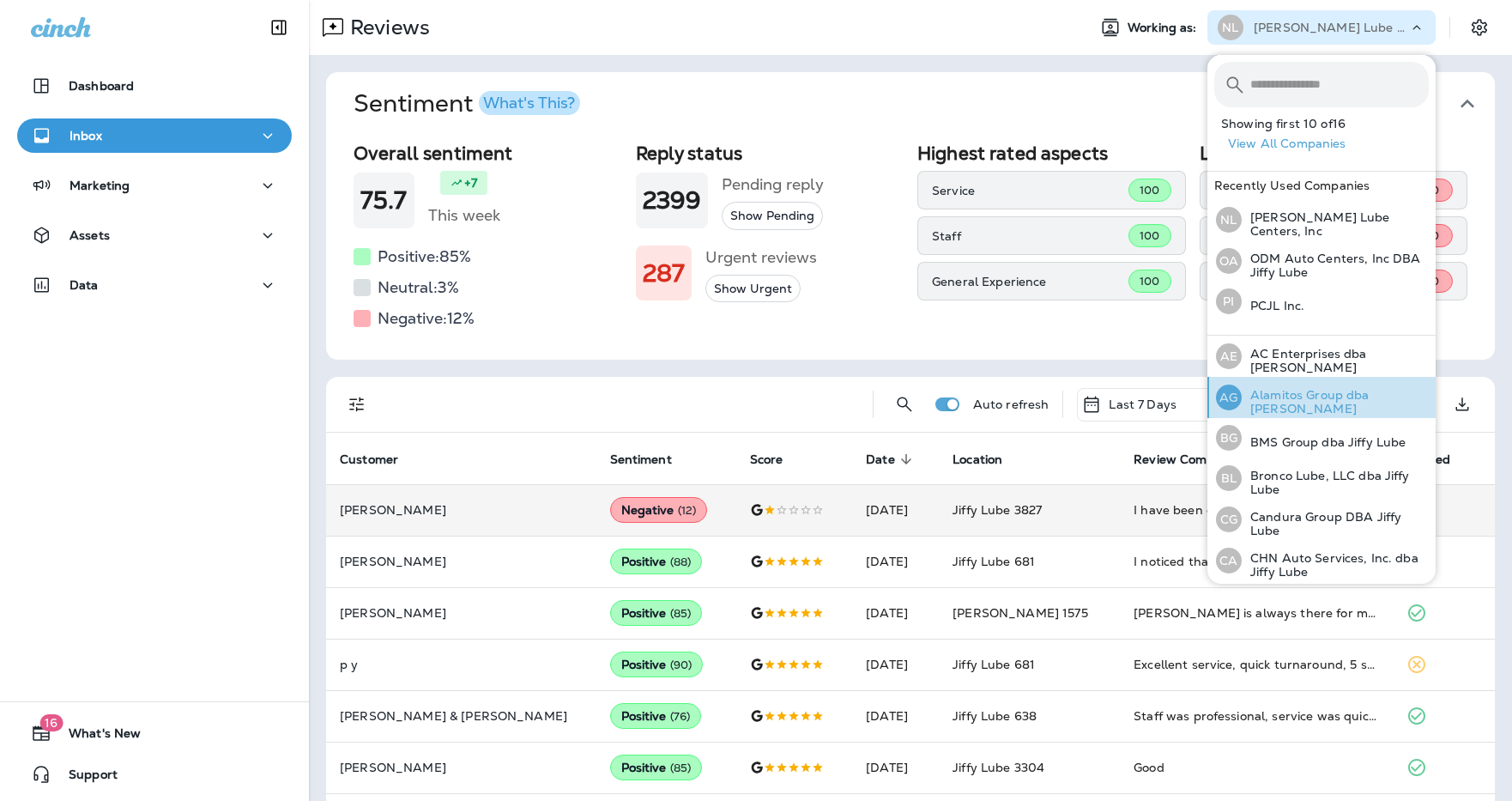
click at [1034, 395] on p "Alamitos Group dba [PERSON_NAME]" at bounding box center [1334, 402] width 187 height 28
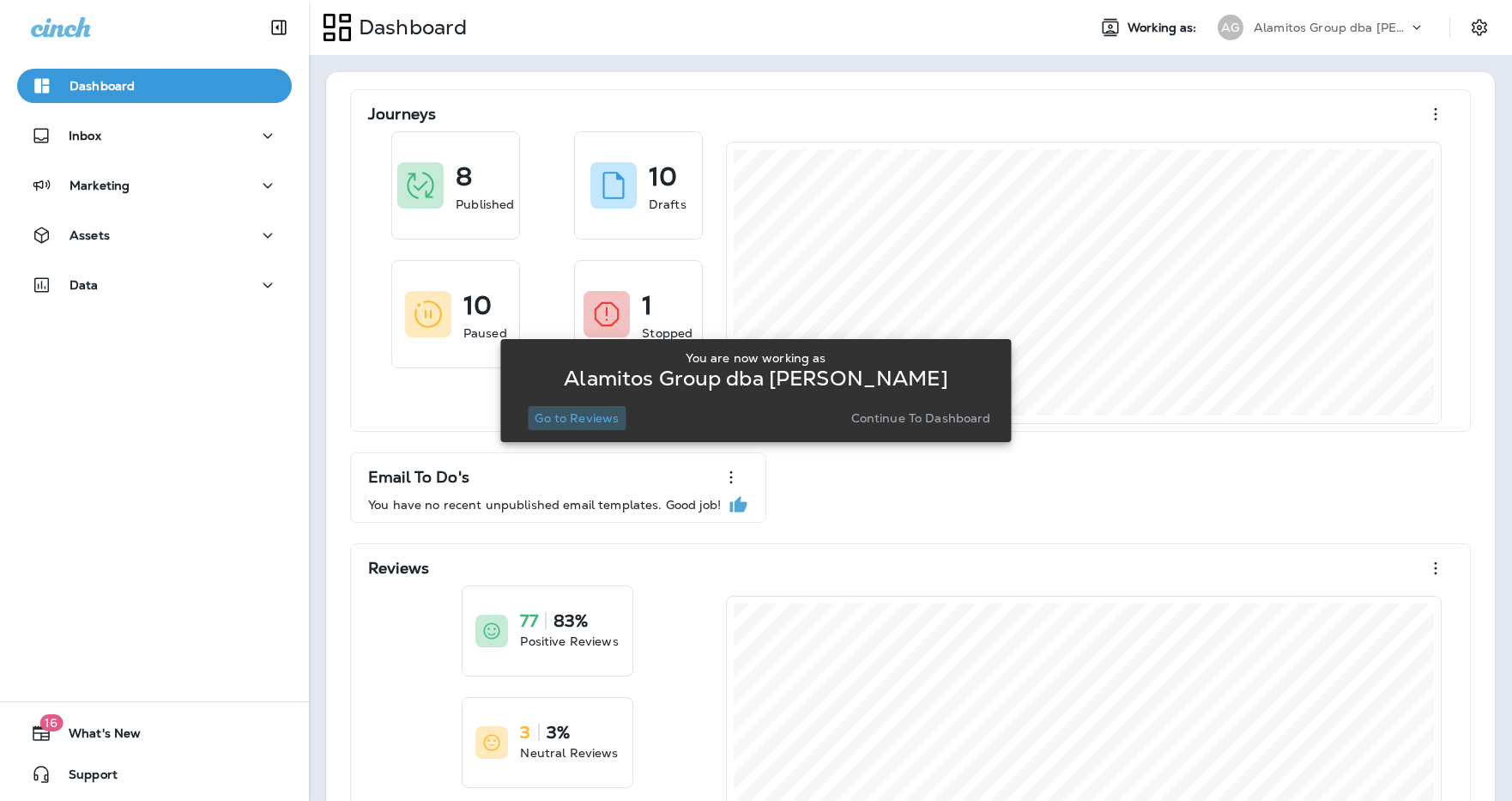
click at [601, 419] on p "Go to Reviews" at bounding box center [576, 418] width 84 height 14
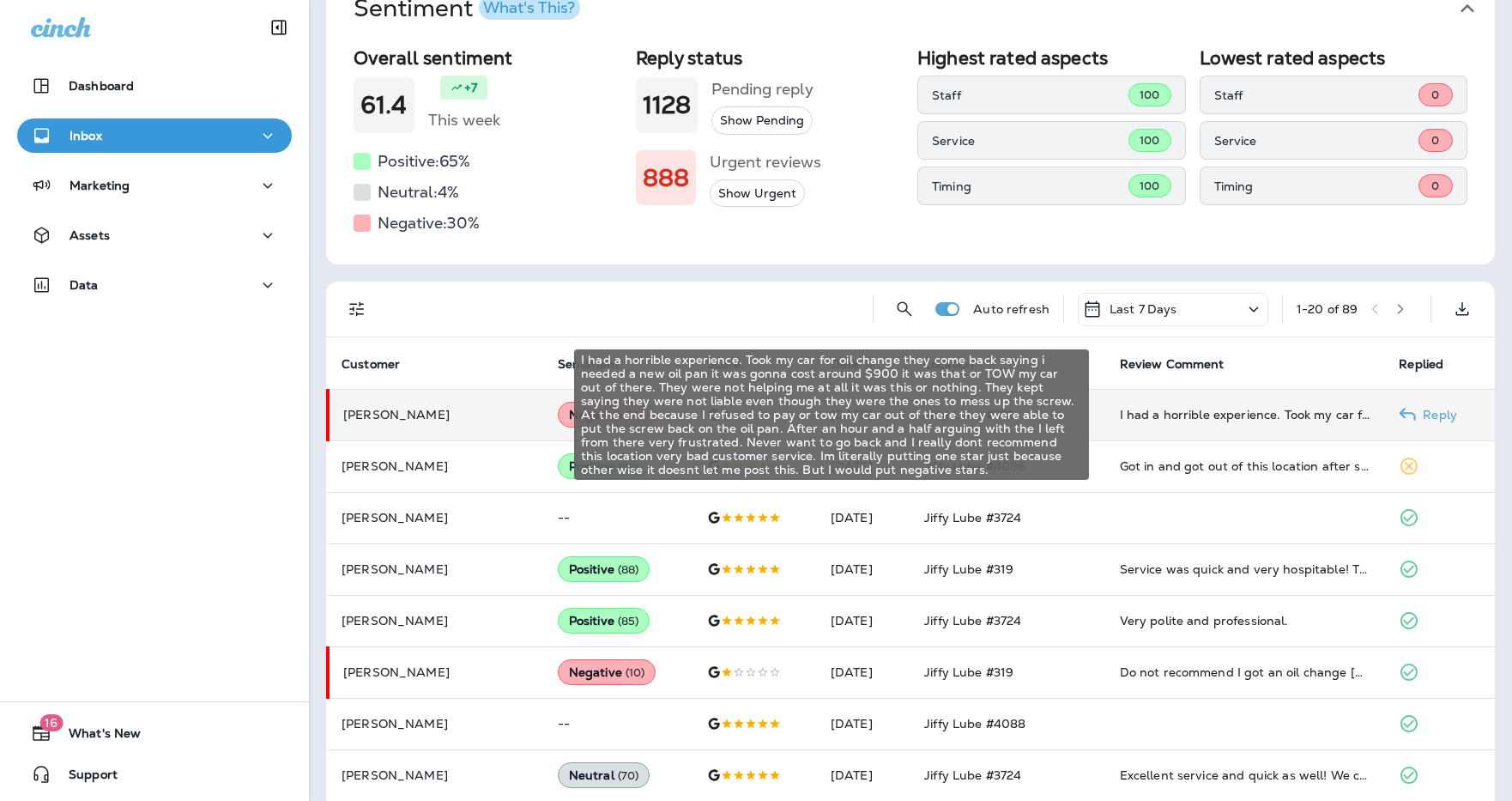
click at [1034, 416] on div "I had a horrible experience. Took my car for oil change they come back saying i…" at bounding box center [1245, 414] width 252 height 17
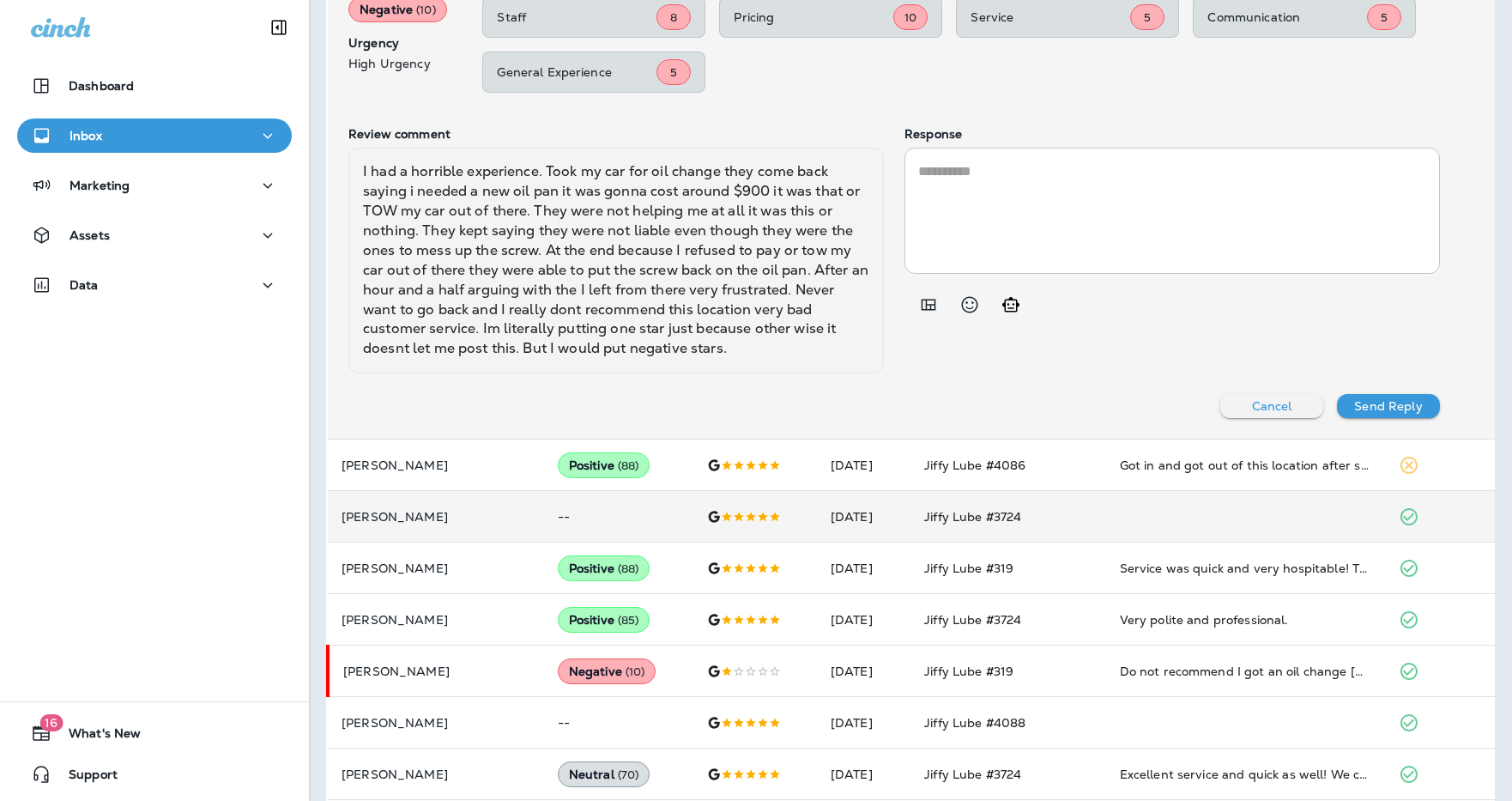
scroll to position [750, 0]
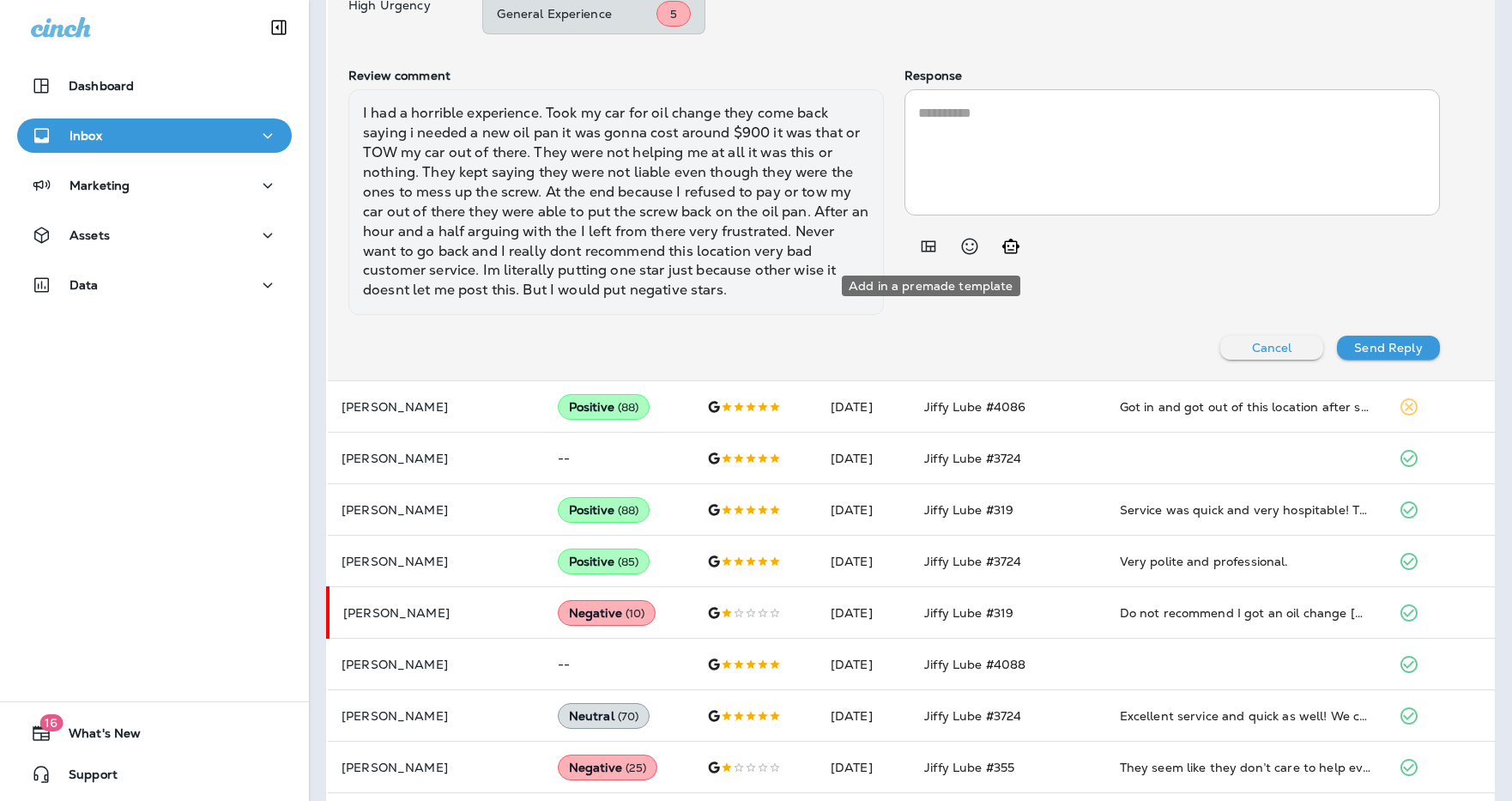
click at [924, 249] on icon "Add in a premade template" at bounding box center [928, 246] width 21 height 21
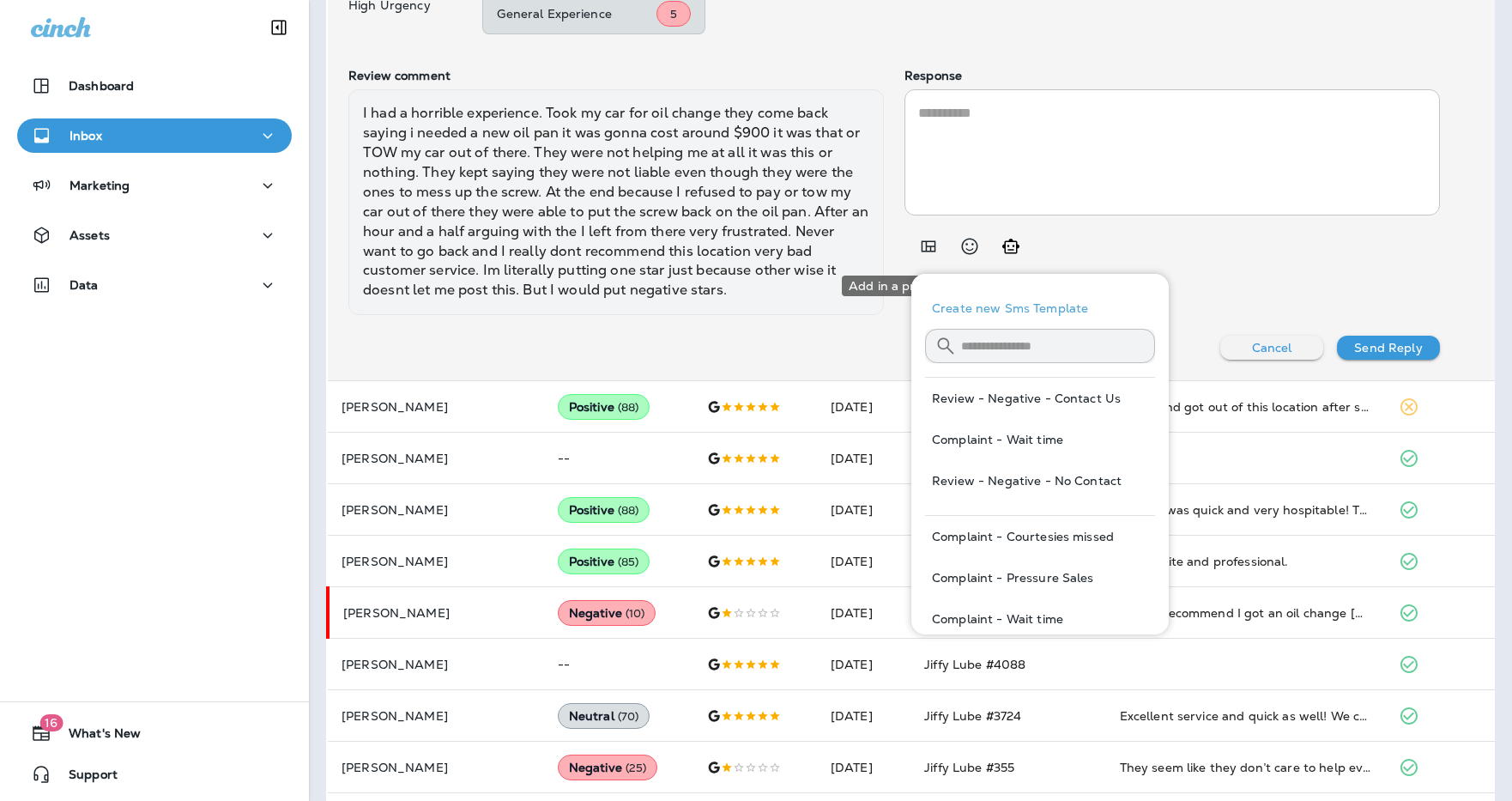
scroll to position [751, 0]
click at [1030, 399] on button "Review - Negative - Contact Us" at bounding box center [1039, 397] width 230 height 41
type textarea "**********"
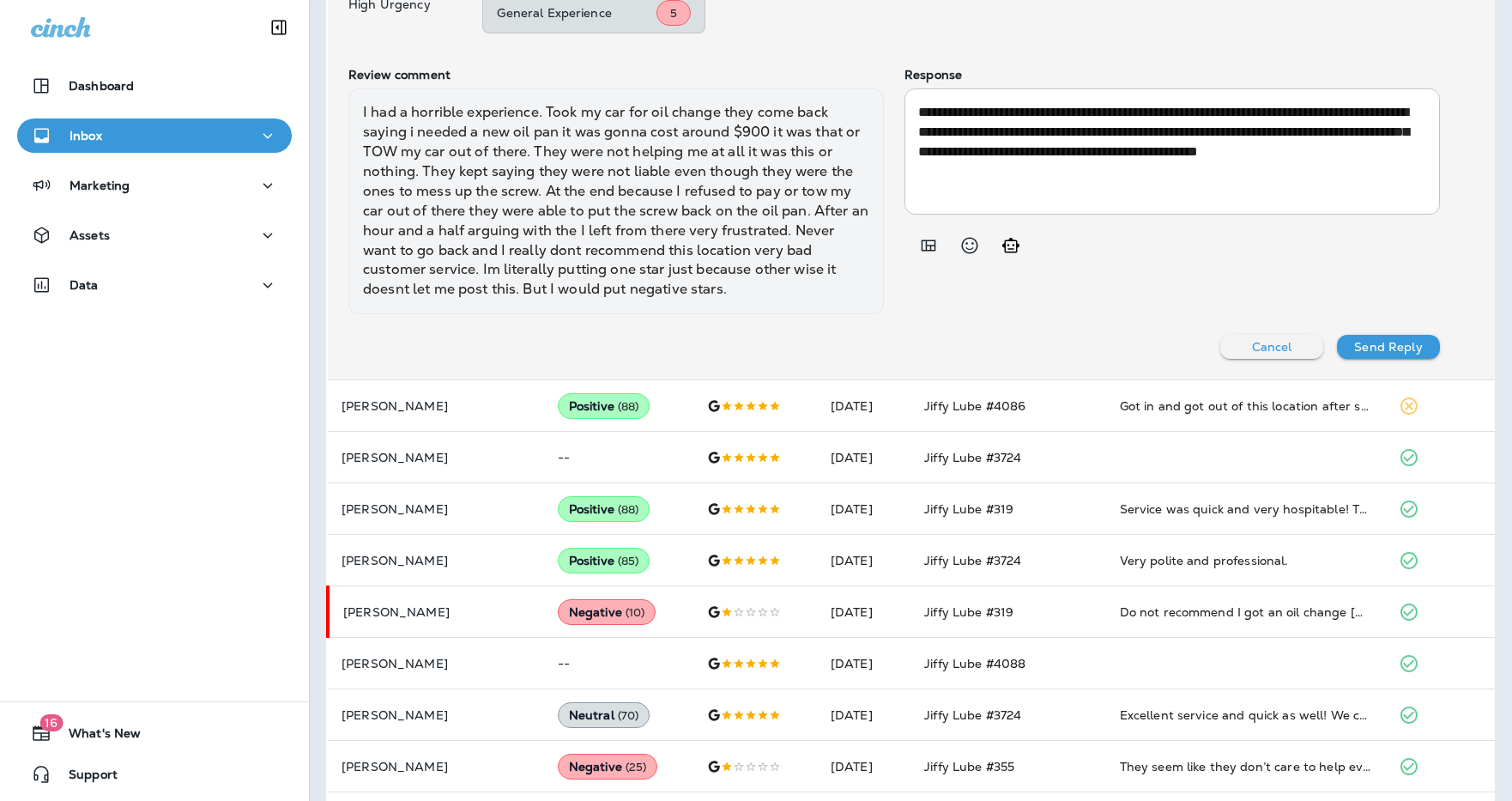
click at [1034, 344] on p "Send Reply" at bounding box center [1388, 347] width 68 height 14
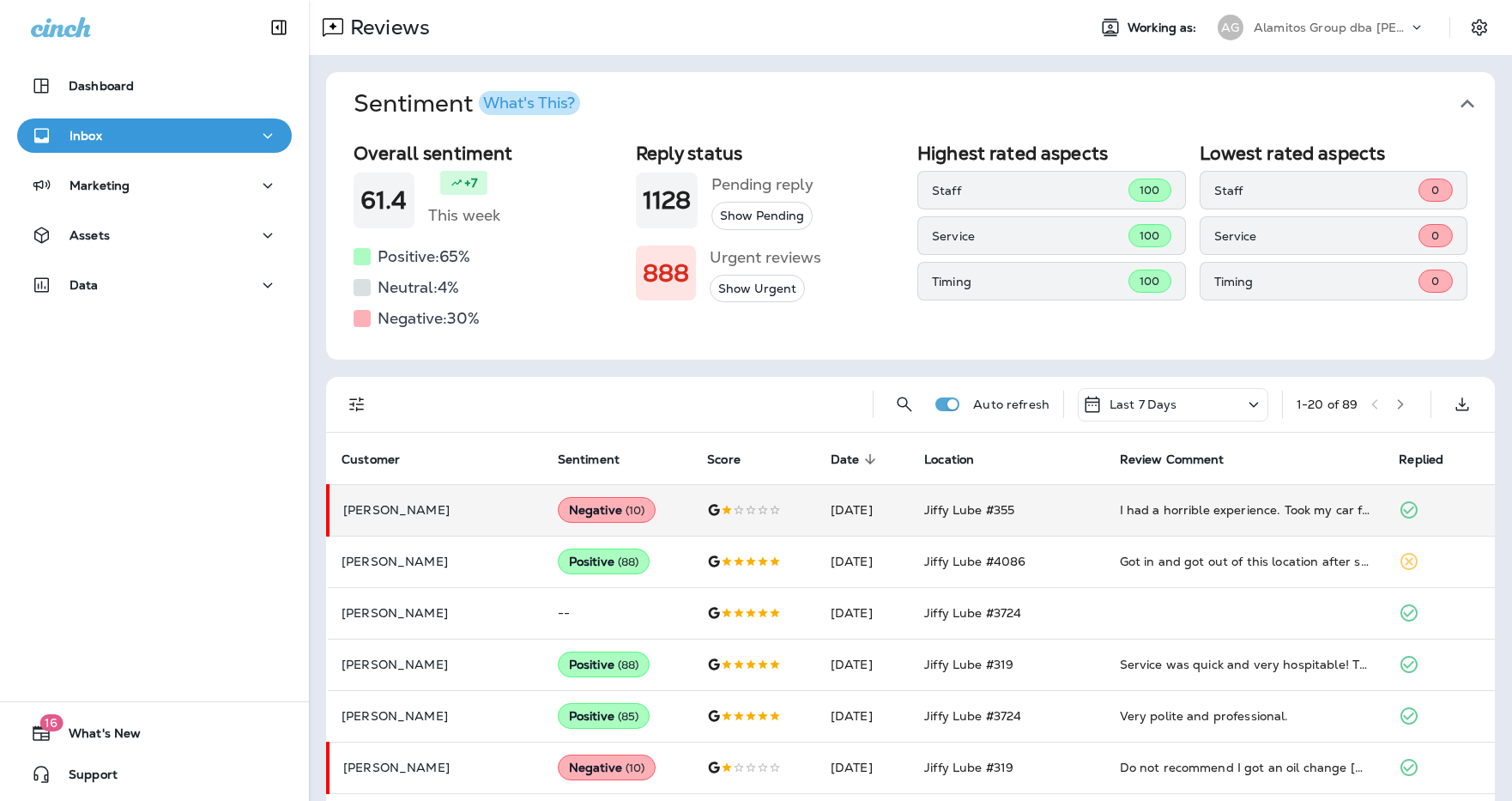
scroll to position [66, 0]
